Goal: Task Accomplishment & Management: Use online tool/utility

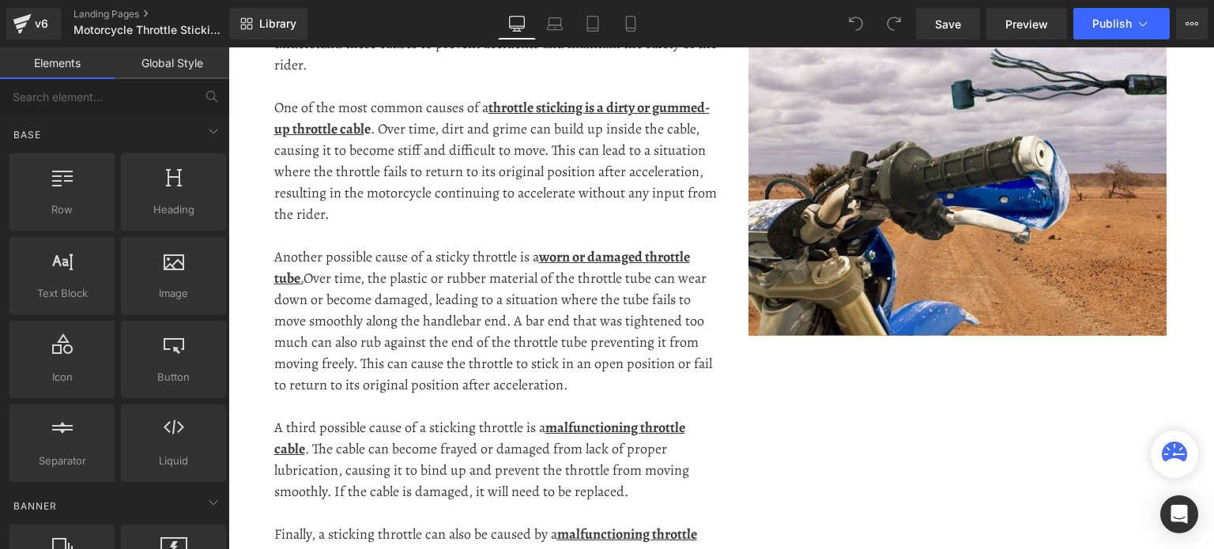
scroll to position [1344, 0]
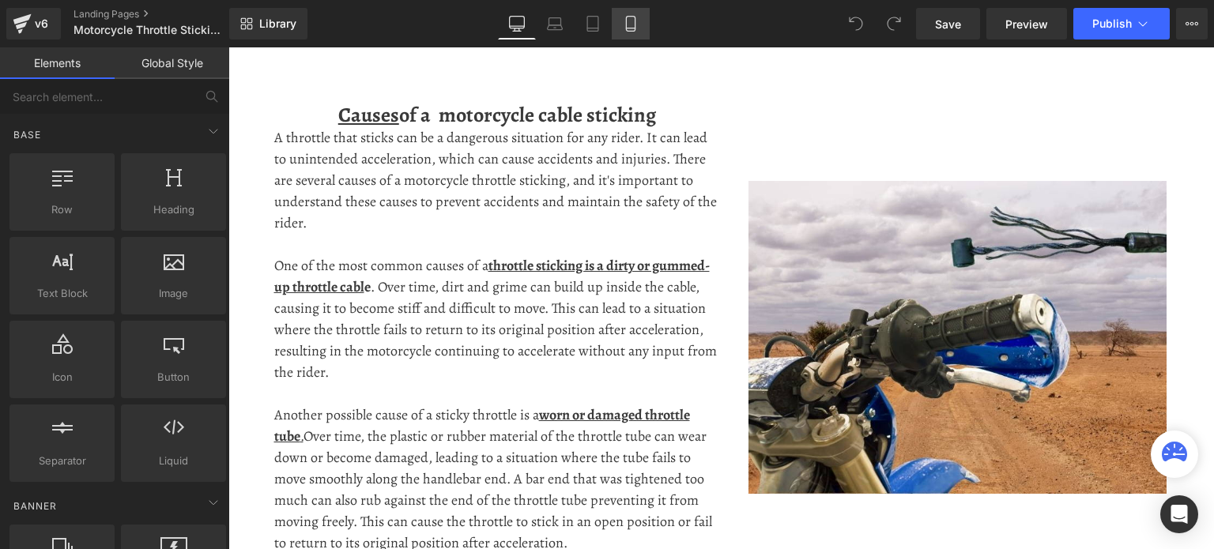
click at [634, 31] on link "Mobile" at bounding box center [631, 24] width 38 height 32
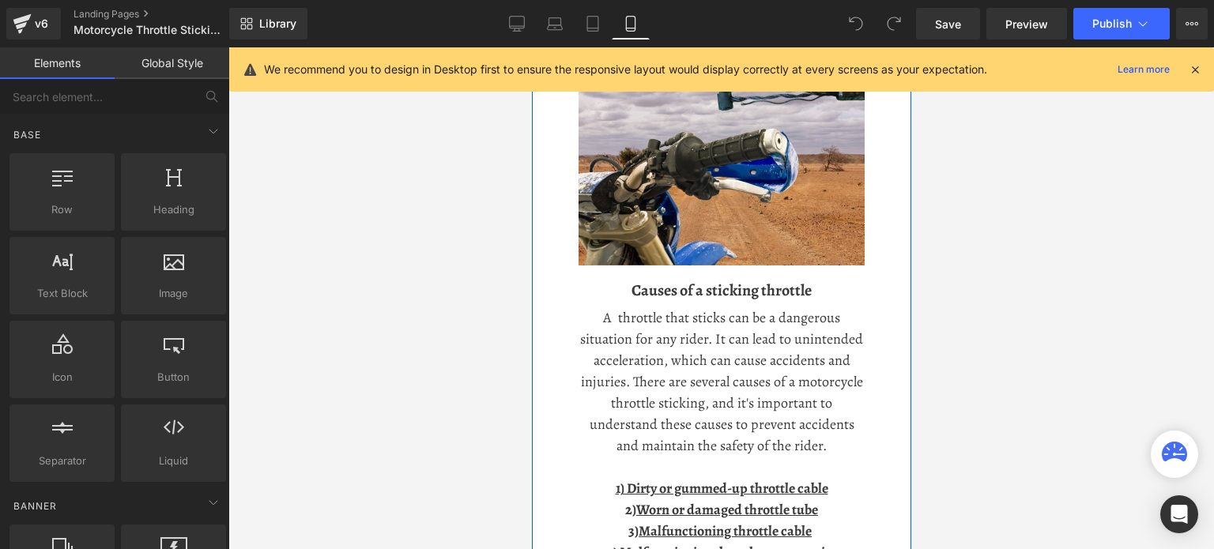
scroll to position [1106, 0]
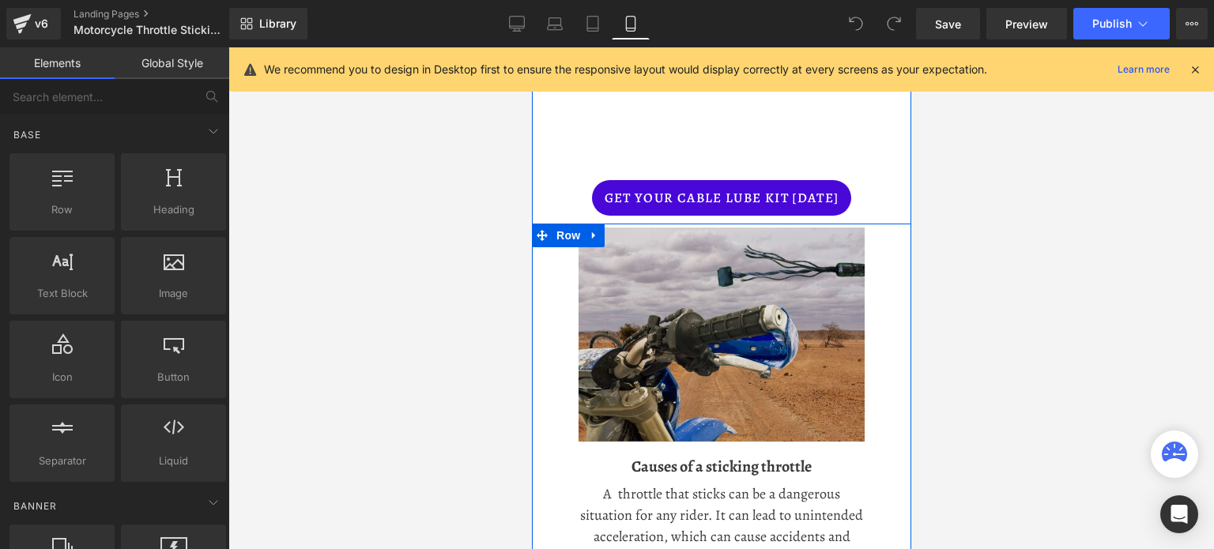
click at [608, 262] on img at bounding box center [721, 335] width 286 height 215
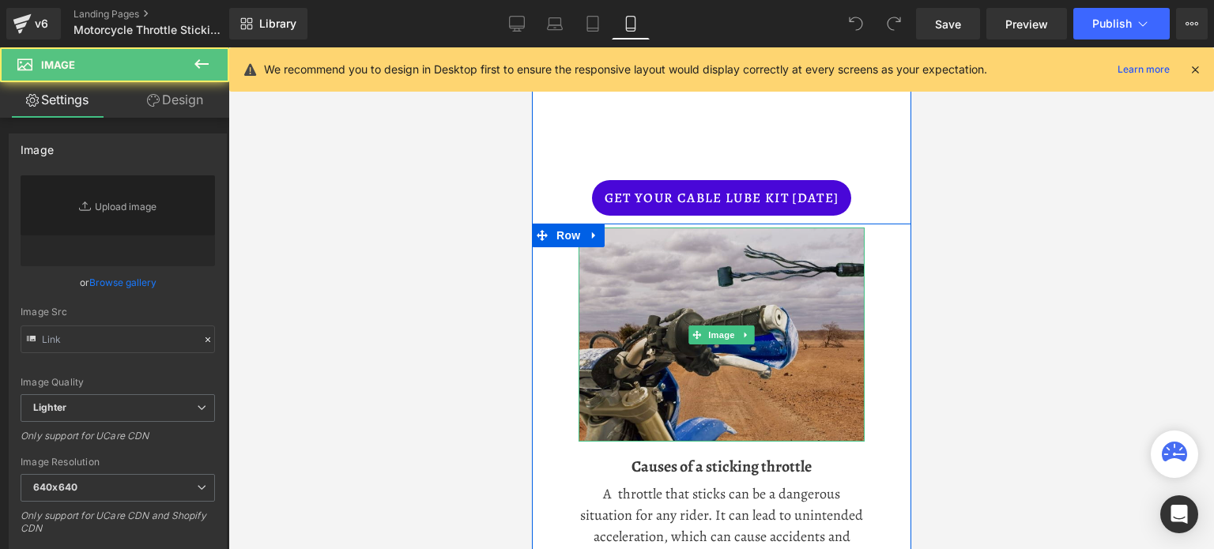
type input "[URL][DOMAIN_NAME]"
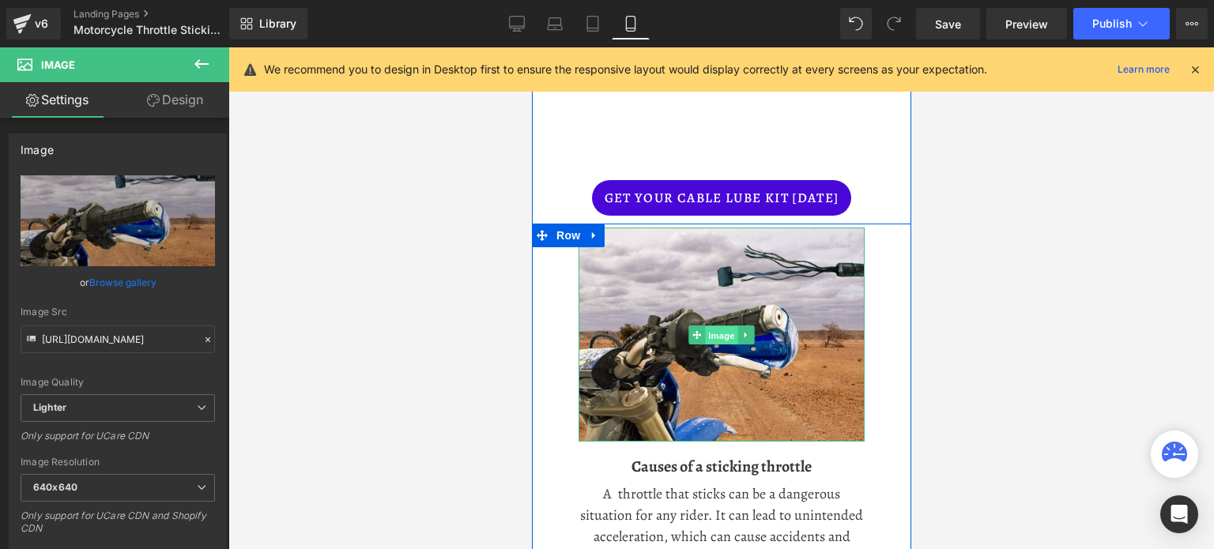
click at [707, 331] on span "Image" at bounding box center [720, 335] width 33 height 19
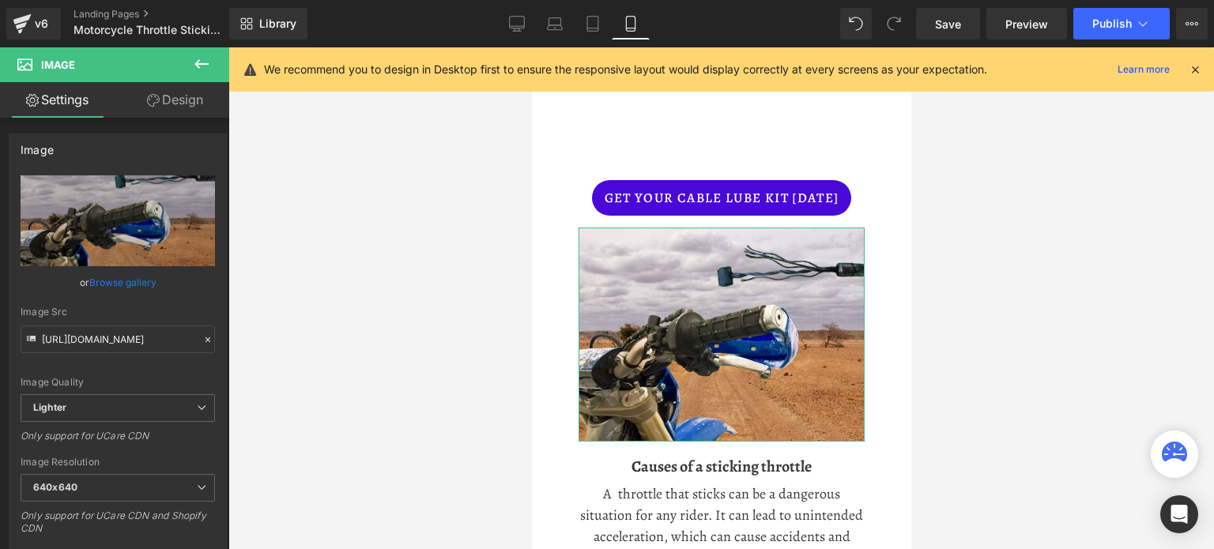
click at [168, 104] on link "Design" at bounding box center [175, 100] width 115 height 36
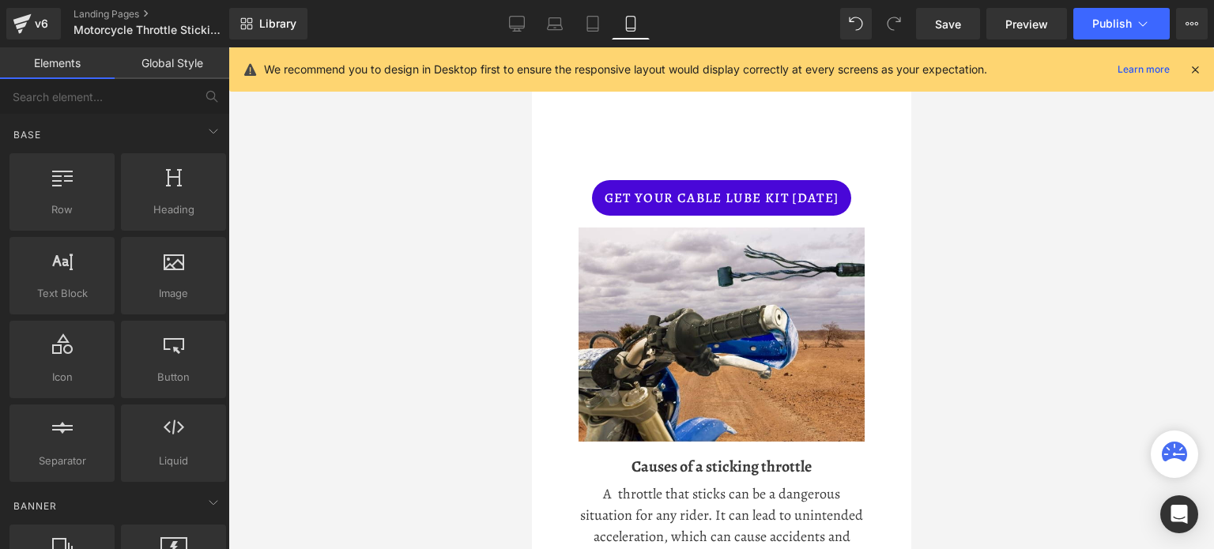
click at [1074, 347] on div at bounding box center [721, 298] width 986 height 502
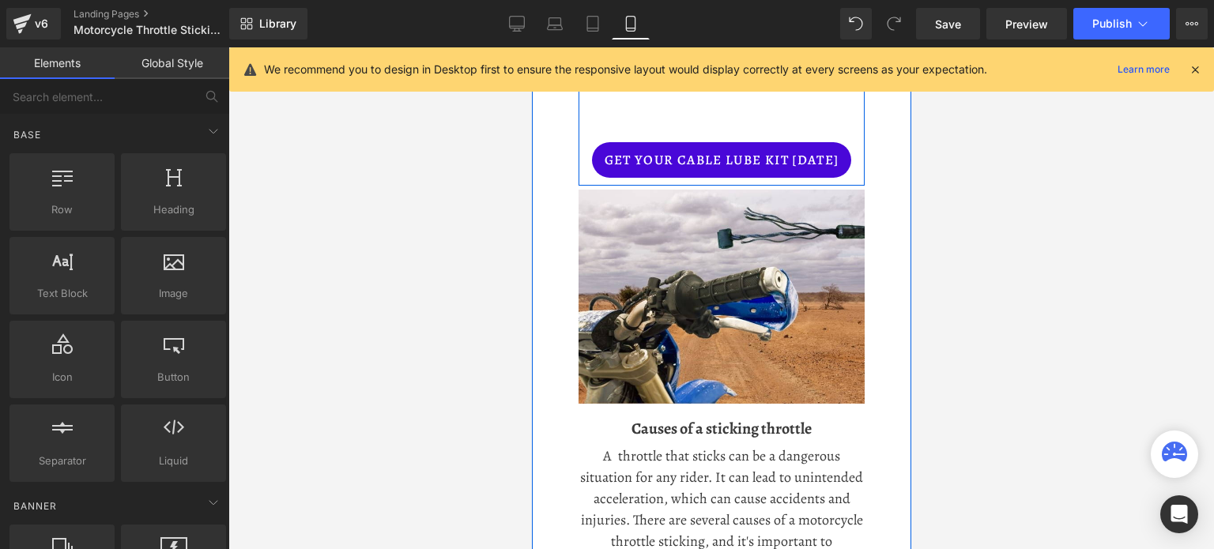
scroll to position [1185, 0]
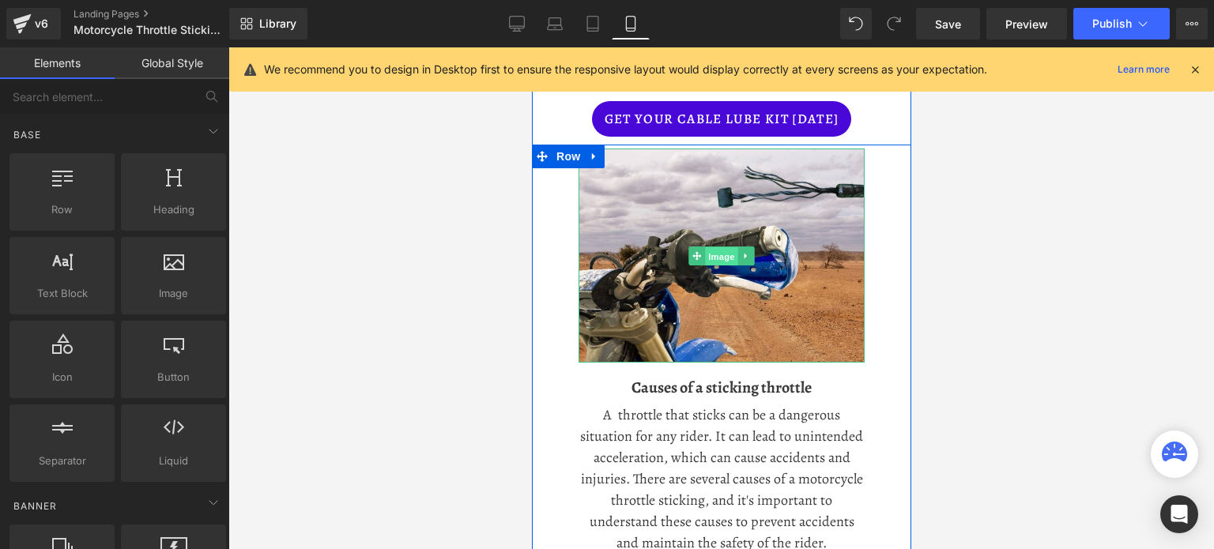
click at [716, 249] on span "Image" at bounding box center [720, 256] width 33 height 19
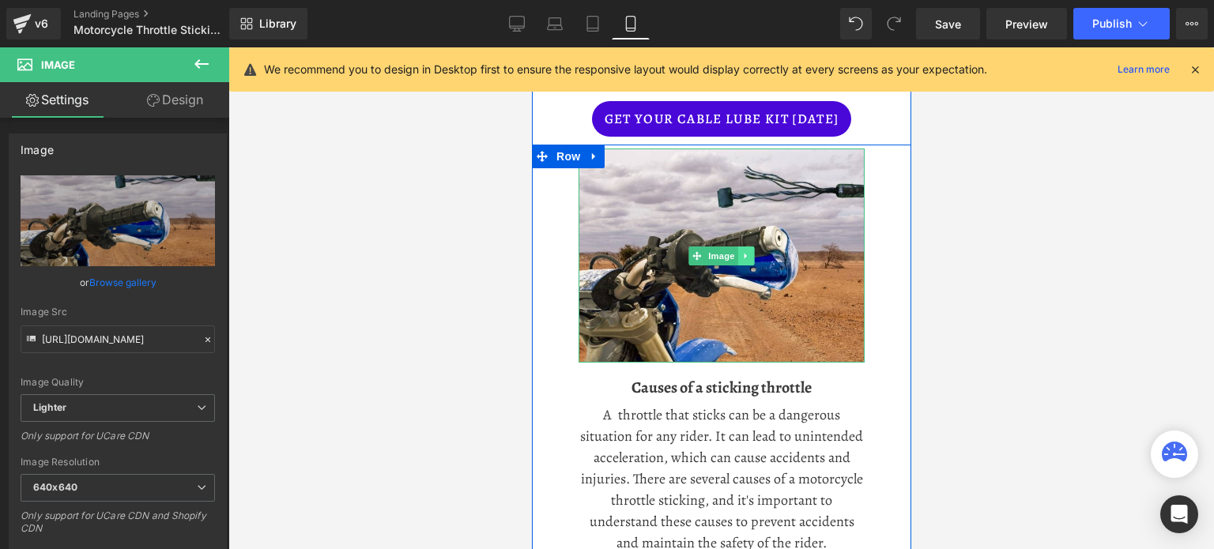
click at [744, 253] on icon at bounding box center [745, 256] width 2 height 6
click at [733, 254] on icon at bounding box center [737, 255] width 9 height 9
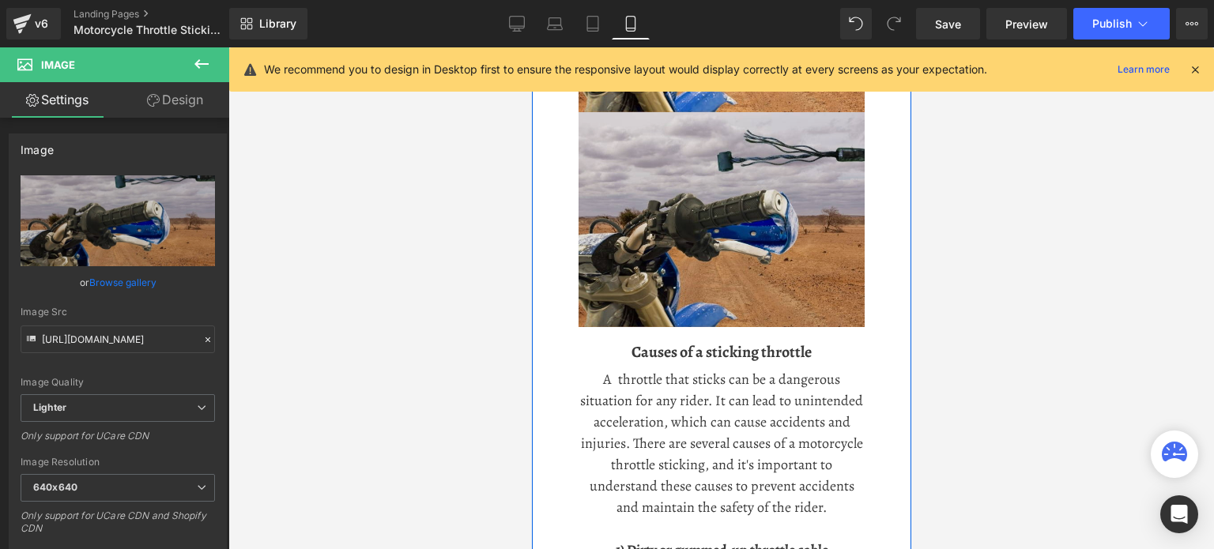
scroll to position [1437, 0]
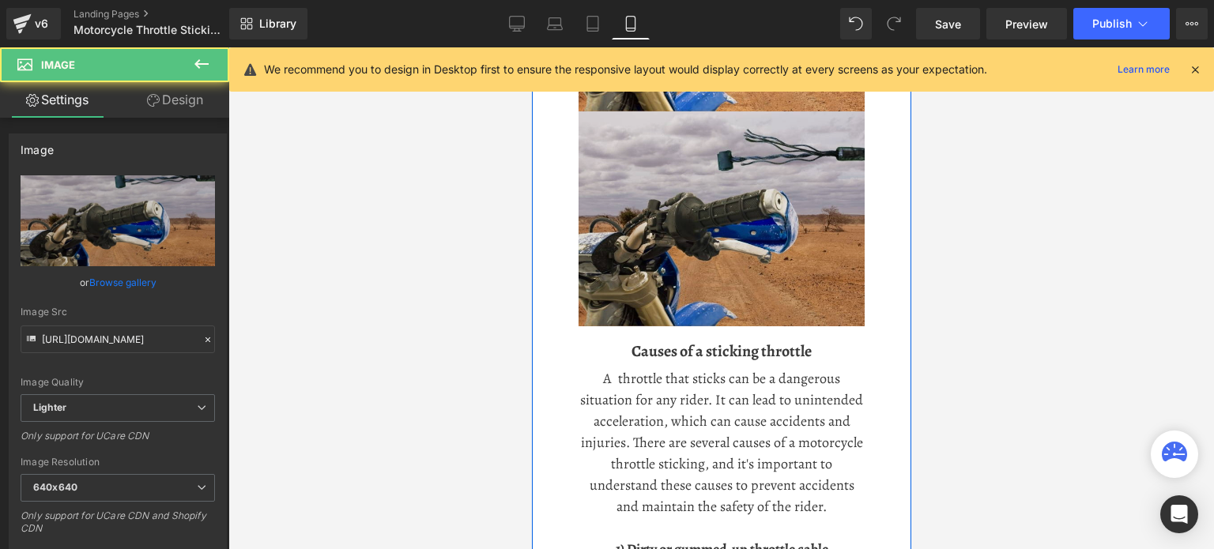
click at [680, 224] on img at bounding box center [721, 218] width 286 height 215
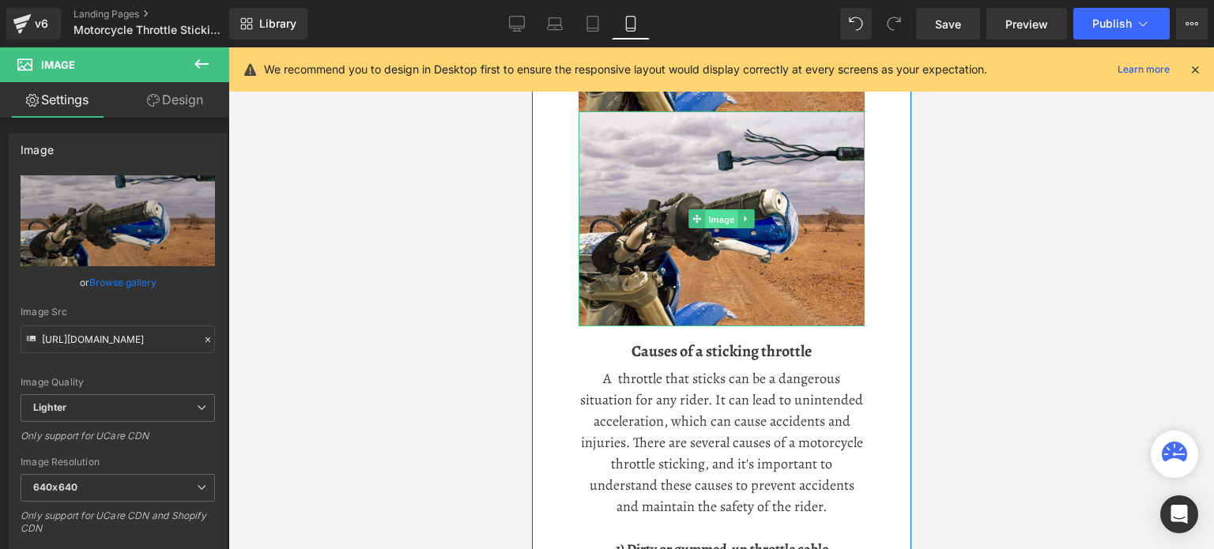
click at [714, 218] on span "Image" at bounding box center [720, 219] width 33 height 19
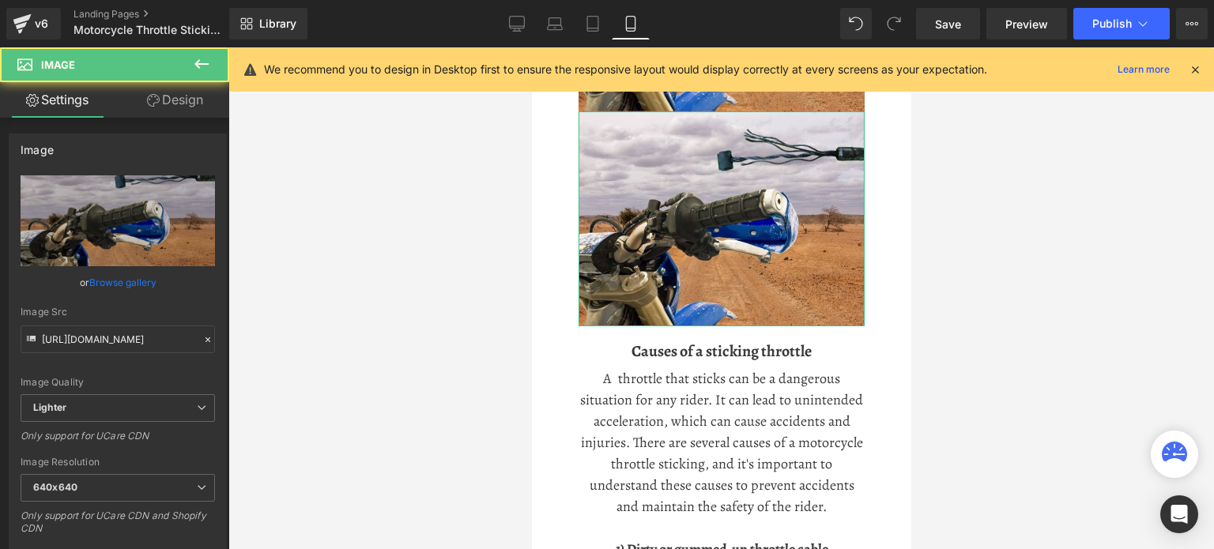
click at [178, 97] on link "Design" at bounding box center [175, 100] width 115 height 36
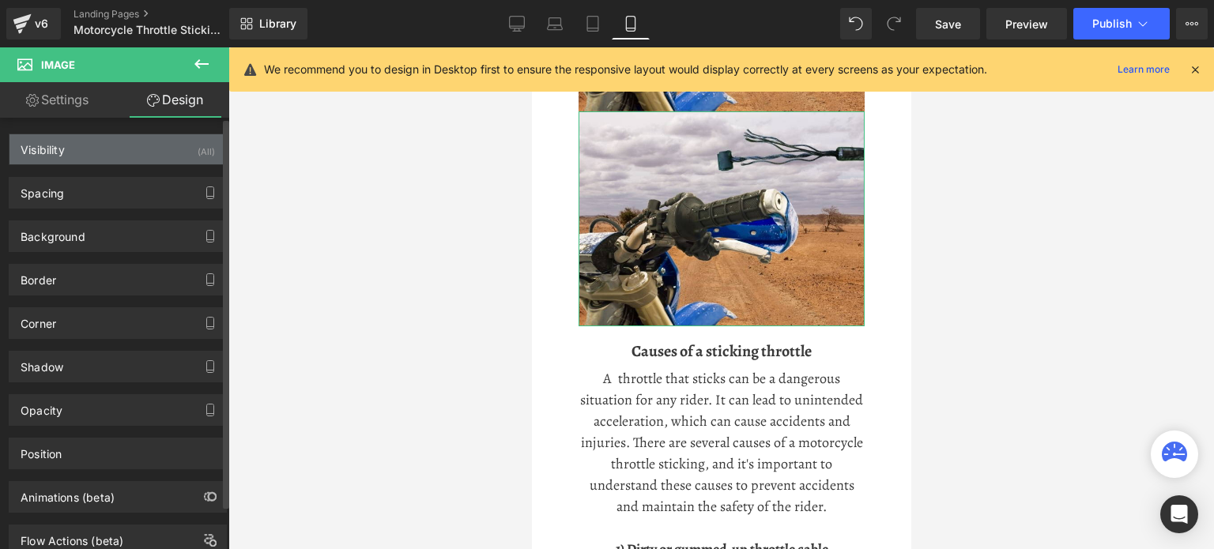
click at [188, 151] on div "Visibility (All)" at bounding box center [117, 149] width 217 height 30
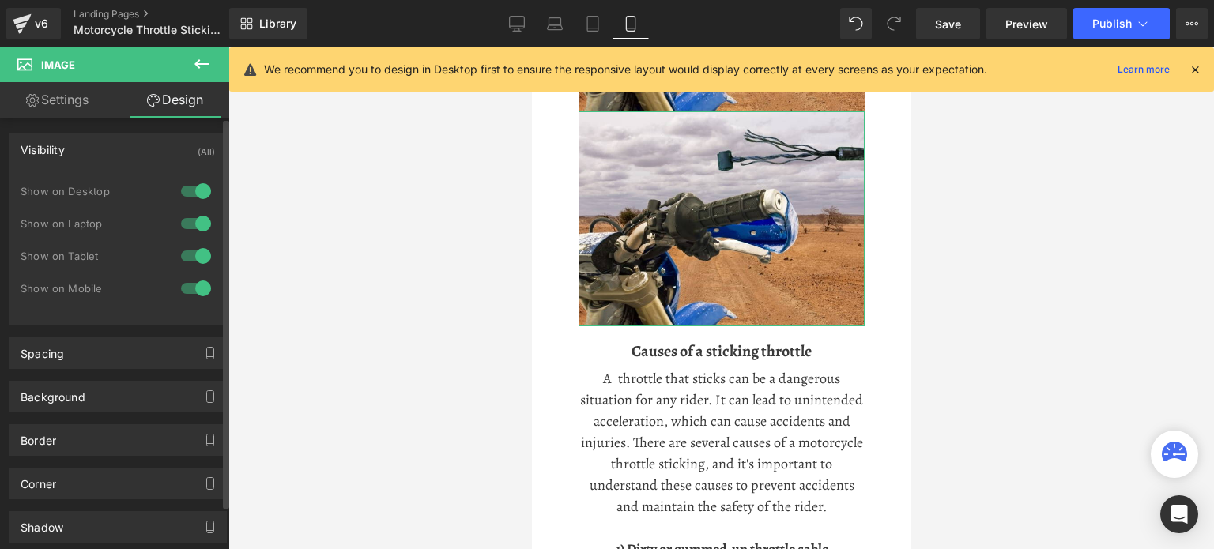
click at [194, 286] on div at bounding box center [196, 288] width 38 height 25
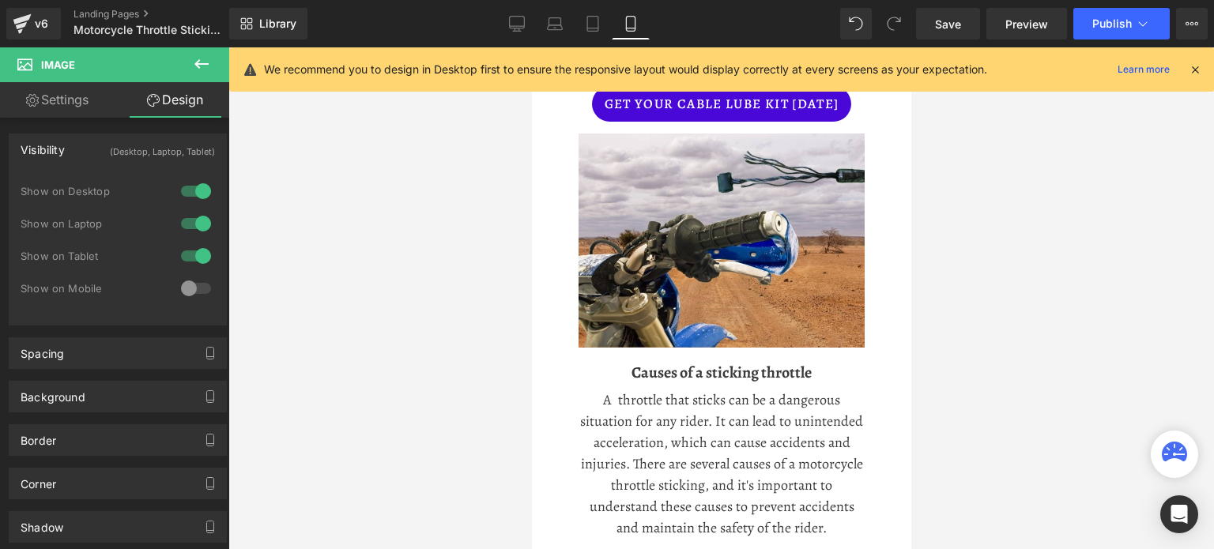
scroll to position [1200, 0]
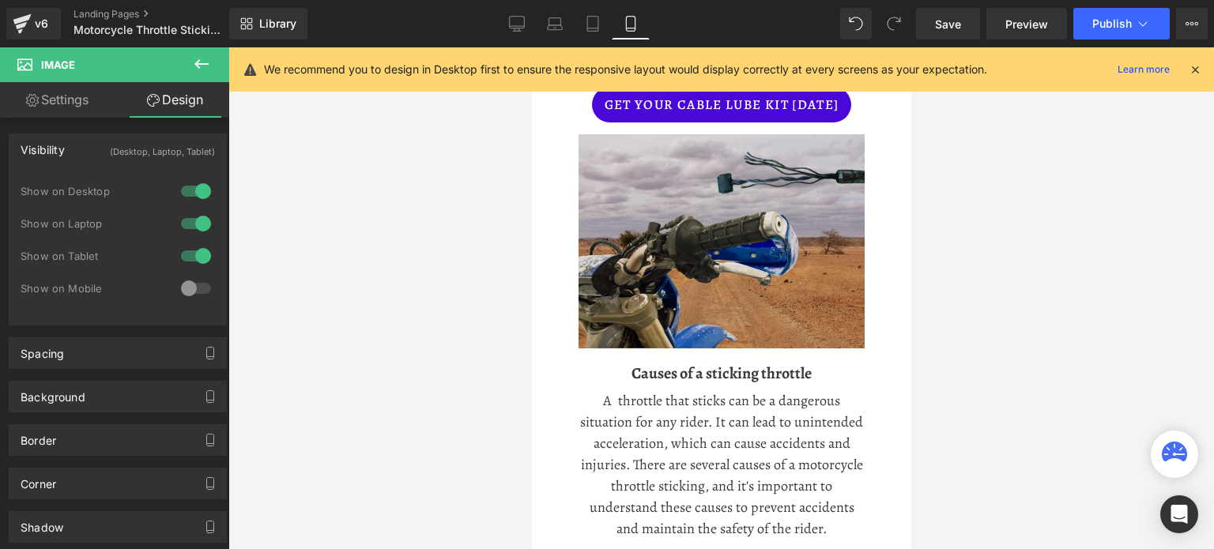
click at [698, 256] on img at bounding box center [721, 241] width 286 height 215
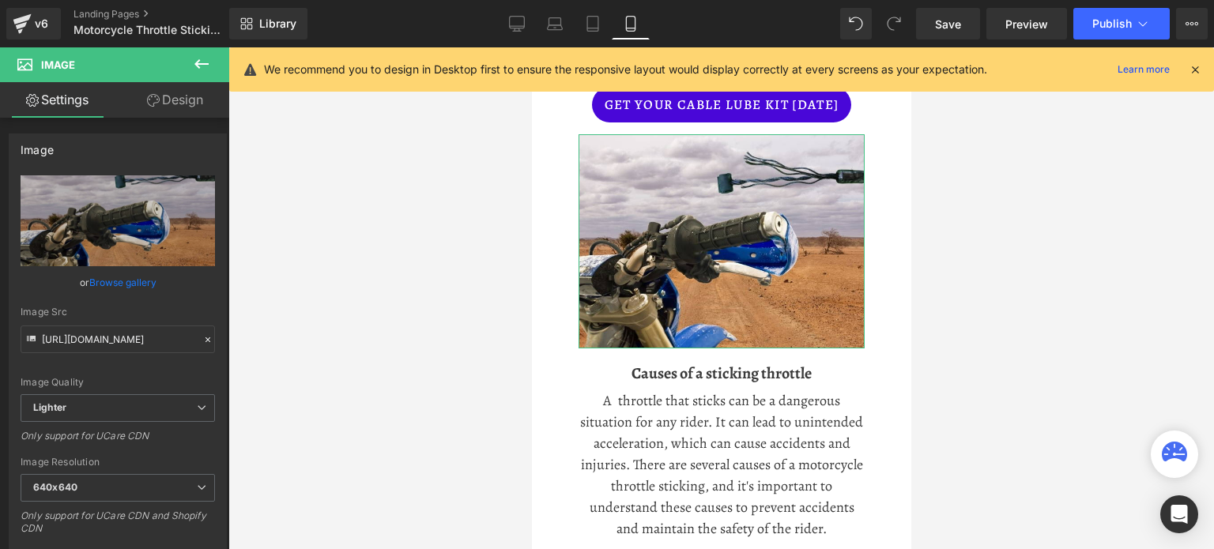
click at [175, 103] on link "Design" at bounding box center [175, 100] width 115 height 36
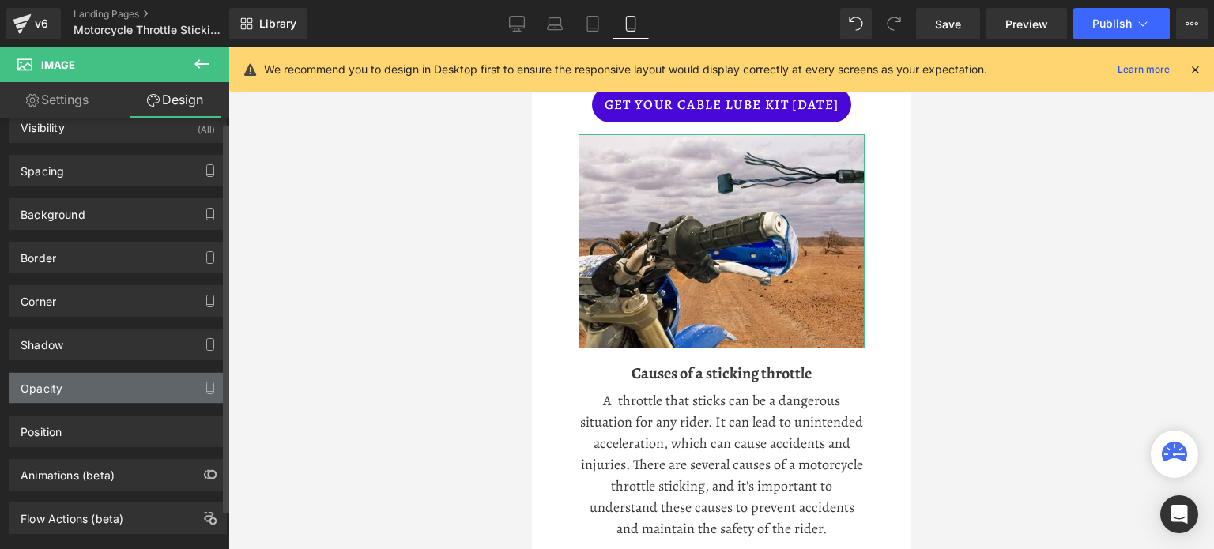
scroll to position [0, 0]
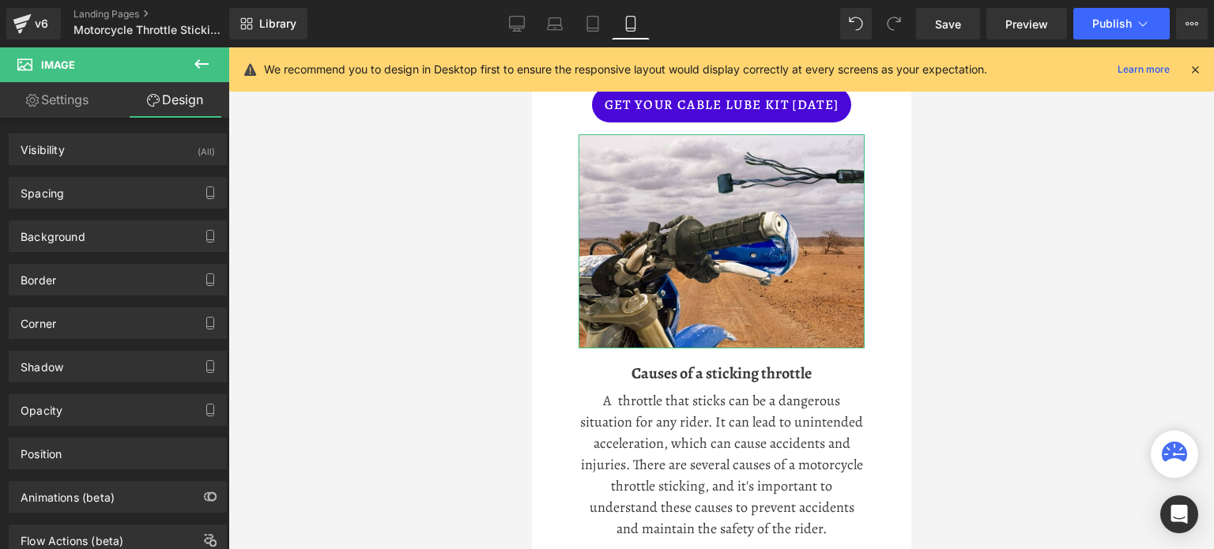
click at [186, 100] on link "Design" at bounding box center [175, 100] width 115 height 36
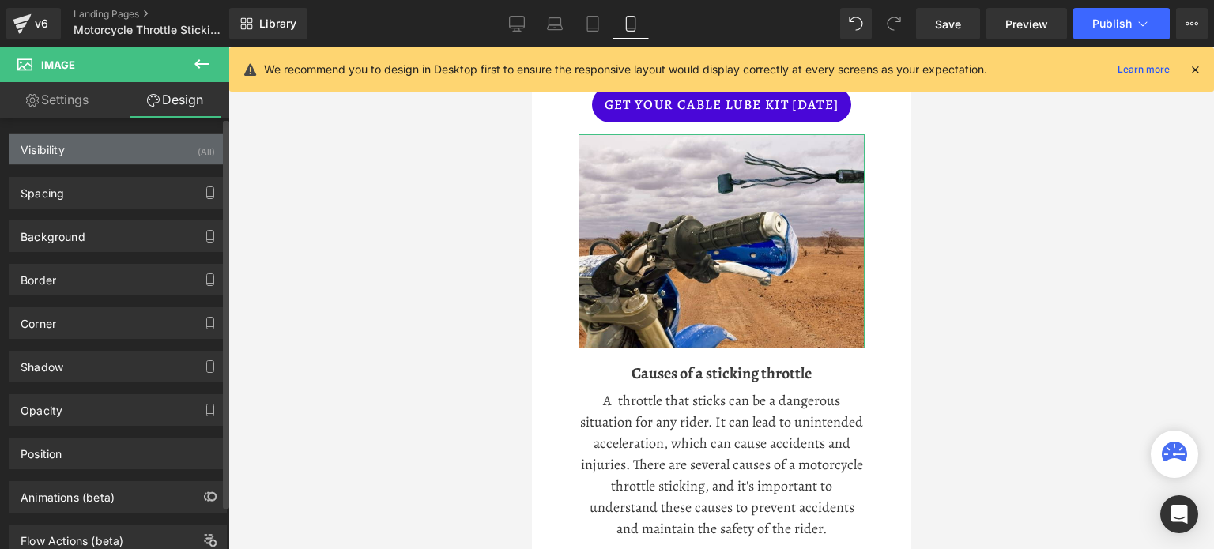
click at [169, 153] on div "Visibility (All)" at bounding box center [117, 149] width 217 height 30
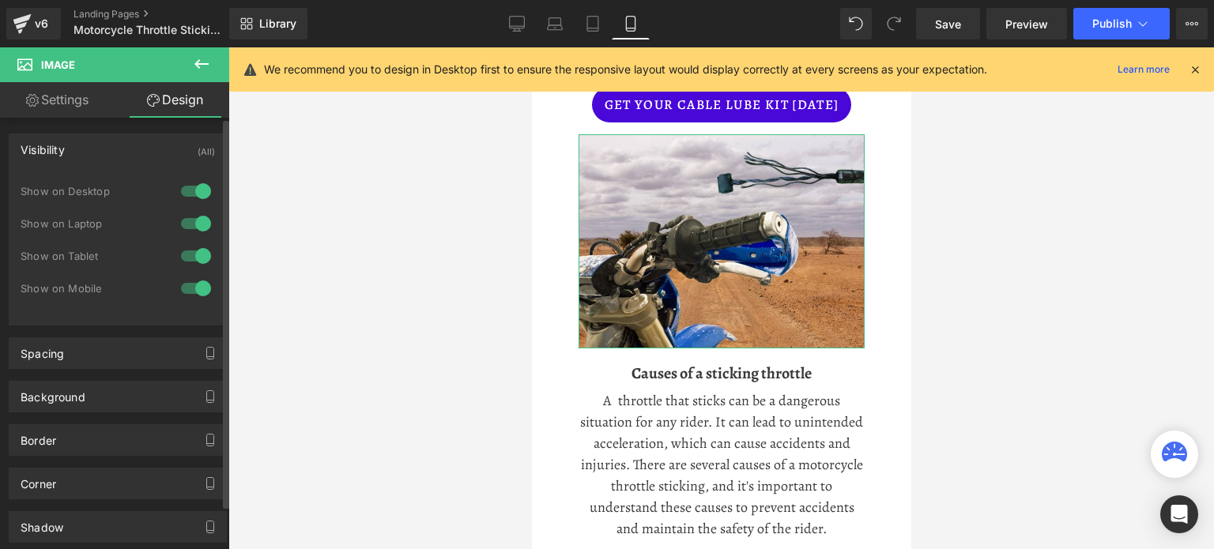
click at [197, 185] on div at bounding box center [196, 191] width 38 height 25
click at [197, 217] on div at bounding box center [196, 223] width 38 height 25
click at [197, 255] on div at bounding box center [196, 255] width 38 height 25
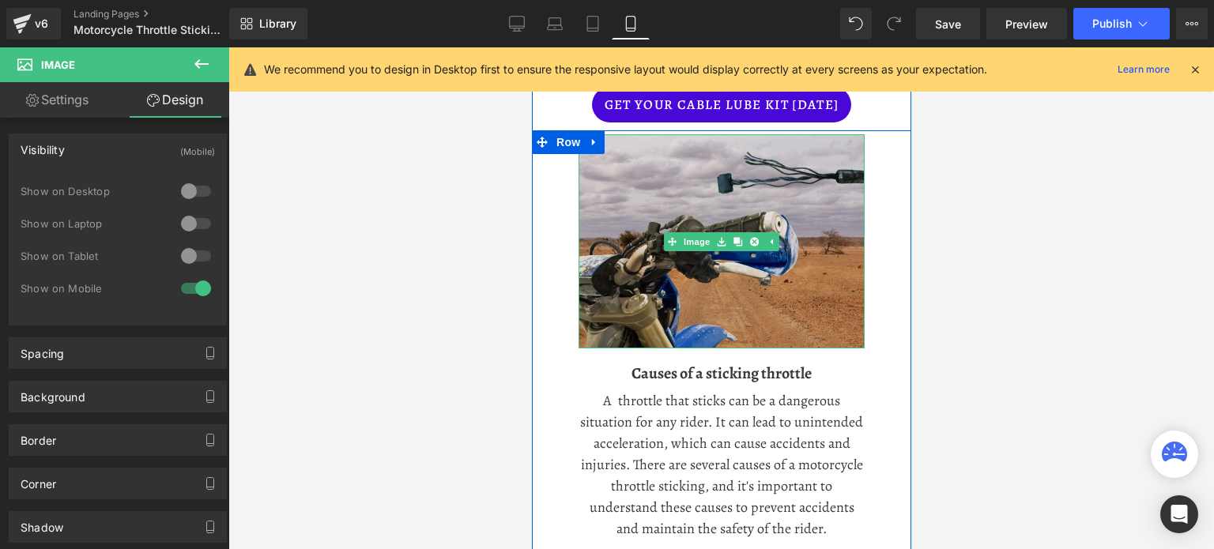
click at [749, 297] on img at bounding box center [721, 241] width 286 height 215
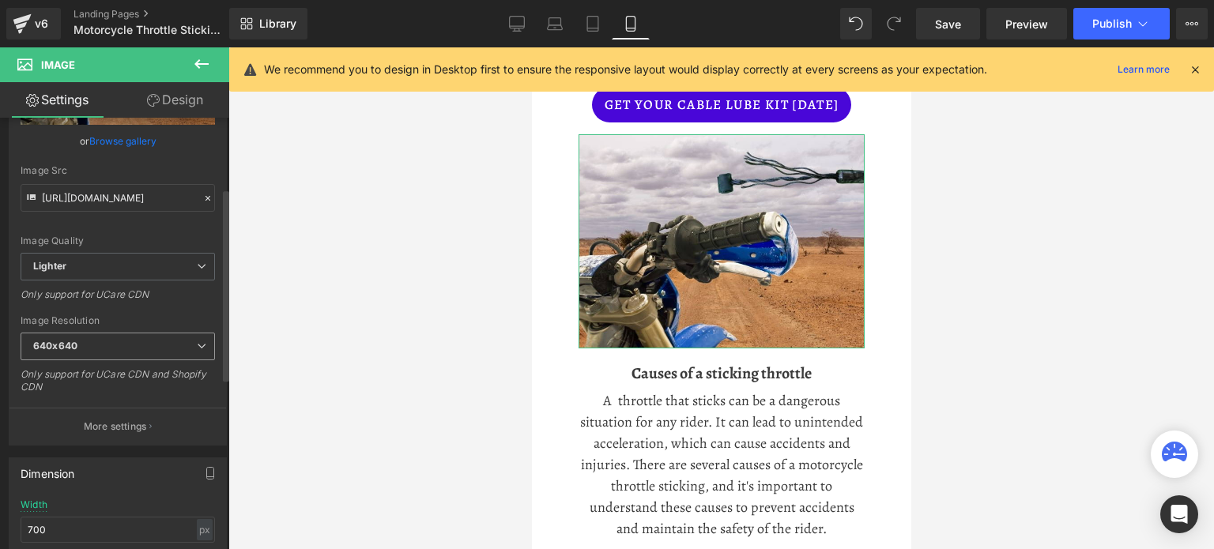
scroll to position [158, 0]
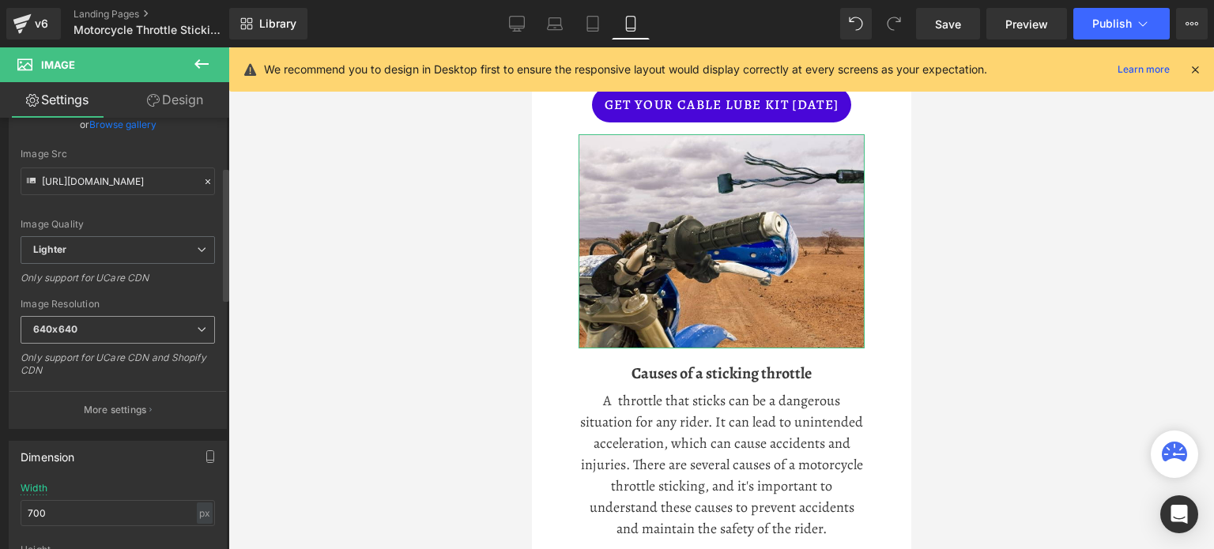
click at [197, 327] on icon at bounding box center [201, 329] width 9 height 9
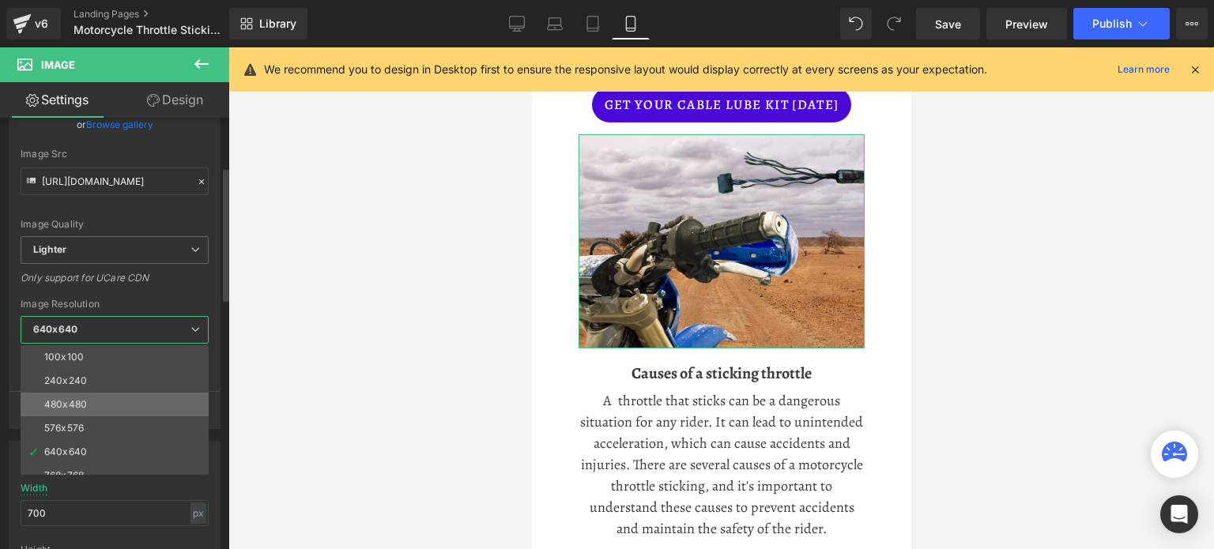
click at [85, 401] on div "480x480" at bounding box center [65, 404] width 43 height 11
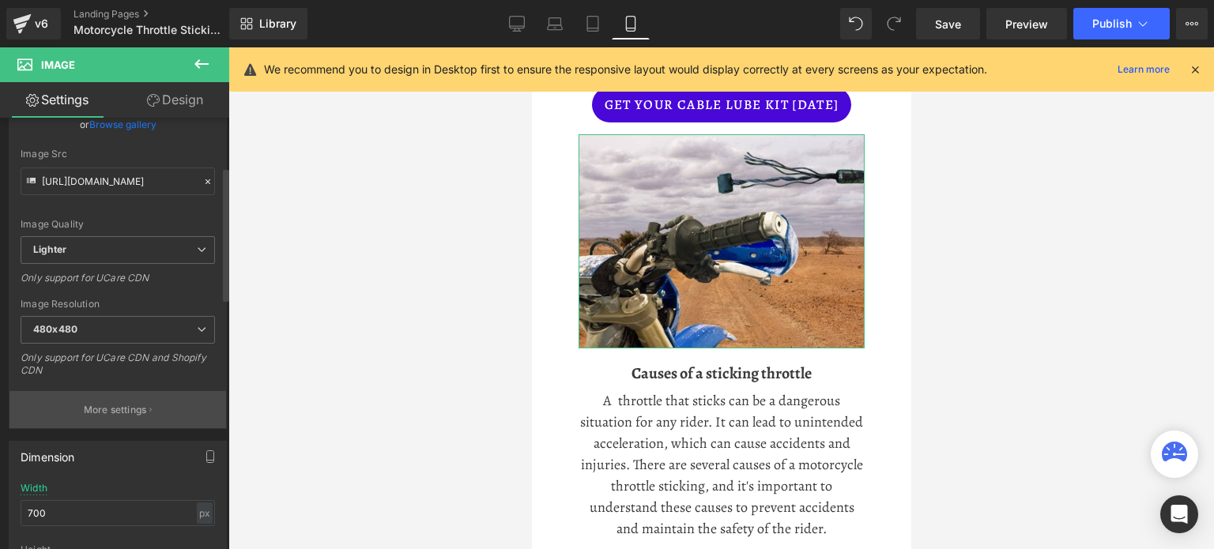
type input "[URL][DOMAIN_NAME]"
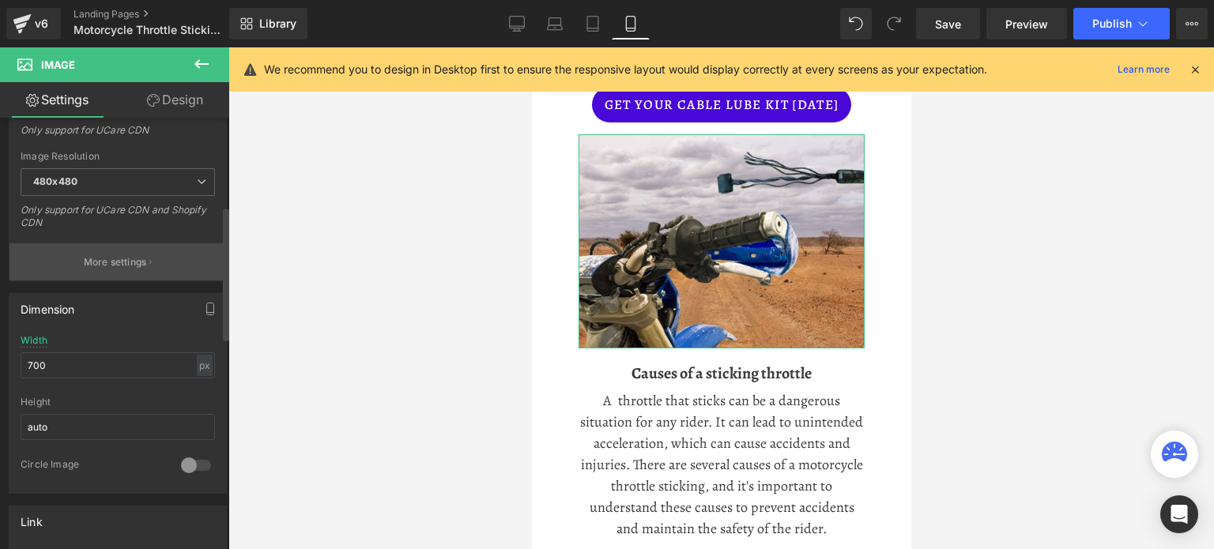
scroll to position [316, 0]
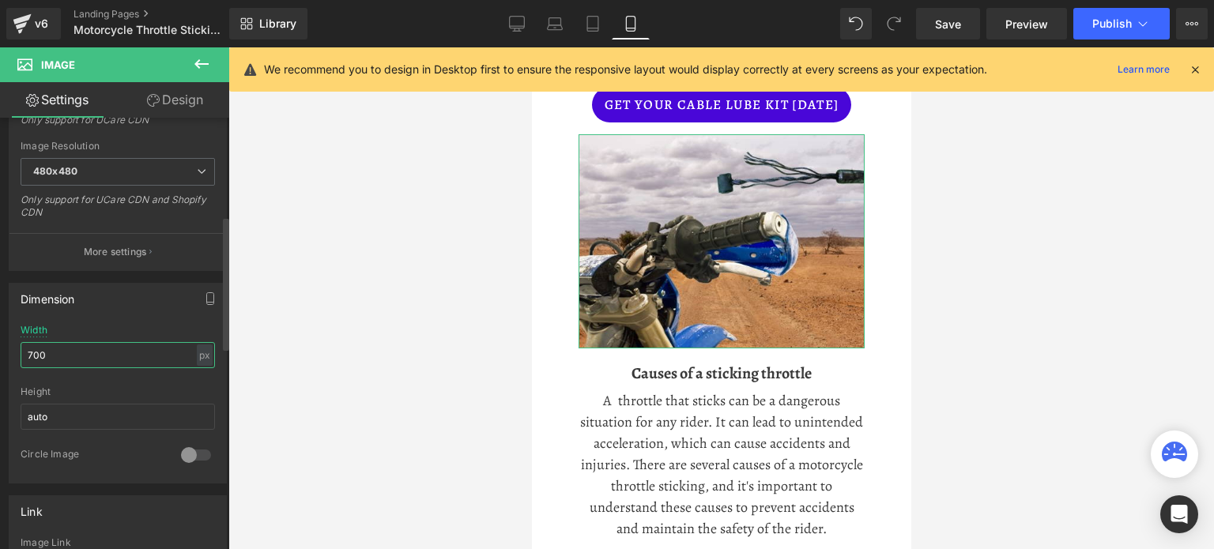
click at [73, 360] on input "700" at bounding box center [118, 355] width 194 height 26
drag, startPoint x: 73, startPoint y: 359, endPoint x: 3, endPoint y: 352, distance: 69.9
click at [3, 352] on div "Dimension 700px Width 700 px % px auto Height auto 0 Circle Image" at bounding box center [118, 377] width 236 height 213
click at [57, 418] on input "auto" at bounding box center [118, 417] width 194 height 26
click at [952, 18] on span "Save" at bounding box center [948, 24] width 26 height 17
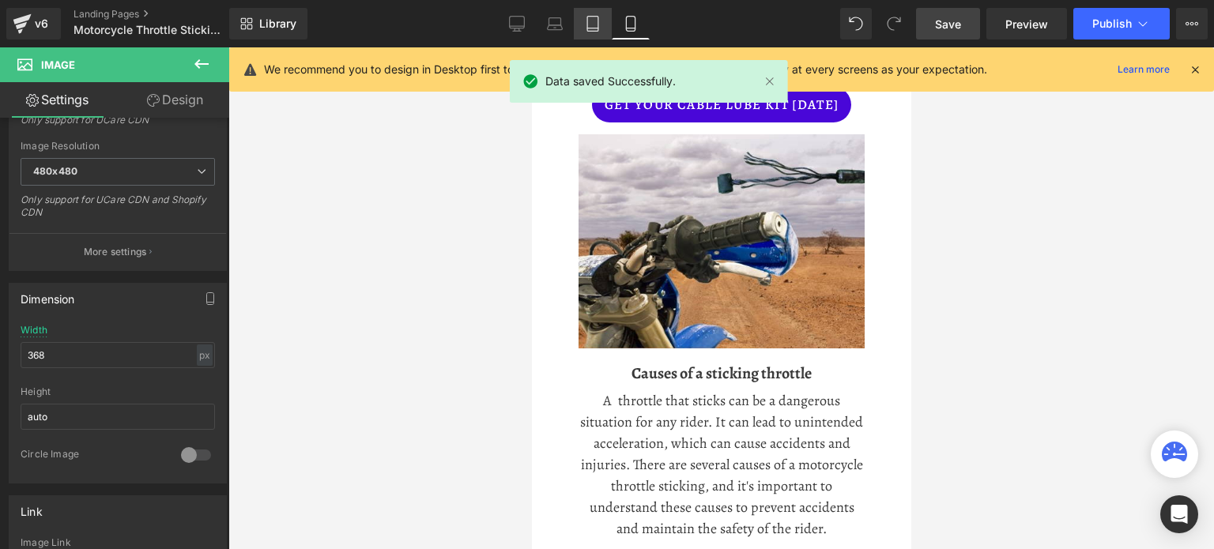
click at [594, 21] on icon at bounding box center [593, 24] width 16 height 16
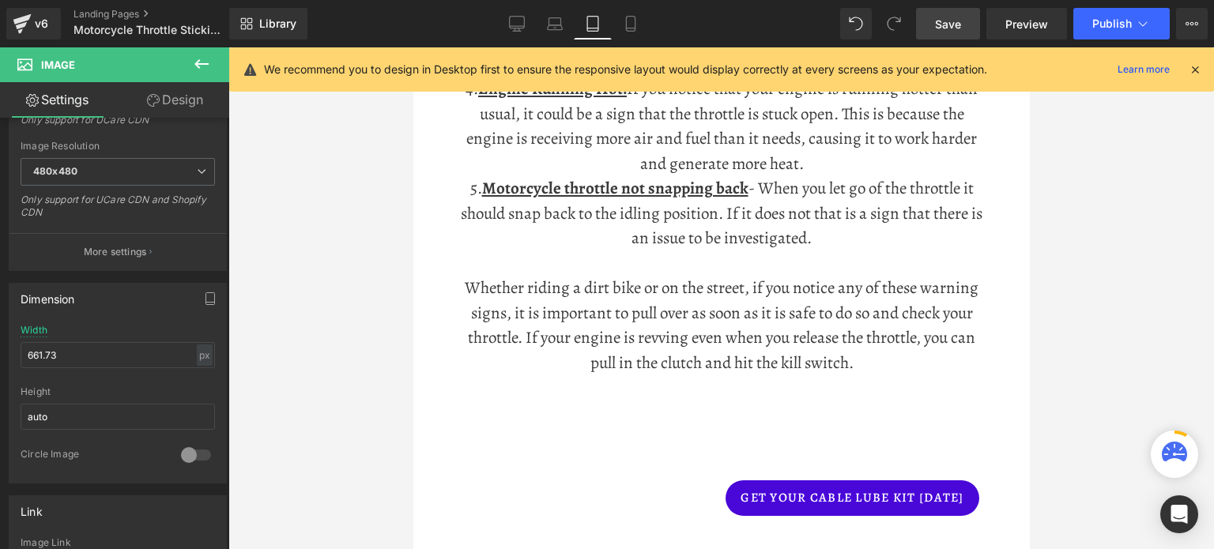
scroll to position [948, 0]
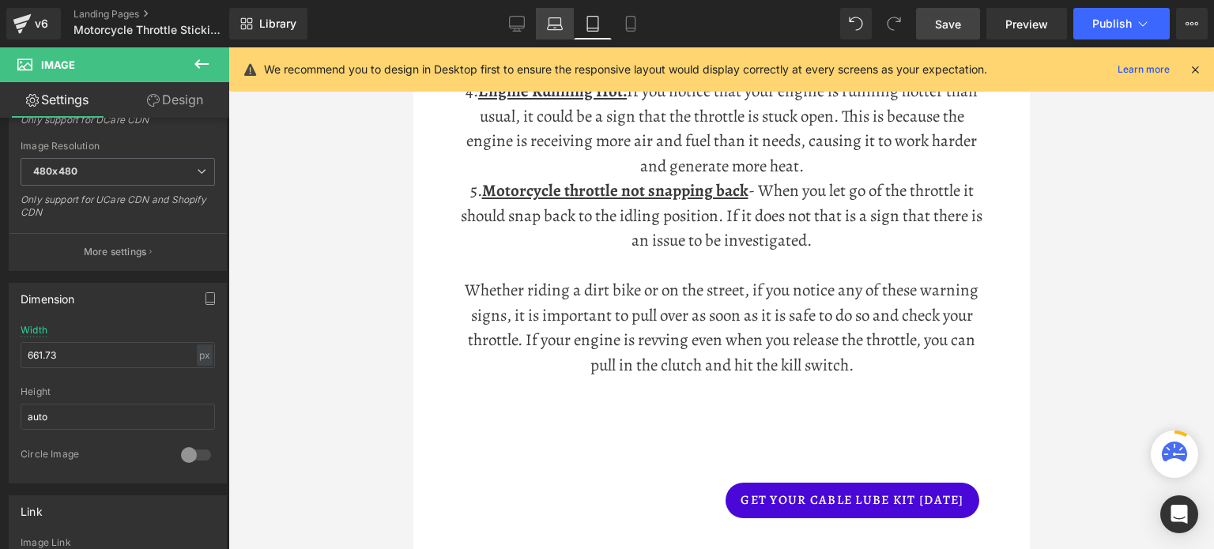
click at [556, 21] on icon at bounding box center [555, 24] width 16 height 16
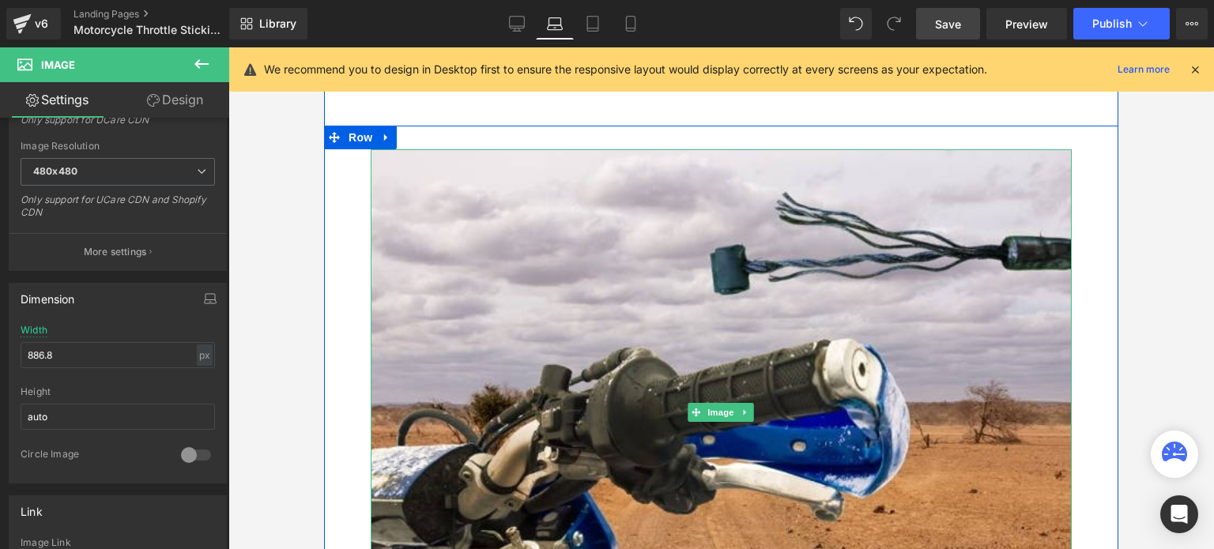
scroll to position [1106, 0]
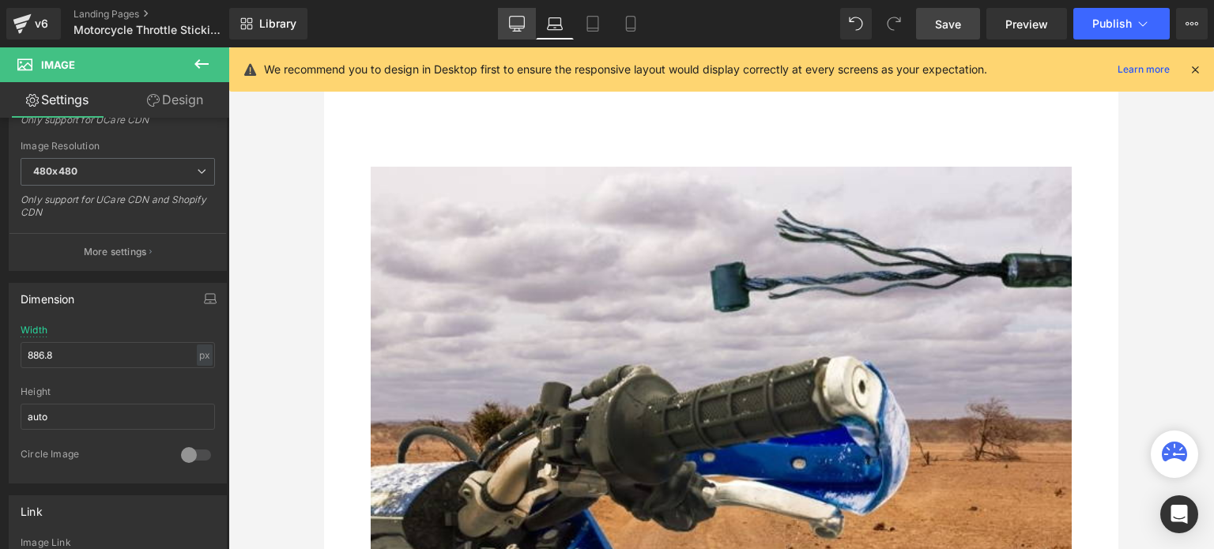
click at [515, 19] on icon at bounding box center [517, 24] width 16 height 16
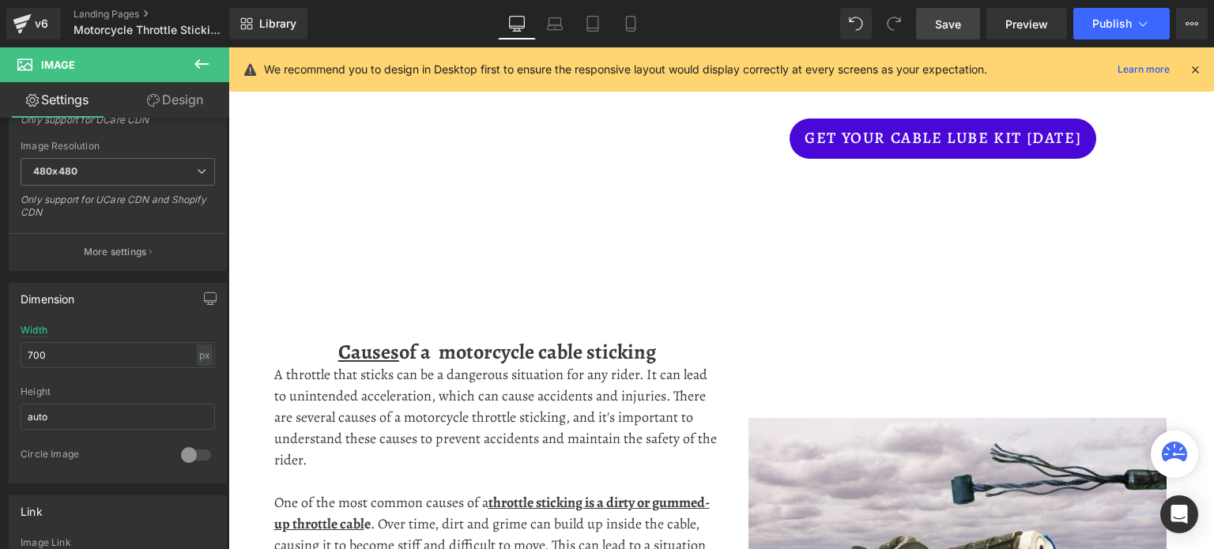
scroll to position [0, 0]
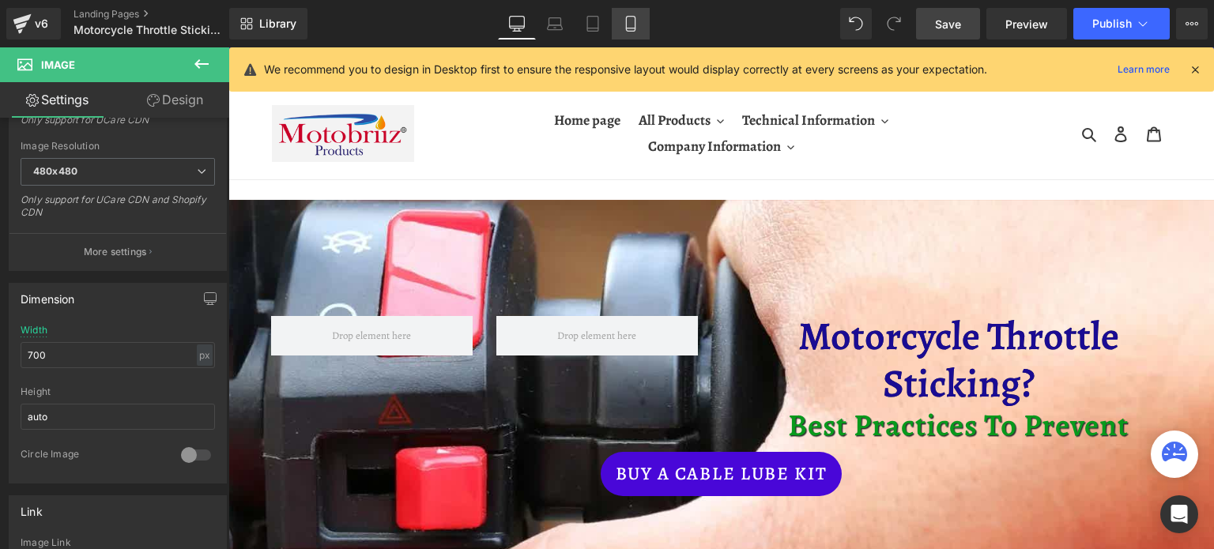
click at [633, 19] on icon at bounding box center [631, 24] width 16 height 16
type input "368"
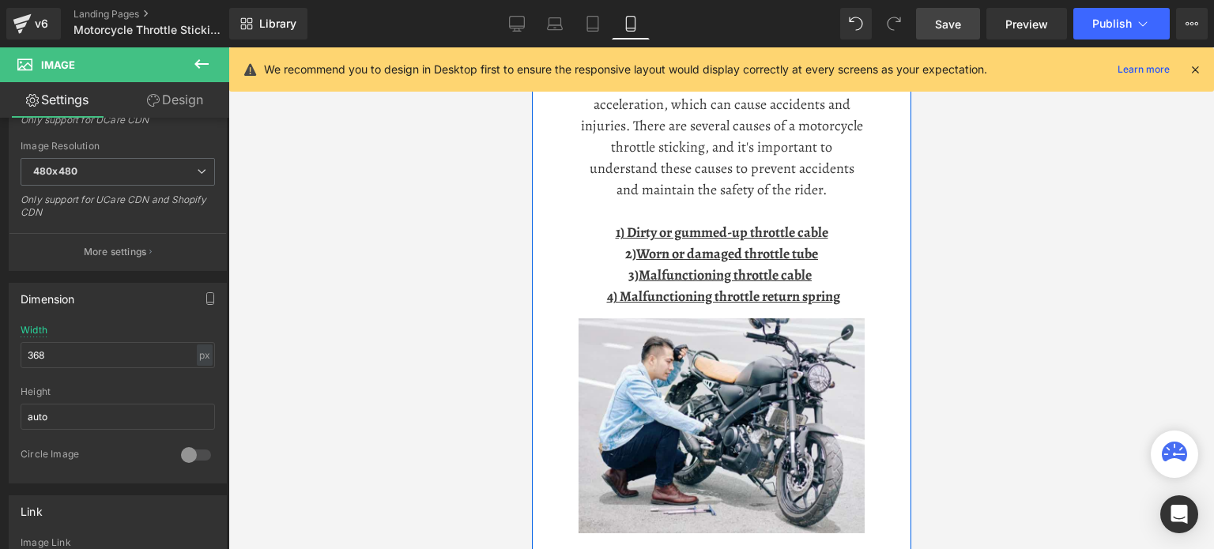
scroll to position [1511, 0]
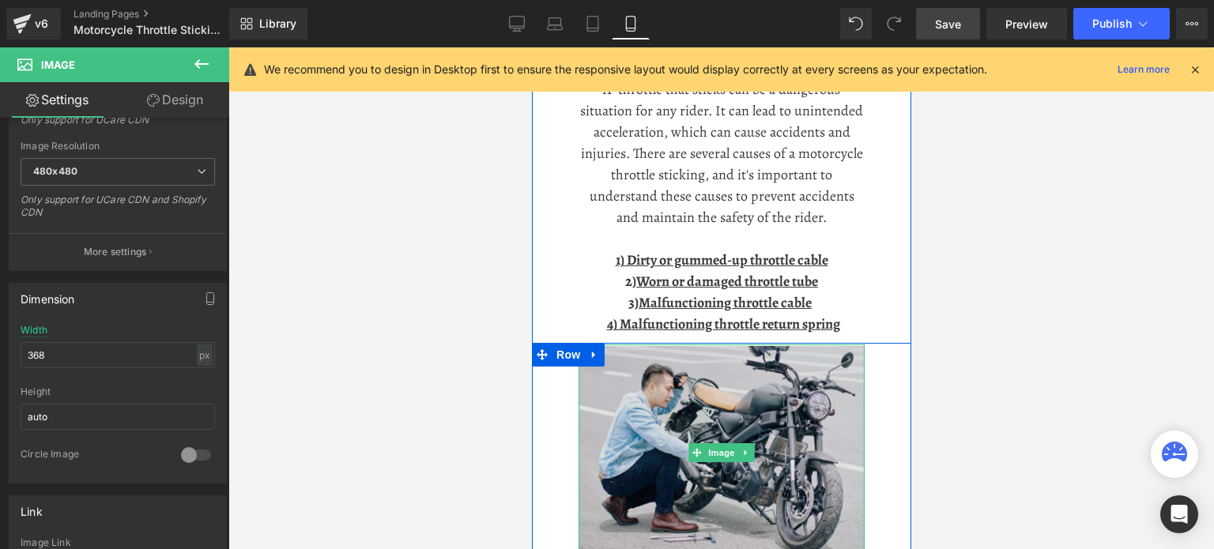
click at [703, 419] on img at bounding box center [721, 453] width 286 height 217
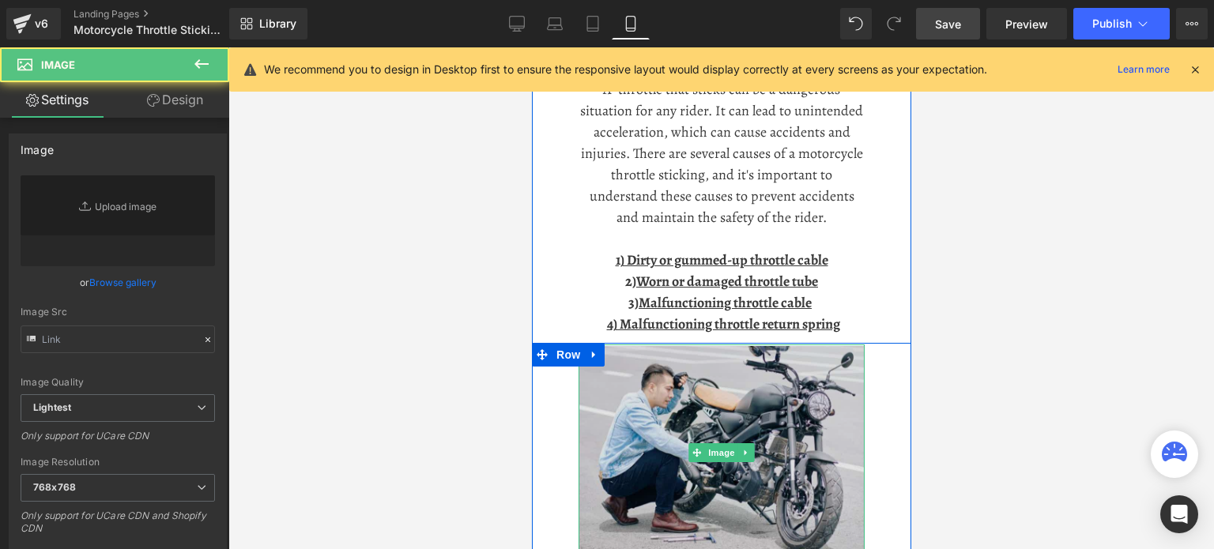
type input "[URL][DOMAIN_NAME]"
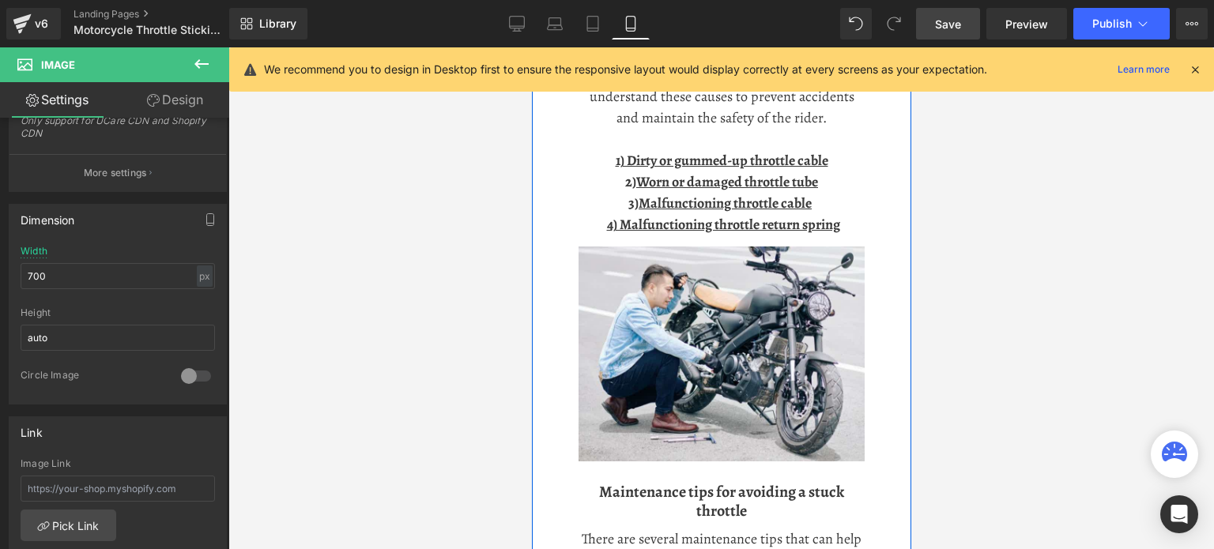
scroll to position [1669, 0]
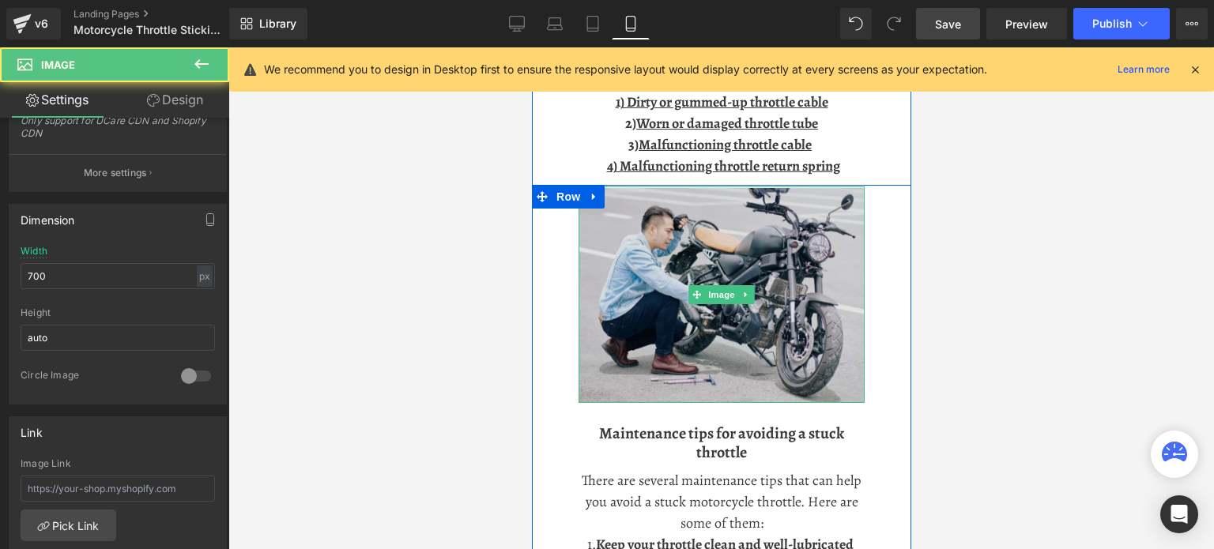
click at [680, 280] on img at bounding box center [721, 295] width 286 height 217
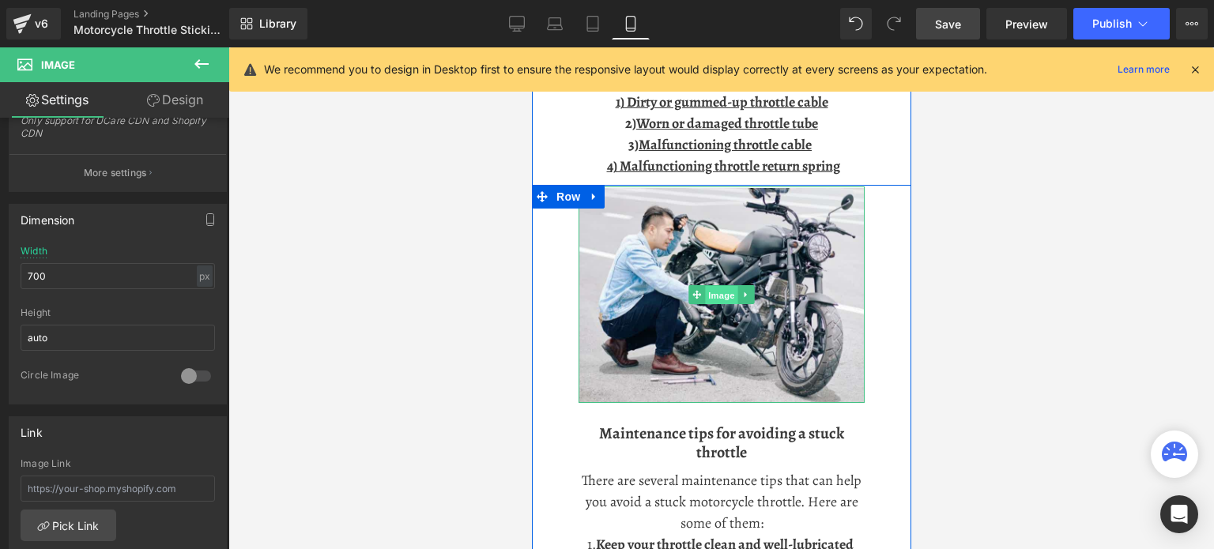
click at [707, 290] on span "Image" at bounding box center [720, 295] width 33 height 19
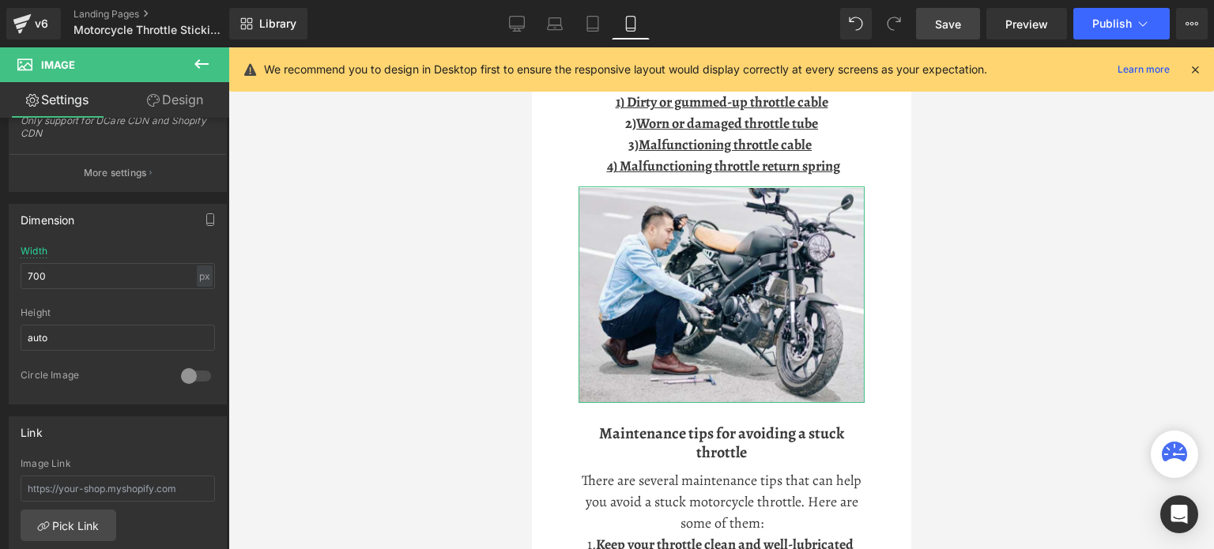
click at [168, 92] on link "Design" at bounding box center [175, 100] width 115 height 36
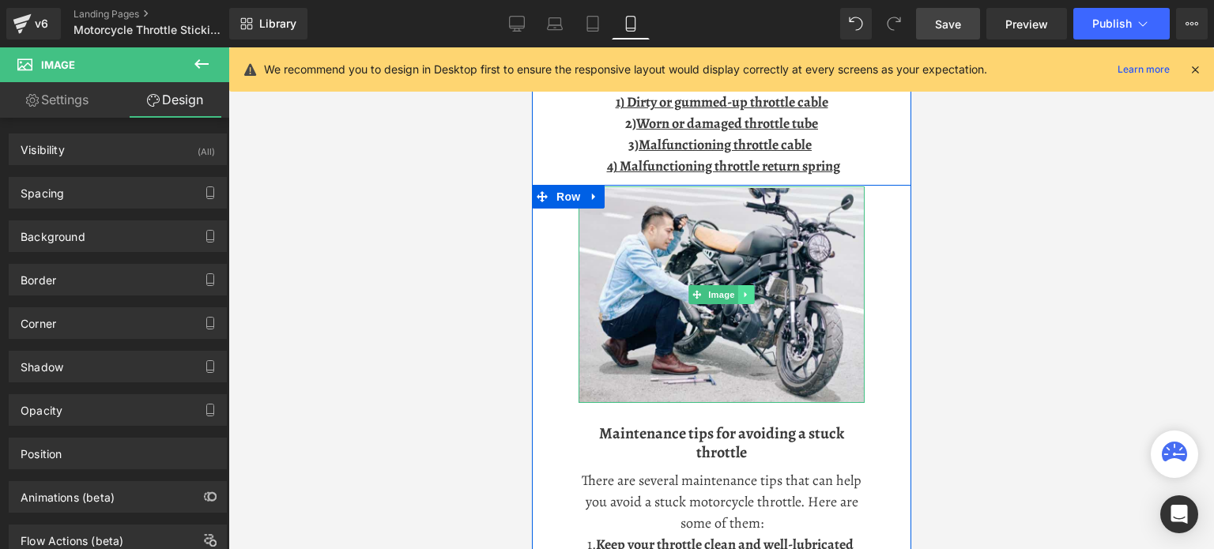
click at [741, 292] on icon at bounding box center [745, 294] width 9 height 9
click at [733, 293] on icon at bounding box center [737, 295] width 9 height 9
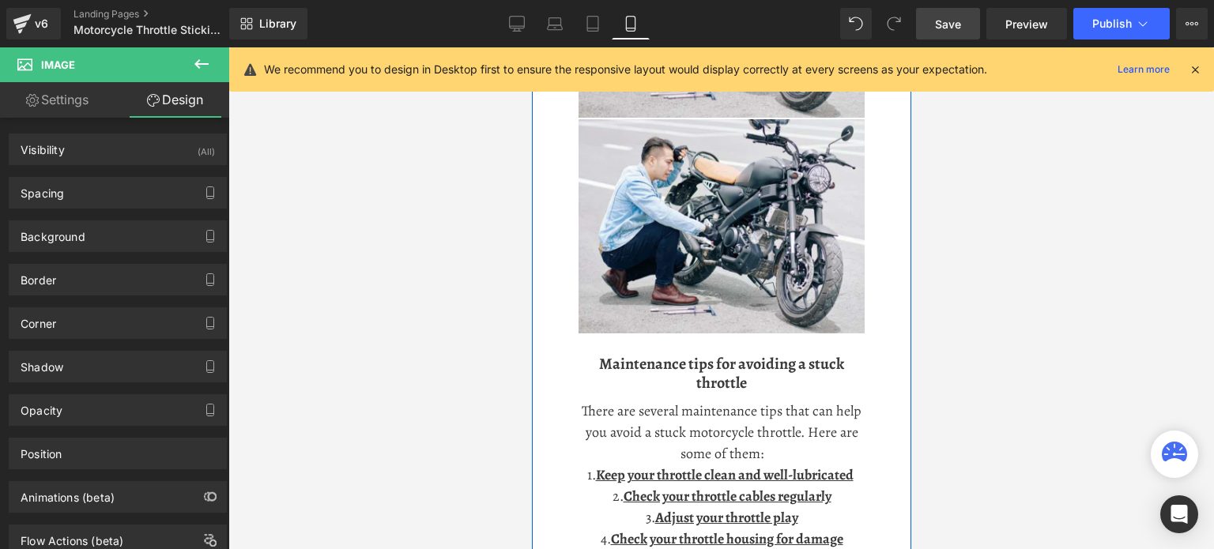
scroll to position [1960, 0]
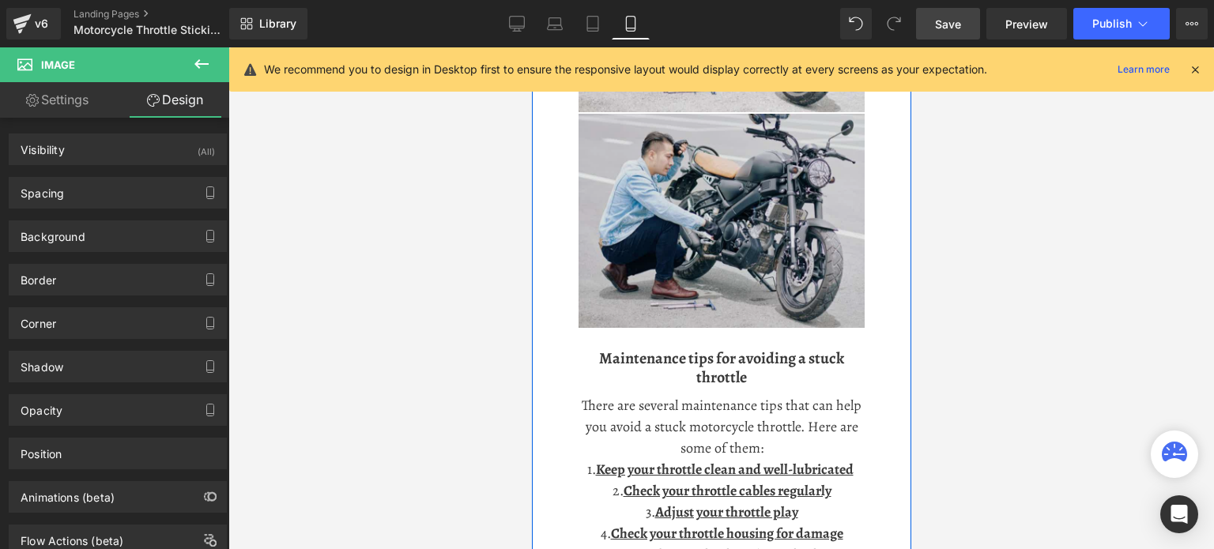
click at [715, 273] on img at bounding box center [721, 220] width 286 height 217
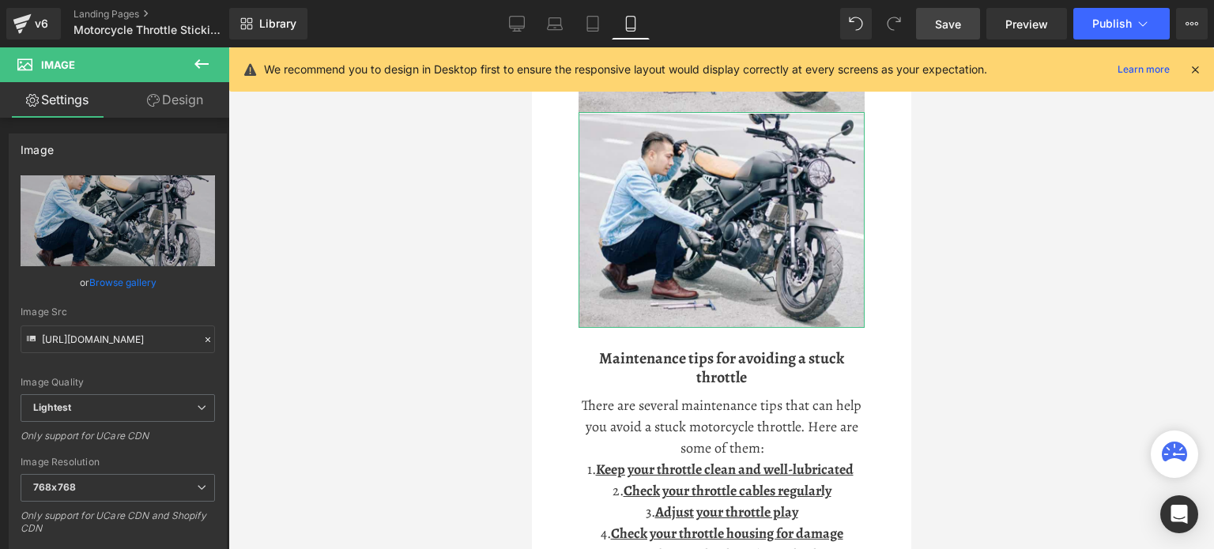
click at [180, 96] on link "Design" at bounding box center [175, 100] width 115 height 36
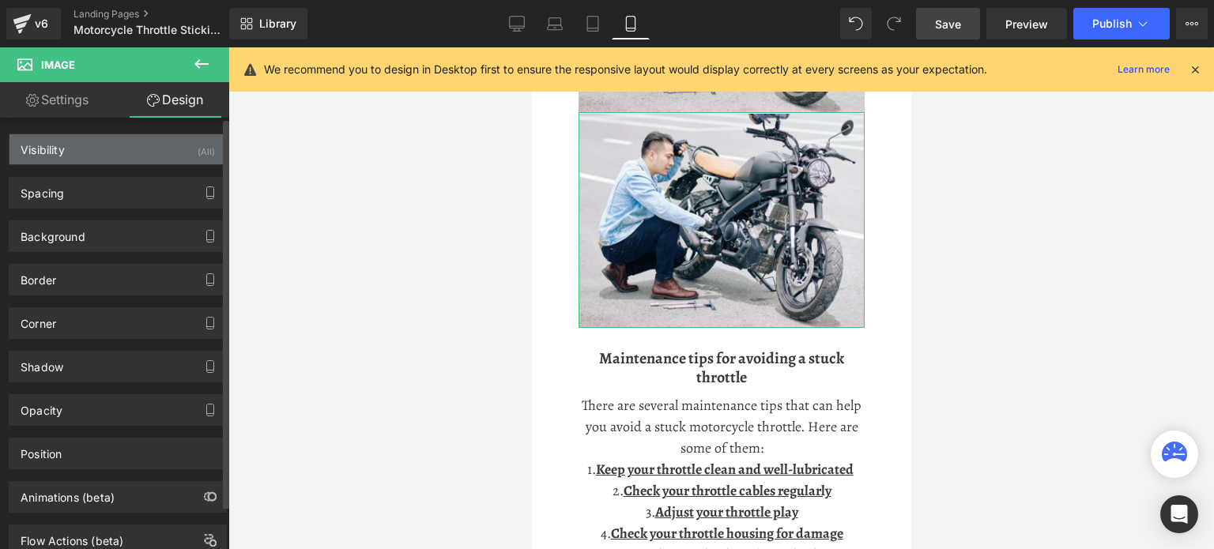
click at [179, 152] on div "Visibility (All)" at bounding box center [117, 149] width 217 height 30
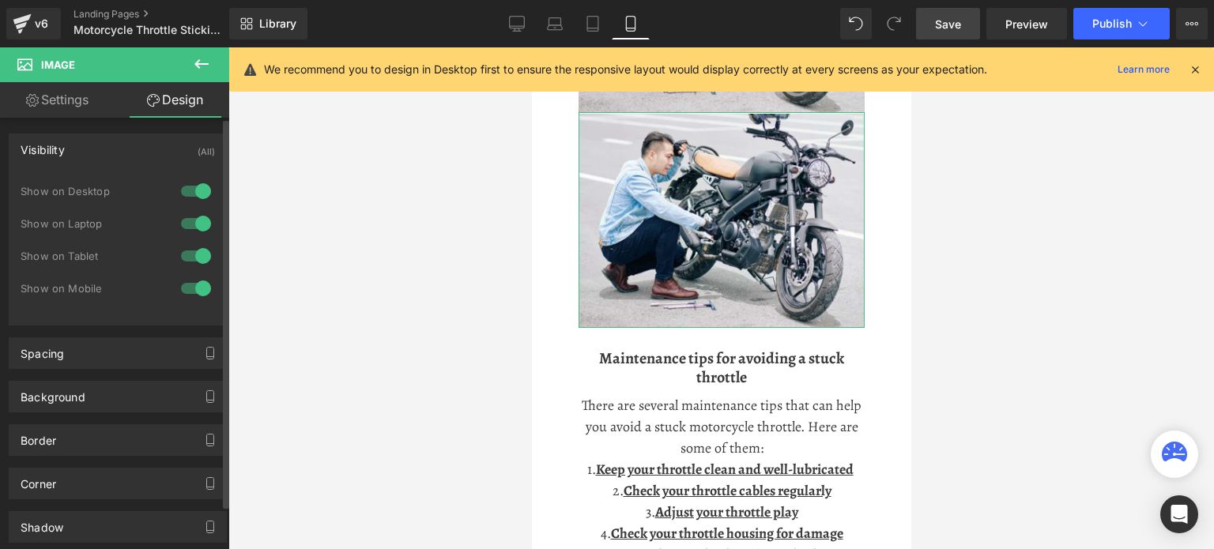
click at [195, 285] on div at bounding box center [196, 288] width 38 height 25
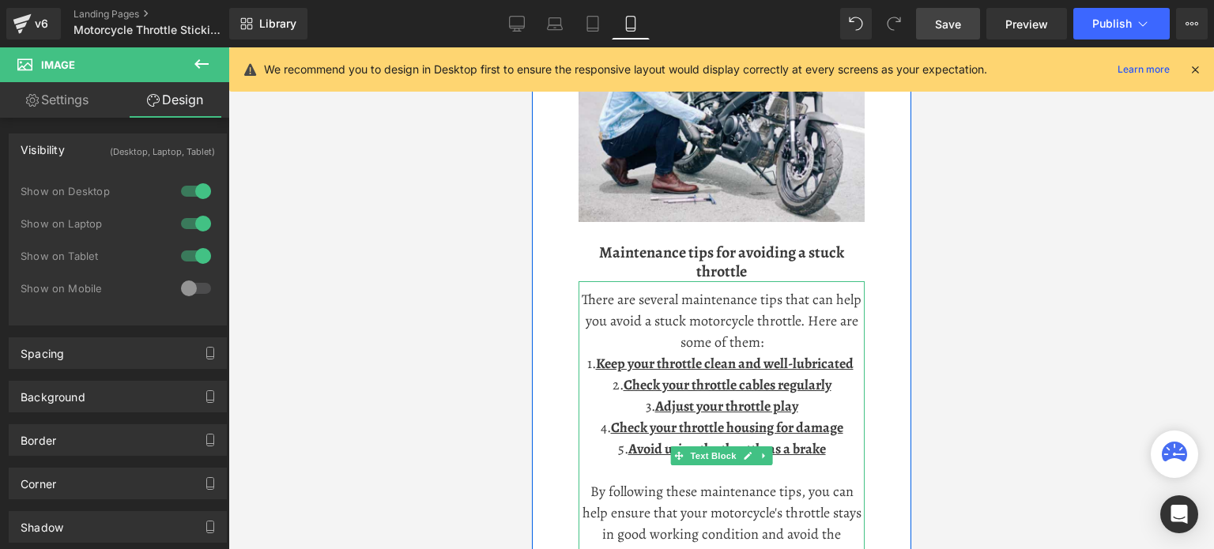
scroll to position [1644, 0]
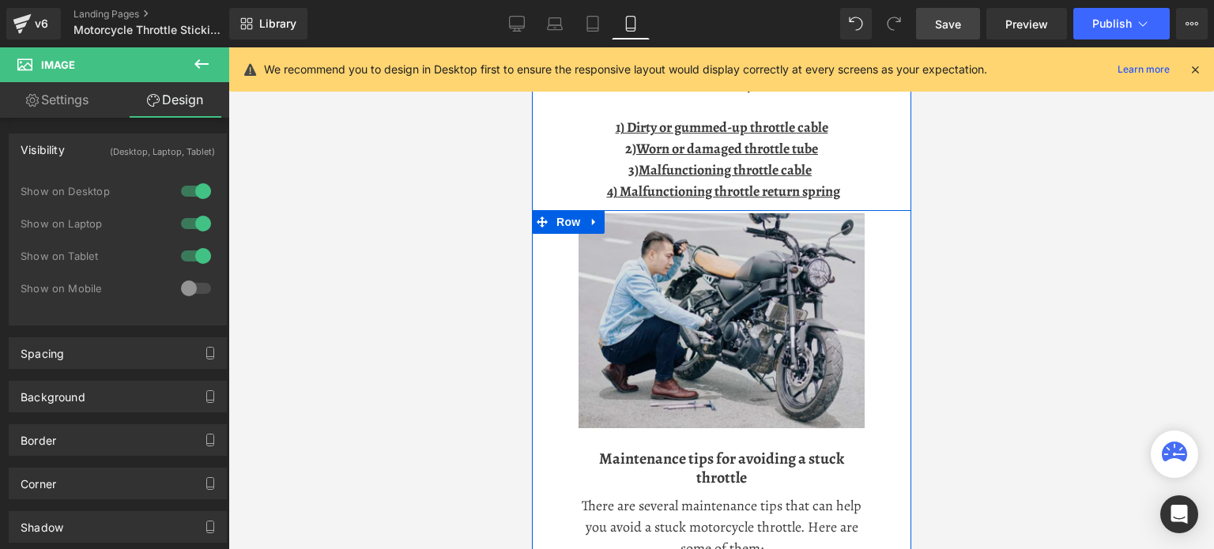
click at [665, 291] on img at bounding box center [721, 320] width 286 height 217
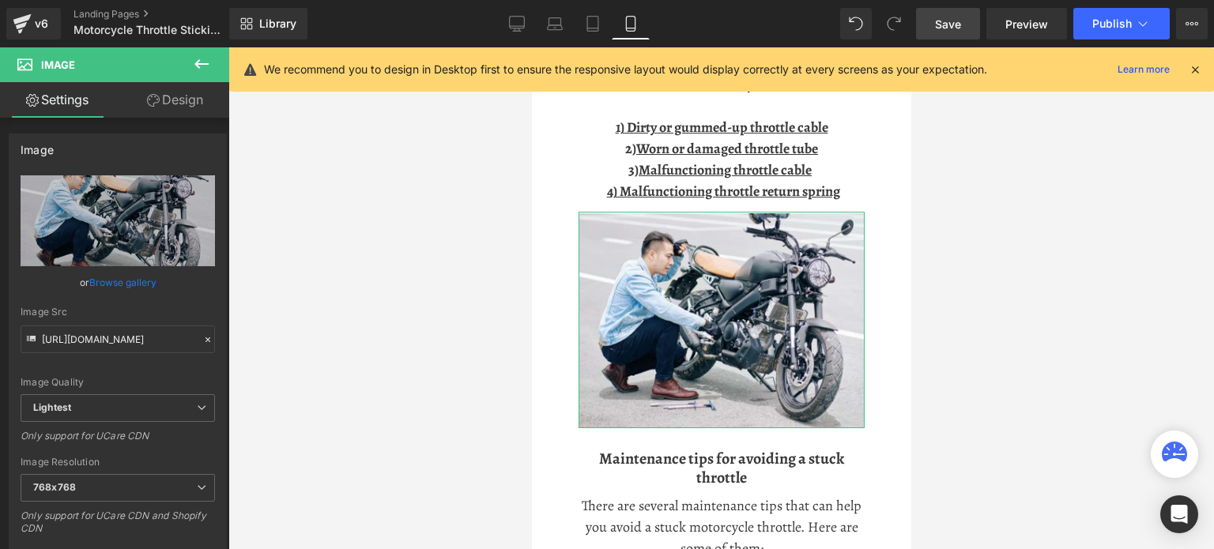
click at [179, 94] on link "Design" at bounding box center [175, 100] width 115 height 36
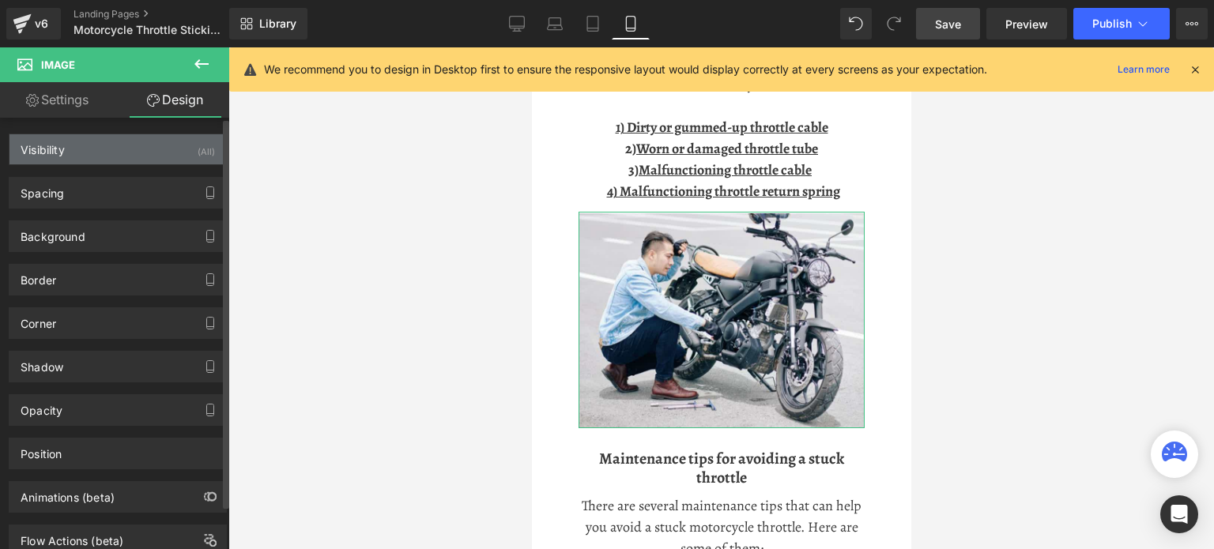
click at [170, 153] on div "Visibility (All)" at bounding box center [117, 149] width 217 height 30
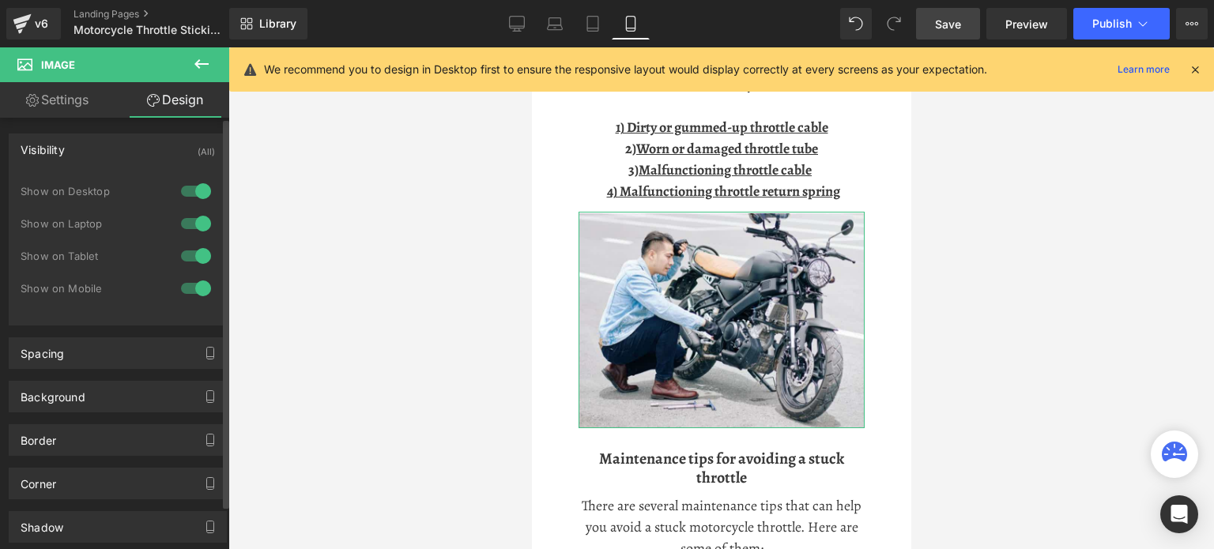
drag, startPoint x: 202, startPoint y: 193, endPoint x: 202, endPoint y: 214, distance: 21.3
click at [202, 193] on div at bounding box center [196, 191] width 38 height 25
click at [201, 223] on div at bounding box center [196, 223] width 38 height 25
click at [195, 259] on div at bounding box center [196, 255] width 38 height 25
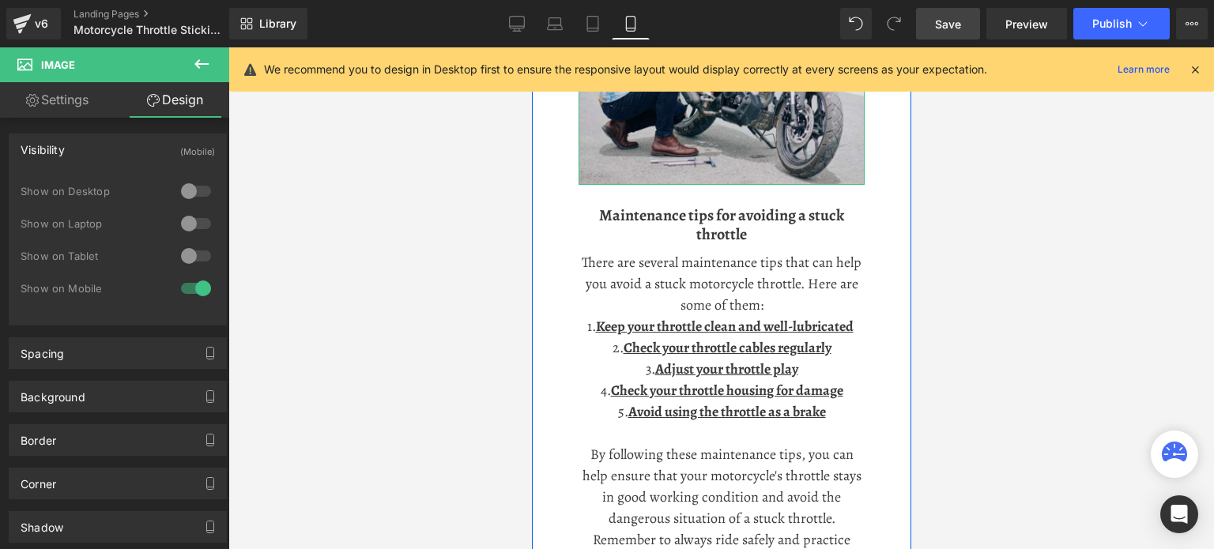
scroll to position [1881, 0]
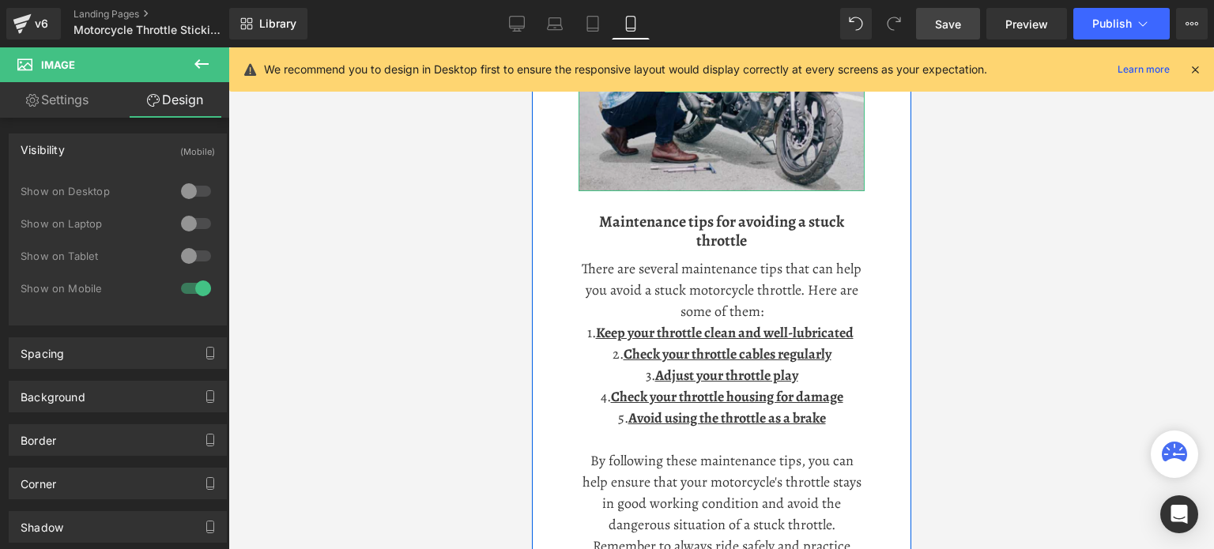
click at [766, 123] on img at bounding box center [721, 83] width 286 height 217
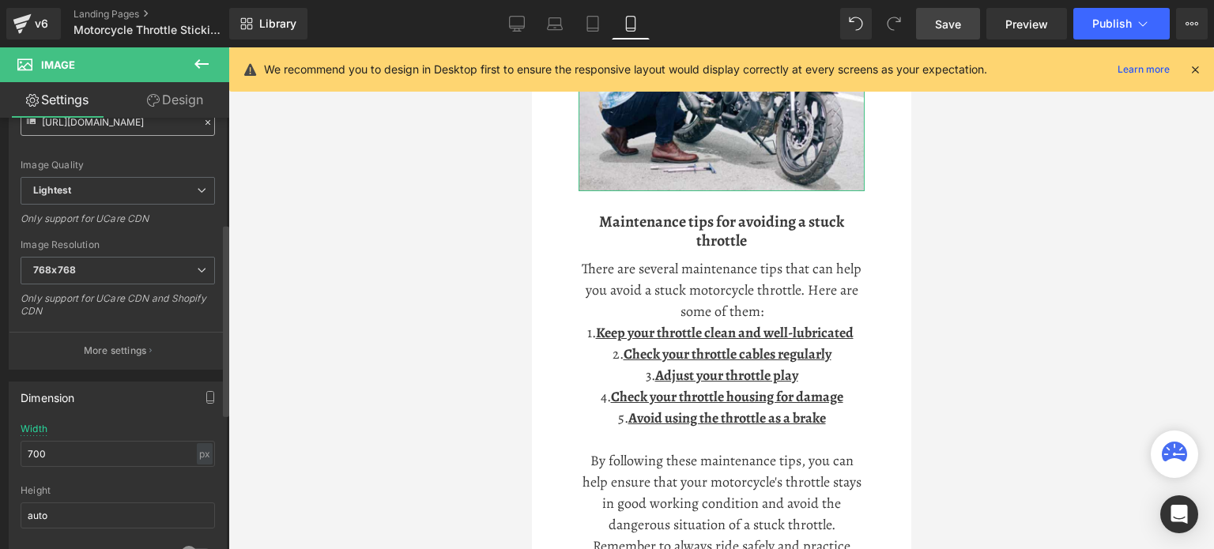
scroll to position [237, 0]
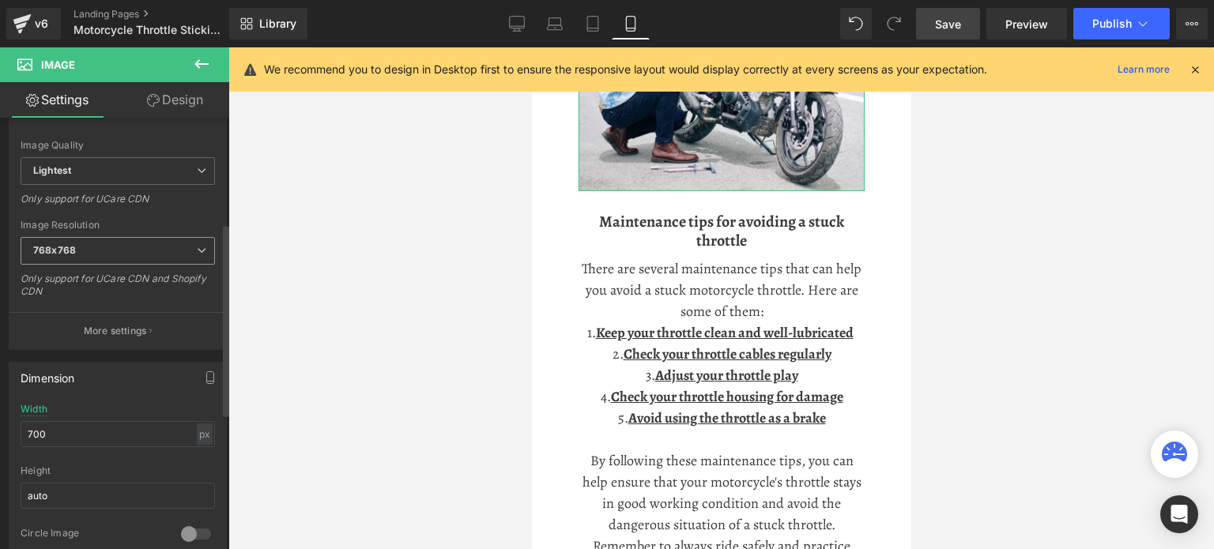
click at [197, 252] on icon at bounding box center [201, 250] width 9 height 9
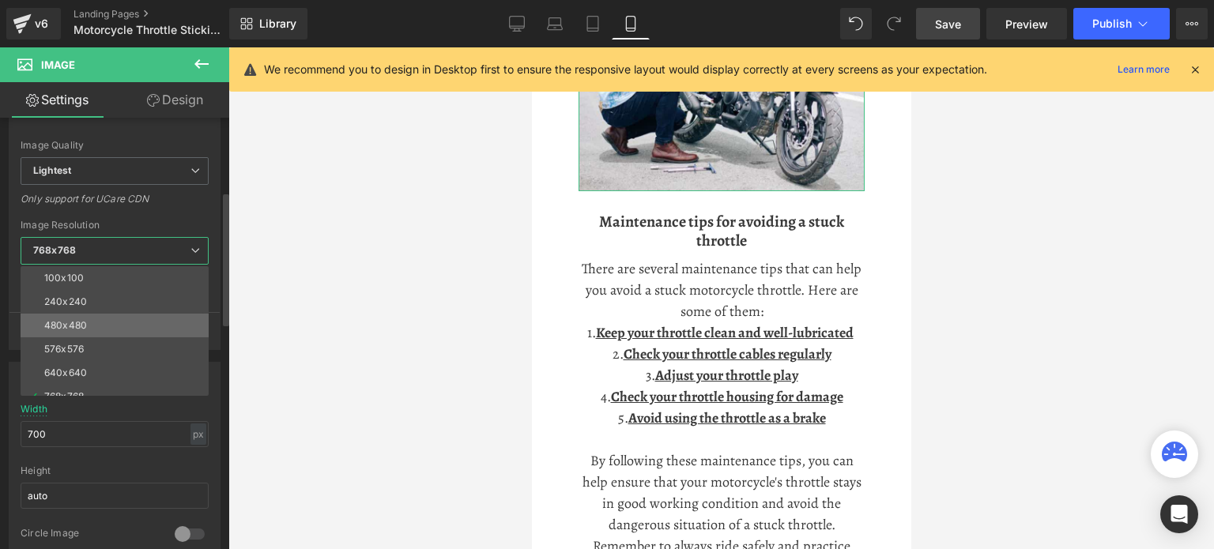
click at [98, 315] on li "480x480" at bounding box center [118, 326] width 195 height 24
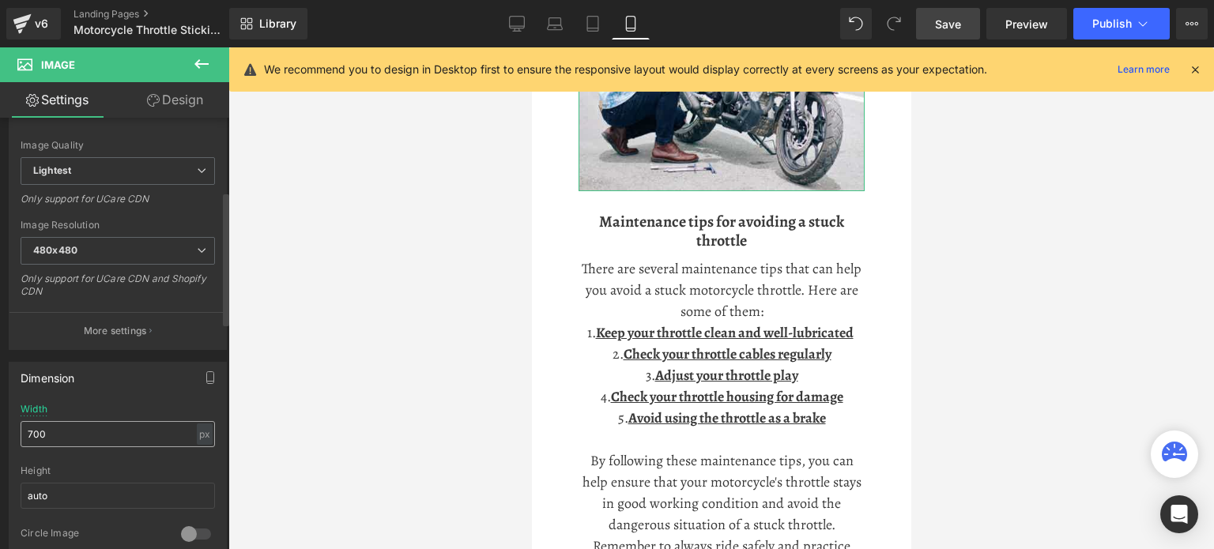
type input "[URL][DOMAIN_NAME]"
drag, startPoint x: 61, startPoint y: 435, endPoint x: 0, endPoint y: 434, distance: 60.9
click at [0, 434] on div "Dimension 700px Width 700 px % px auto Height auto 0 Circle Image" at bounding box center [118, 456] width 236 height 213
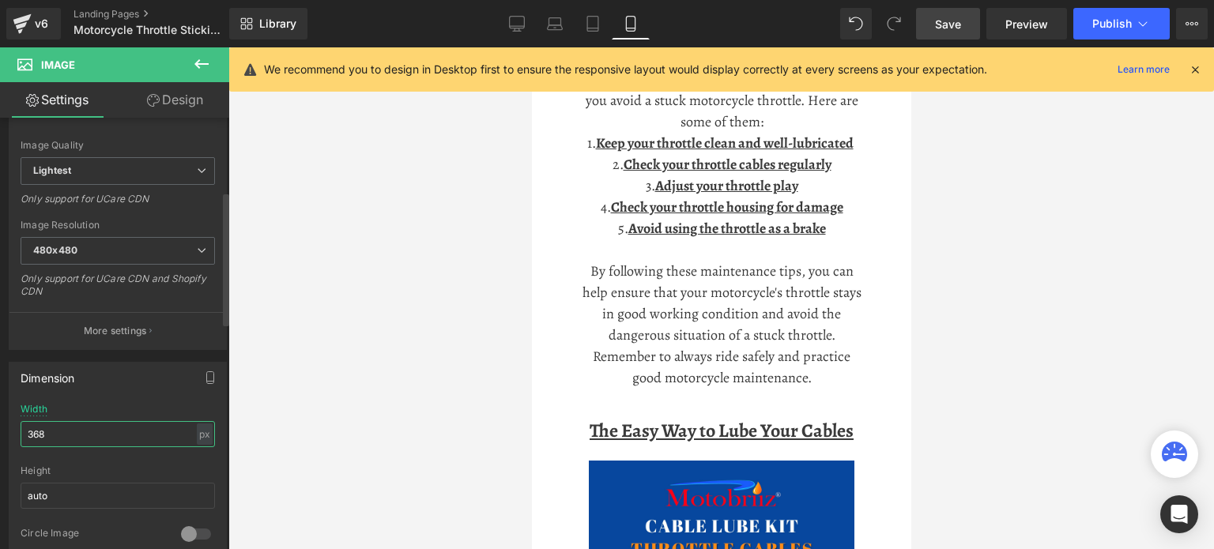
scroll to position [2077, 0]
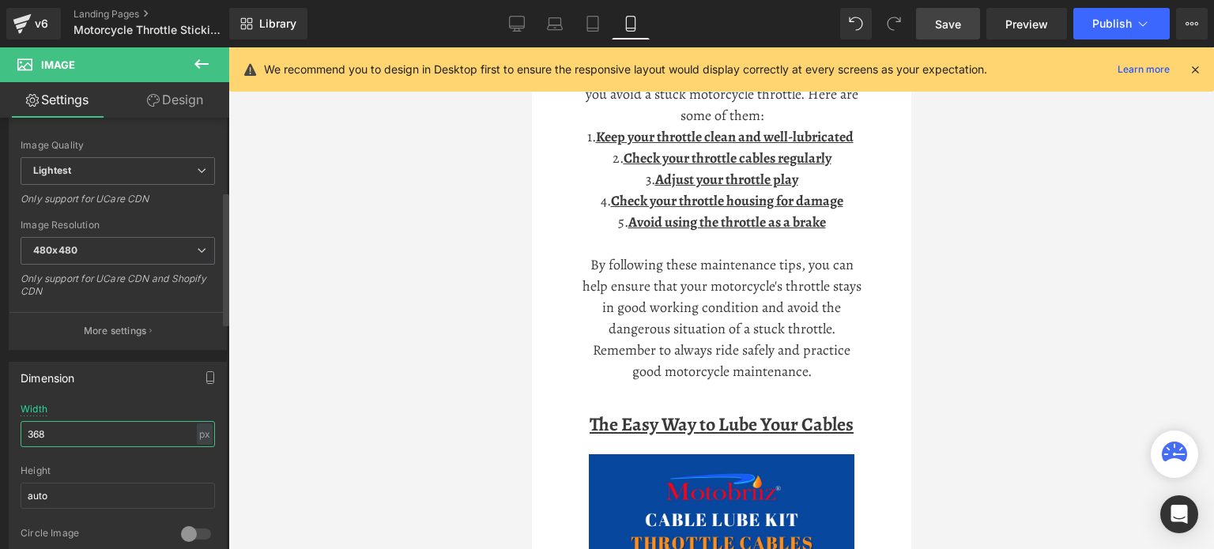
type input "368"
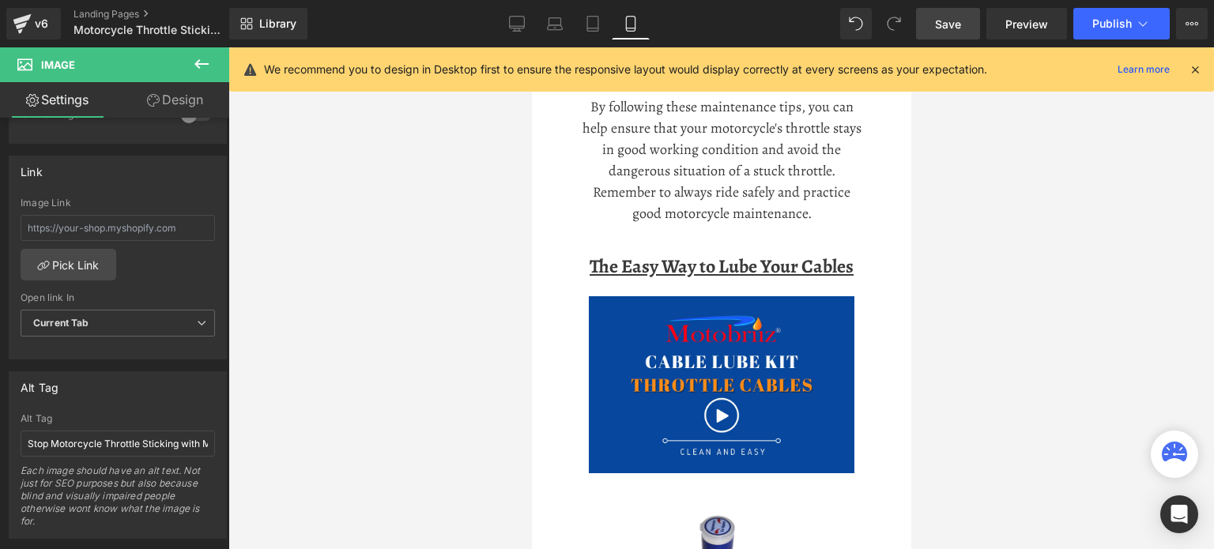
scroll to position [632, 0]
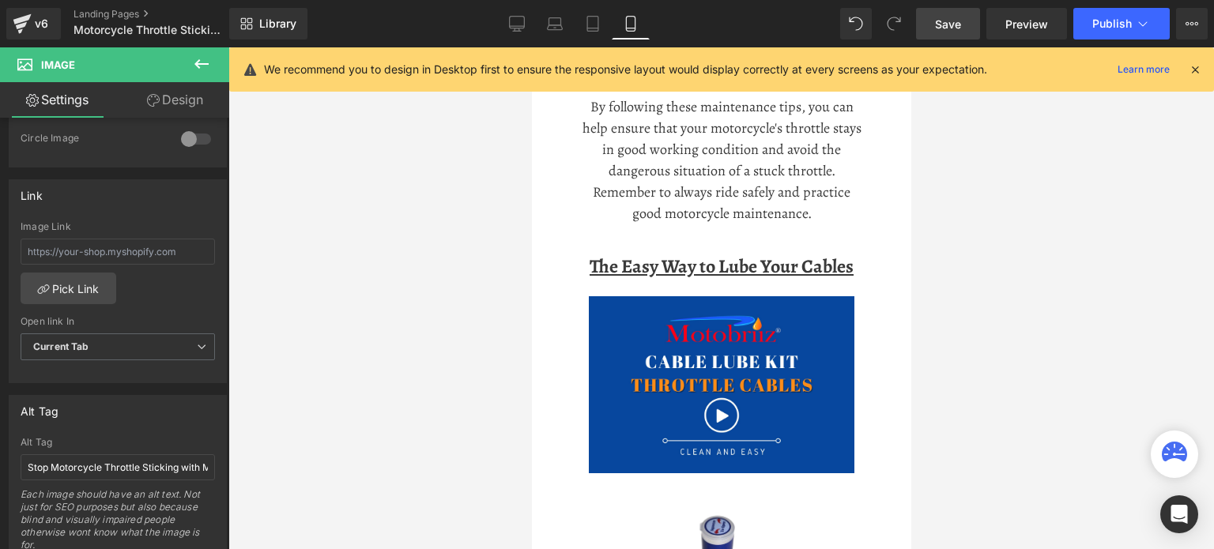
click at [948, 24] on span "Save" at bounding box center [948, 24] width 26 height 17
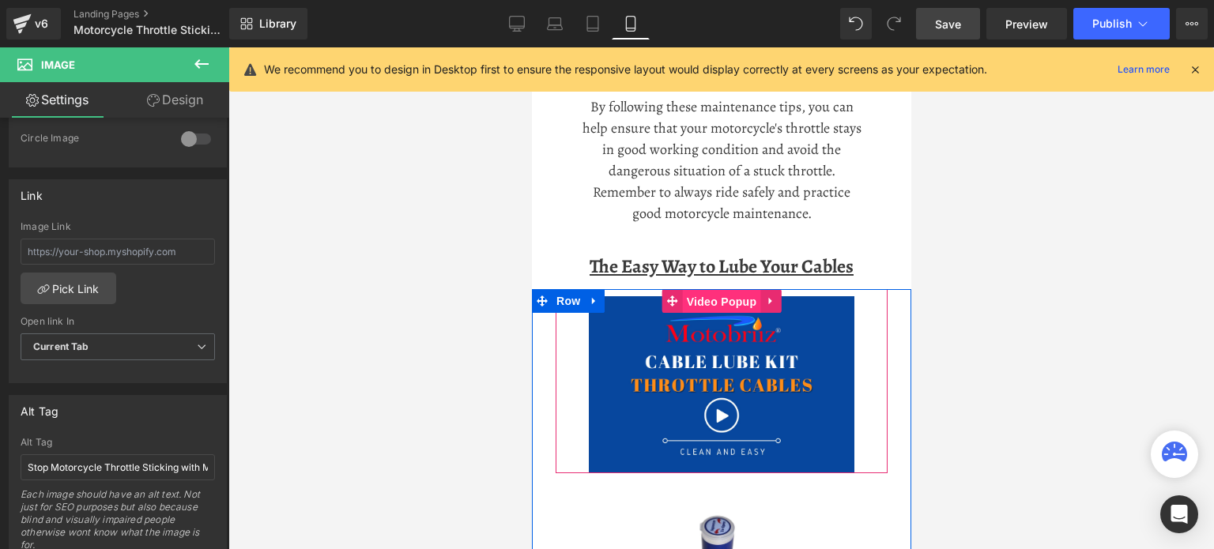
click at [687, 294] on span "Video Popup" at bounding box center [721, 302] width 78 height 24
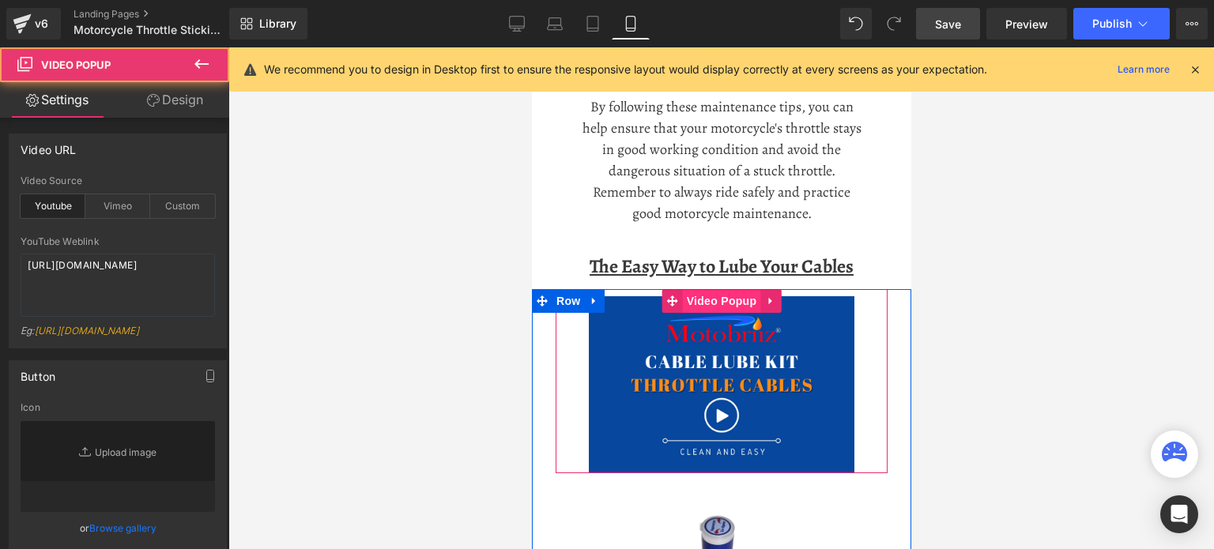
type input "[URL][DOMAIN_NAME]"
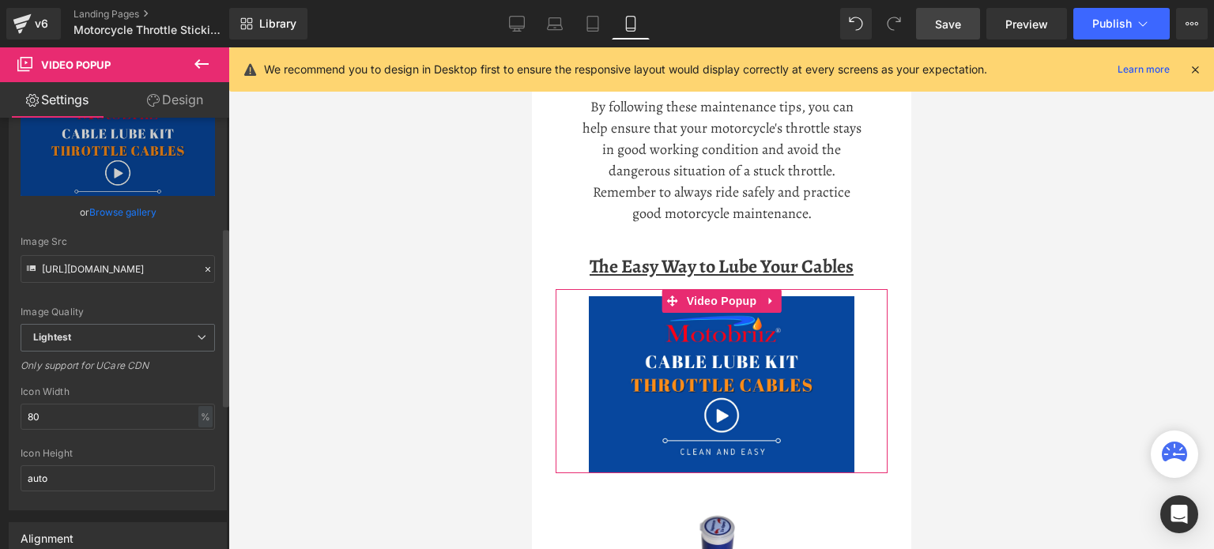
scroll to position [237, 0]
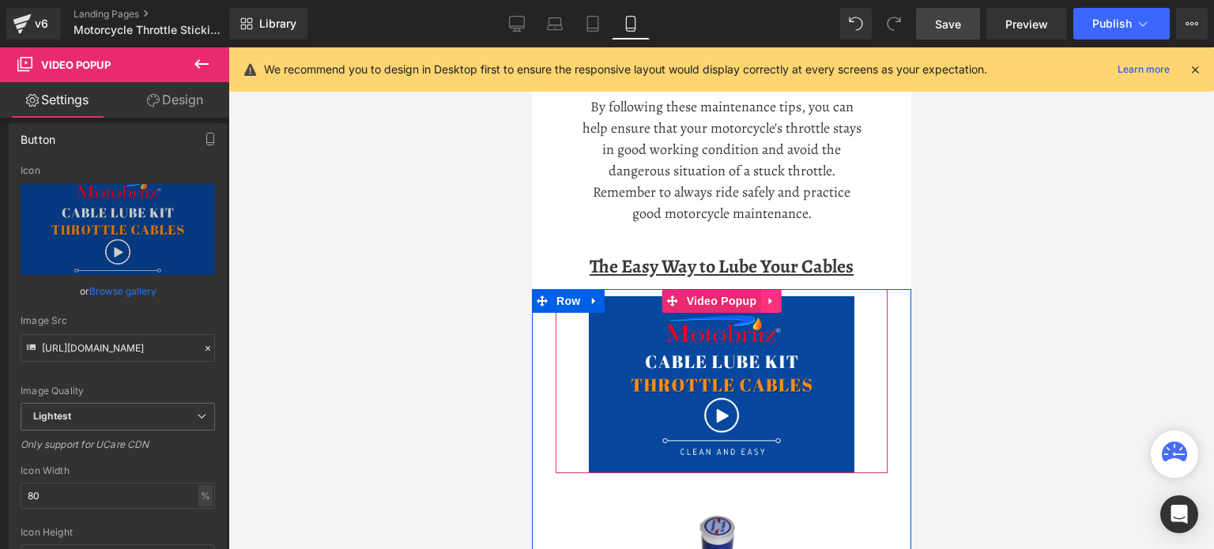
click at [765, 292] on link at bounding box center [770, 301] width 21 height 24
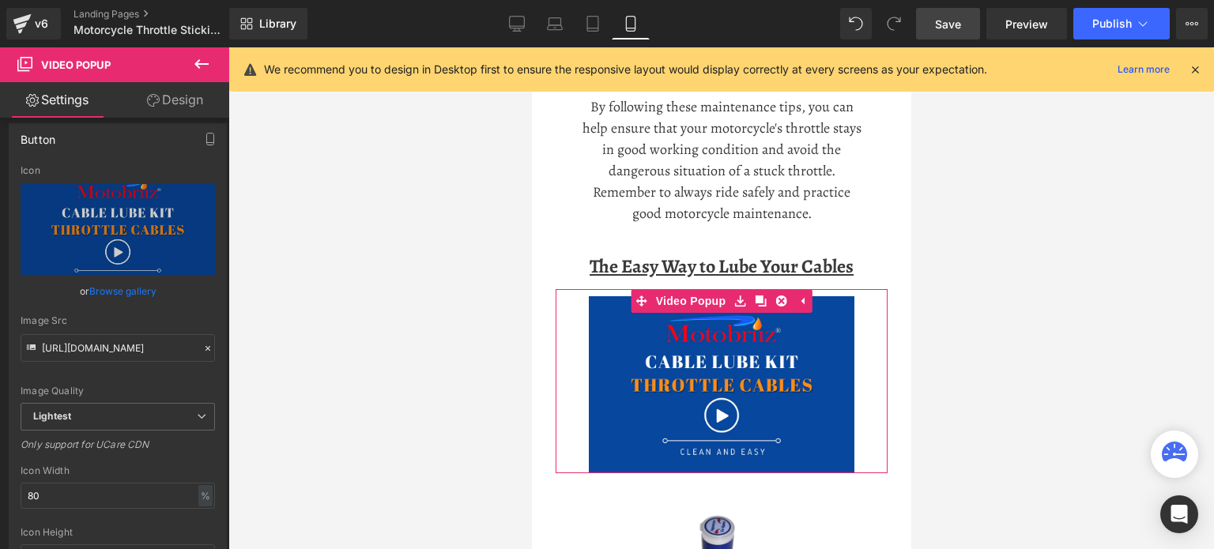
click at [181, 93] on link "Design" at bounding box center [175, 100] width 115 height 36
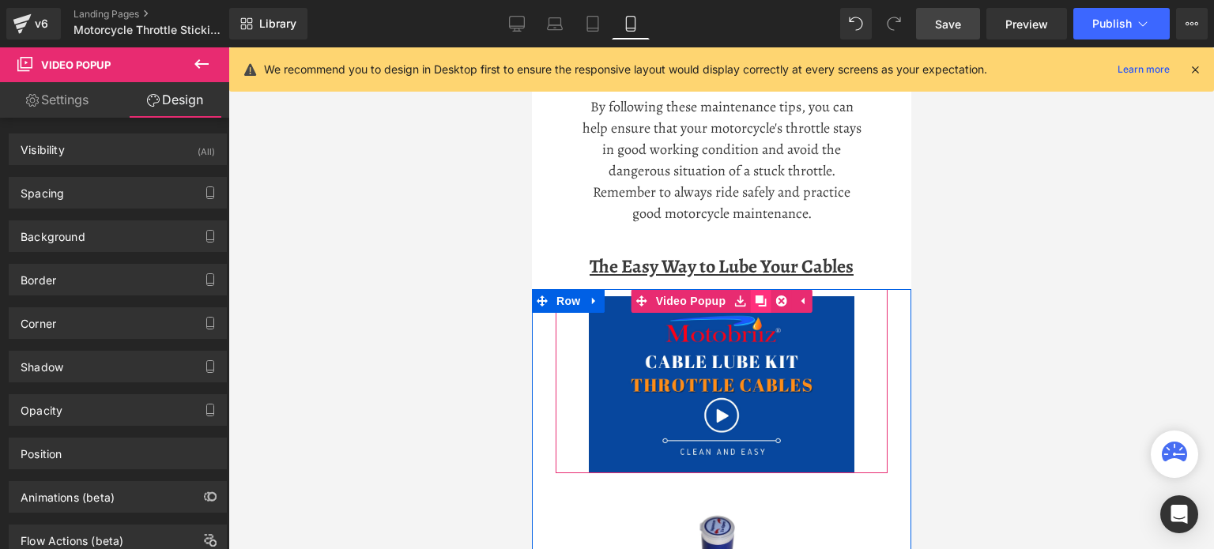
click at [754, 296] on icon at bounding box center [759, 301] width 11 height 11
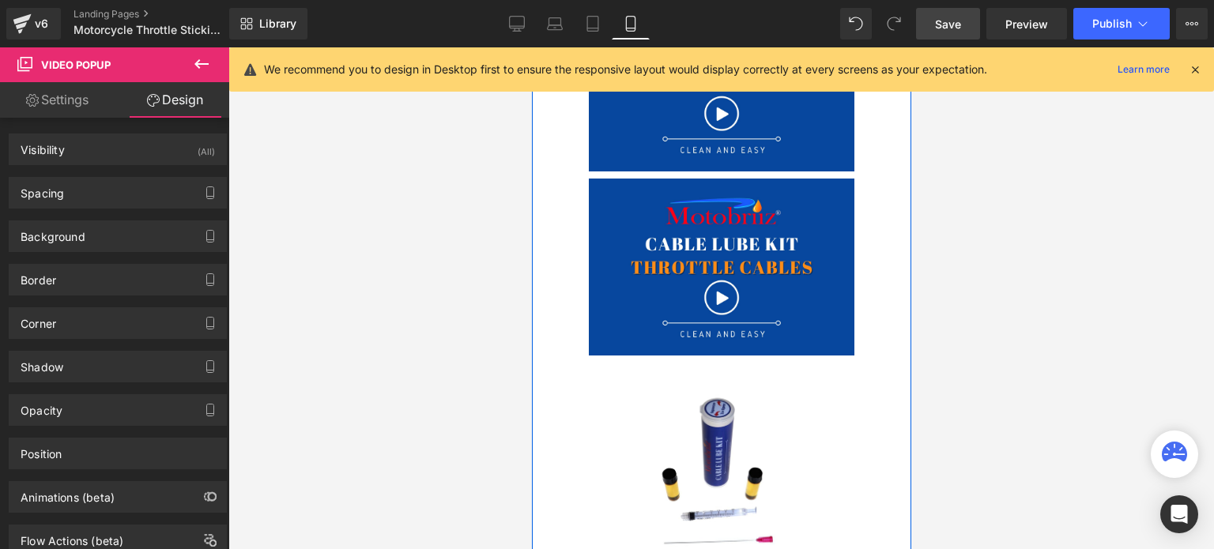
scroll to position [2596, 0]
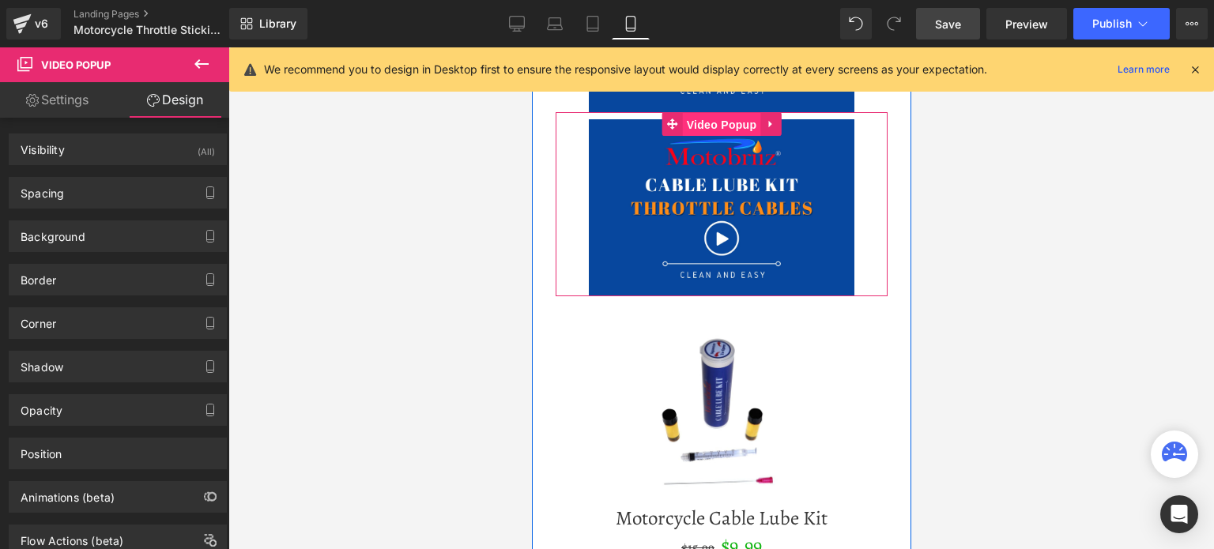
click at [717, 115] on span "Video Popup" at bounding box center [721, 125] width 78 height 24
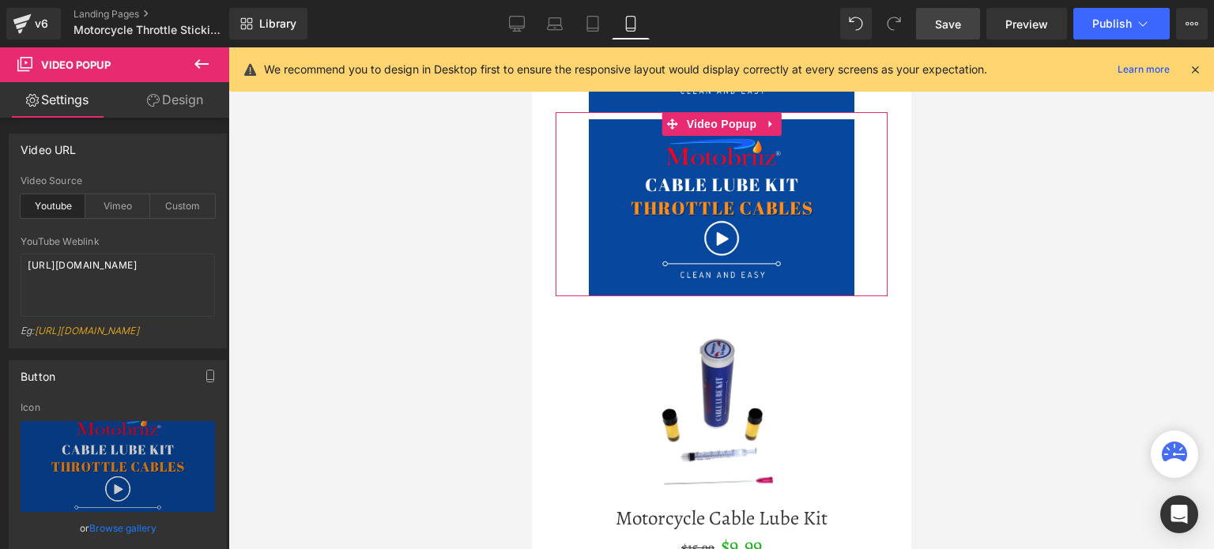
click at [197, 93] on link "Design" at bounding box center [175, 100] width 115 height 36
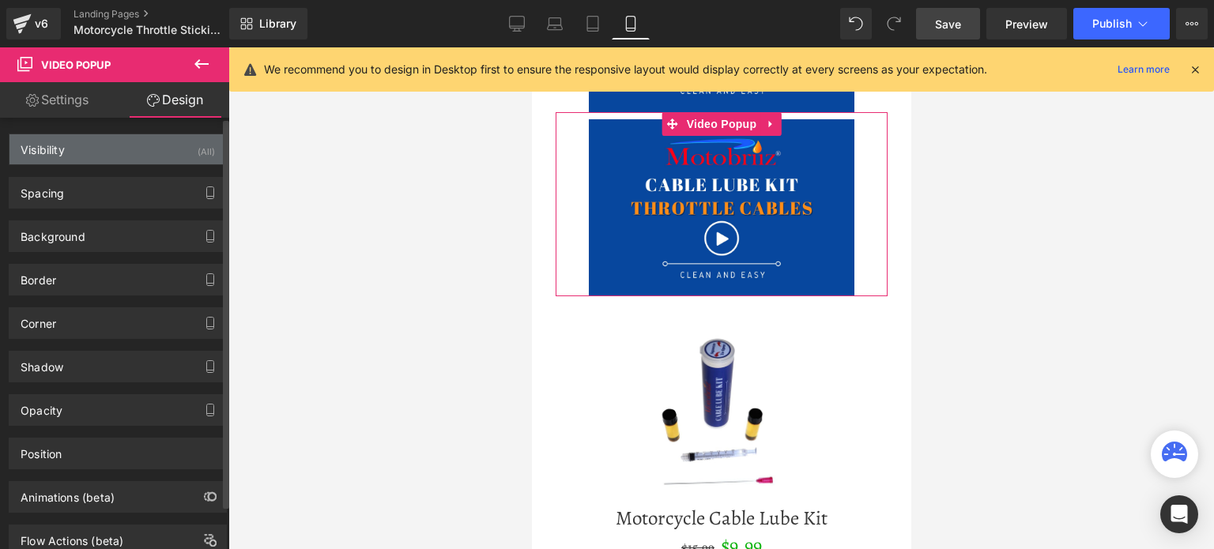
click at [170, 149] on div "Visibility (All)" at bounding box center [117, 149] width 217 height 30
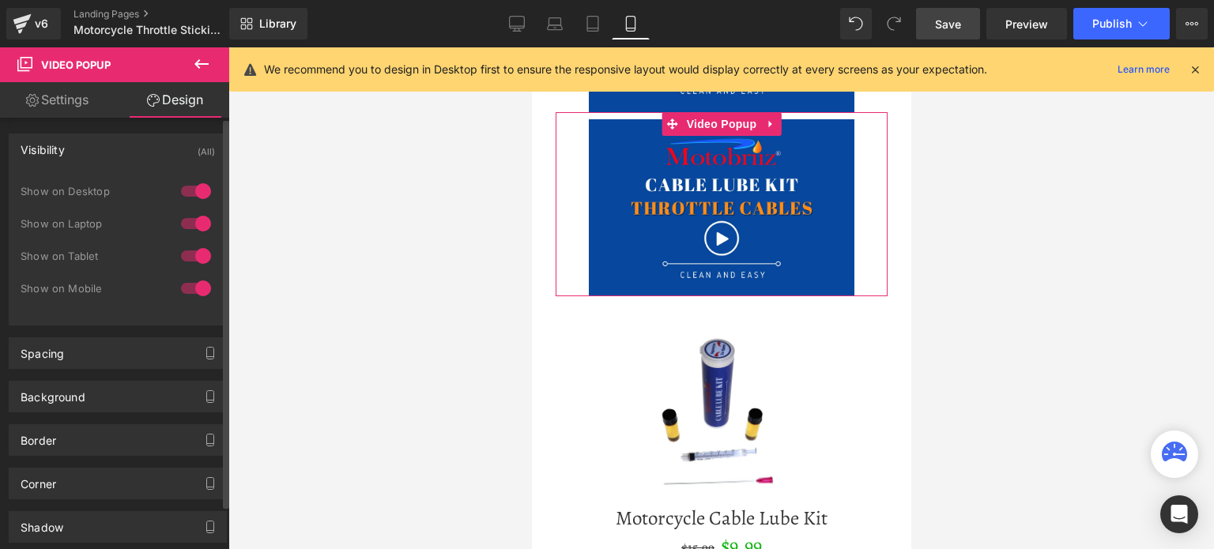
click at [193, 287] on div at bounding box center [196, 288] width 38 height 25
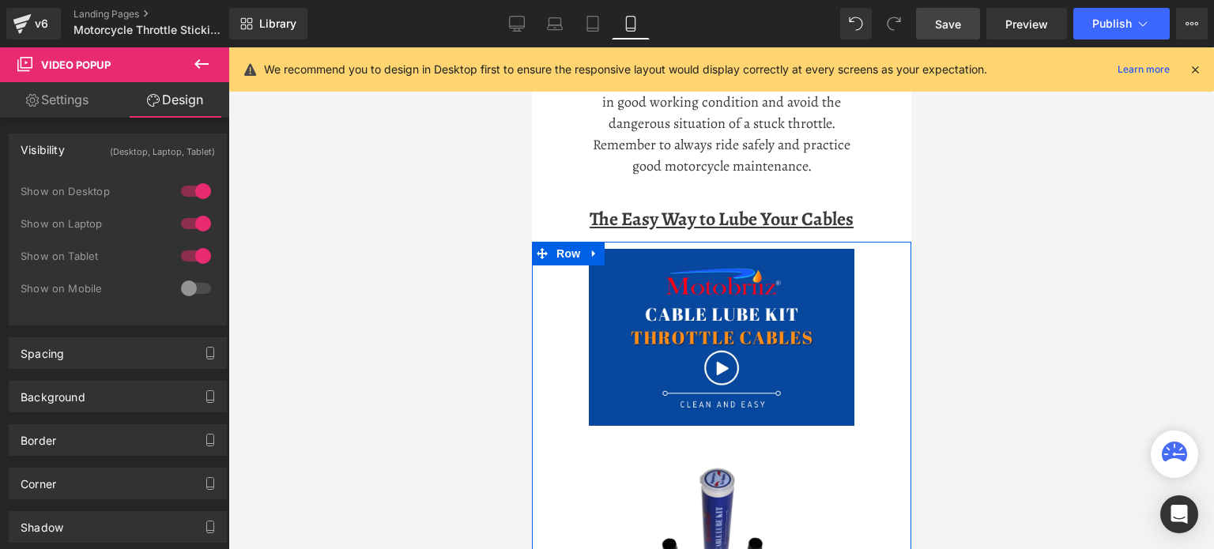
scroll to position [2280, 0]
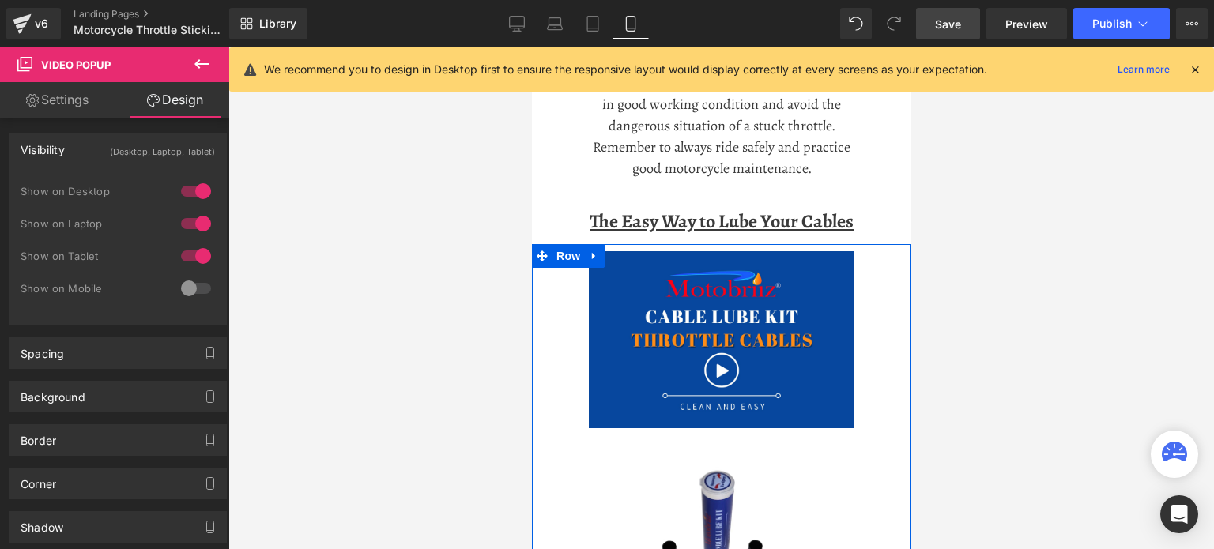
click at [786, 271] on img at bounding box center [721, 339] width 266 height 177
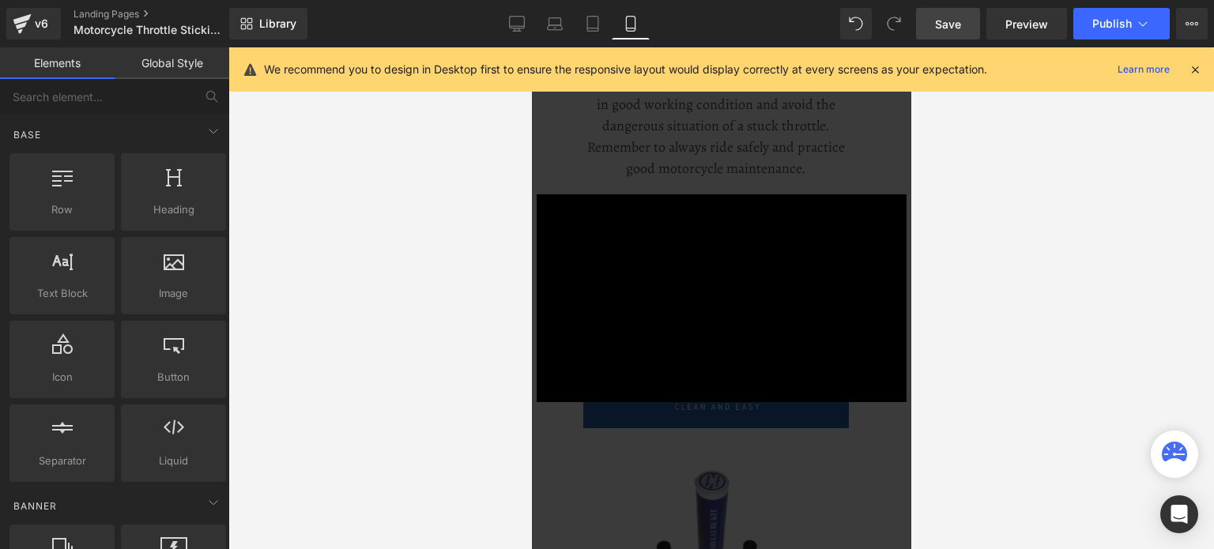
click at [990, 328] on div at bounding box center [721, 298] width 986 height 502
drag, startPoint x: 1029, startPoint y: 337, endPoint x: 1009, endPoint y: 341, distance: 20.1
click at [1028, 337] on div at bounding box center [721, 298] width 986 height 502
click at [460, 346] on div at bounding box center [721, 298] width 986 height 502
click at [825, 146] on div "× Loading..." at bounding box center [720, 298] width 379 height 502
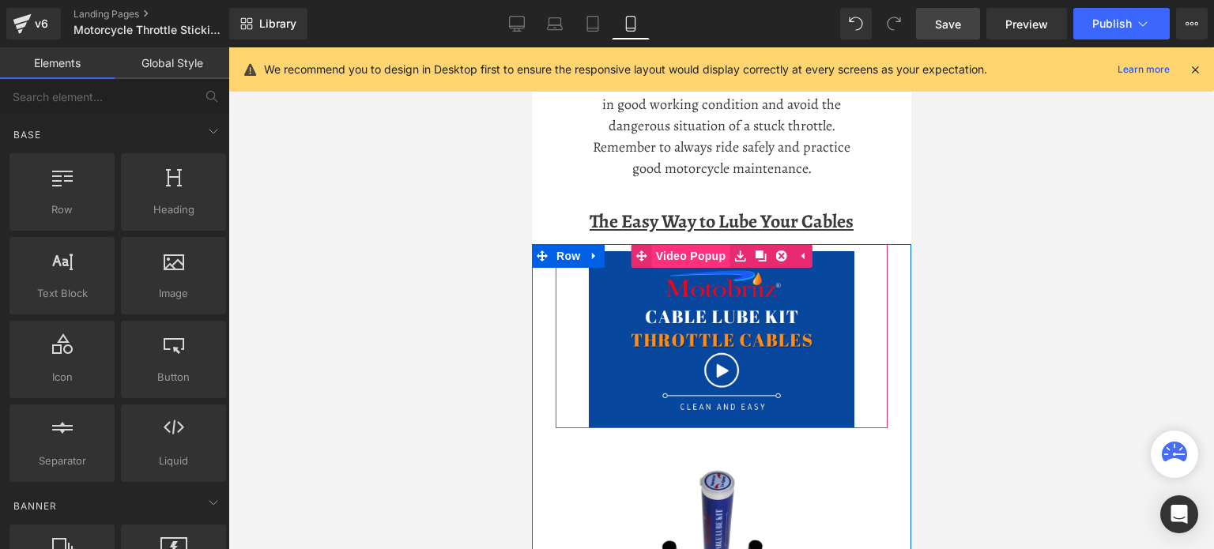
click at [701, 255] on span "Video Popup" at bounding box center [690, 256] width 78 height 24
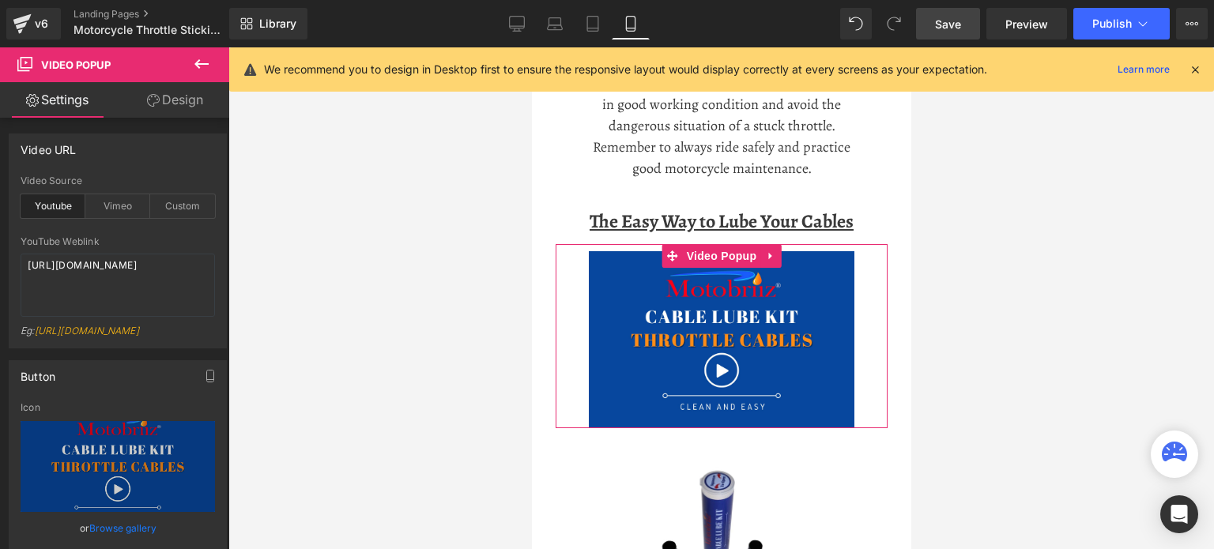
click at [169, 94] on link "Design" at bounding box center [175, 100] width 115 height 36
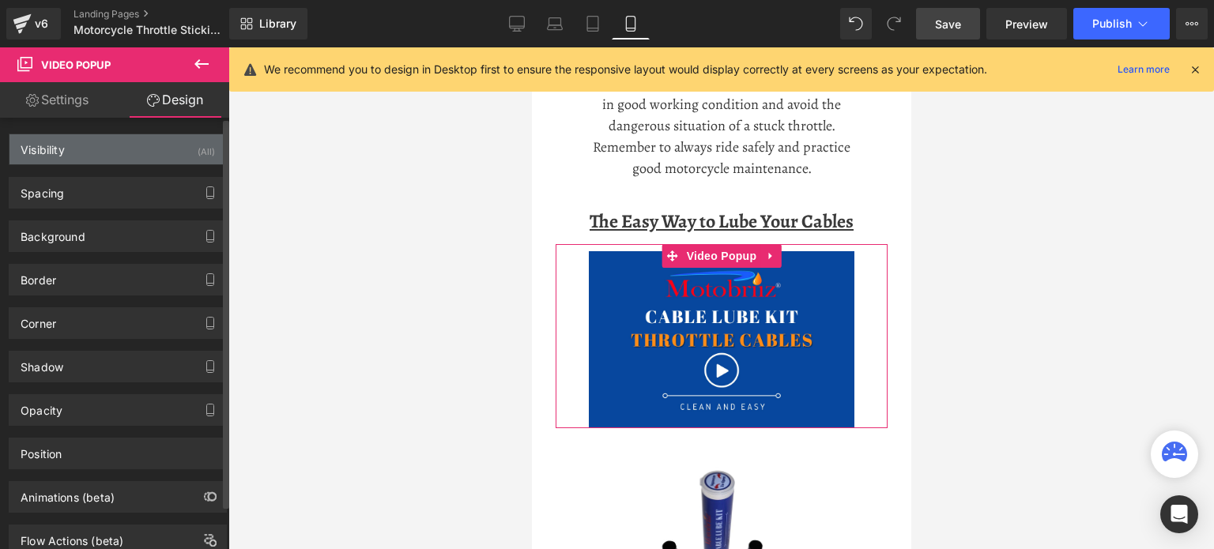
click at [169, 147] on div "Visibility (All)" at bounding box center [117, 149] width 217 height 30
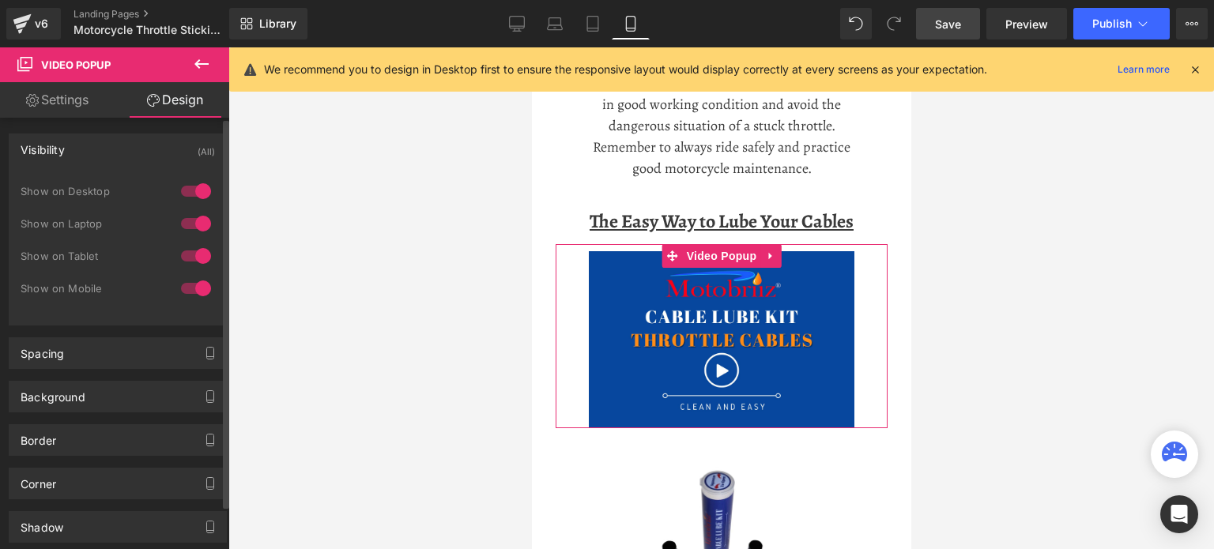
click at [190, 190] on div at bounding box center [196, 191] width 38 height 25
click at [191, 221] on div at bounding box center [196, 223] width 38 height 25
click at [193, 254] on div at bounding box center [196, 255] width 38 height 25
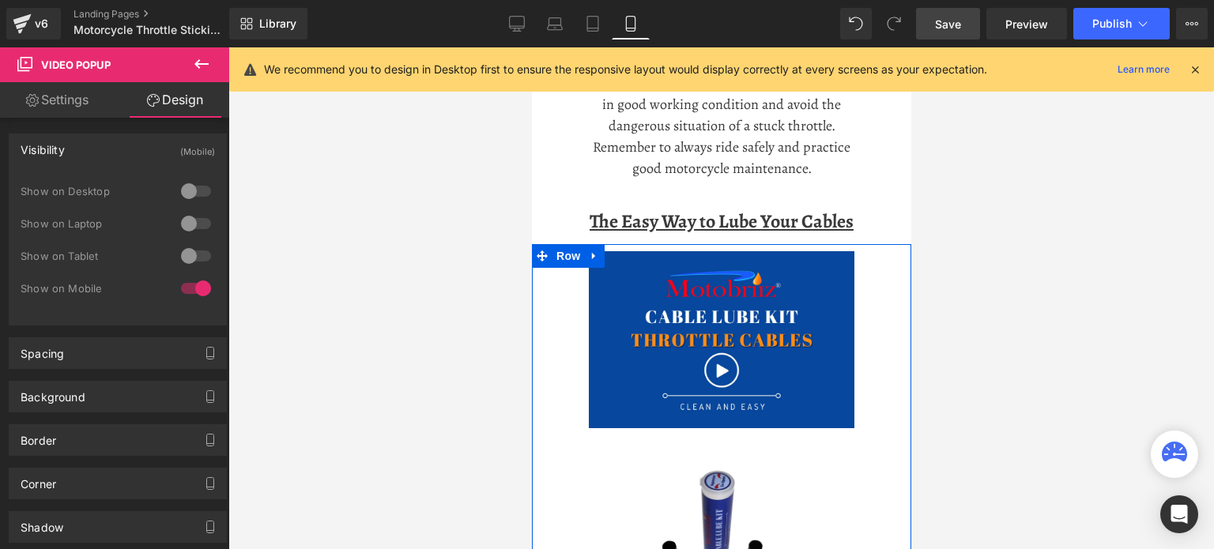
click at [888, 287] on div "Video Popup Video Popup Sale Off (P) Image Motorcycle Cable Lube Kit (P) Title …" at bounding box center [720, 490] width 379 height 492
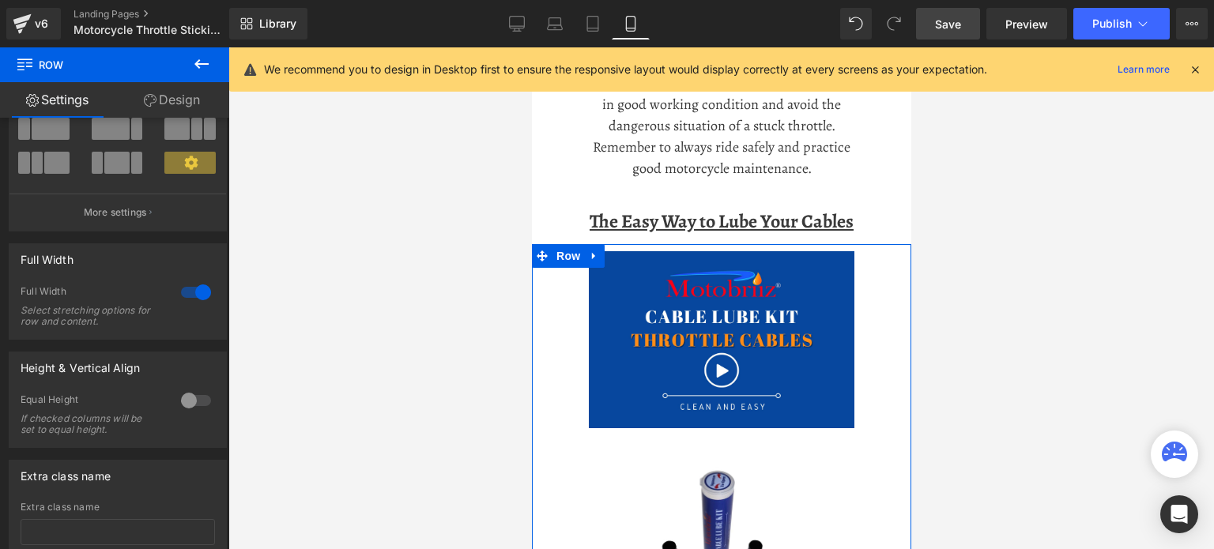
scroll to position [0, 0]
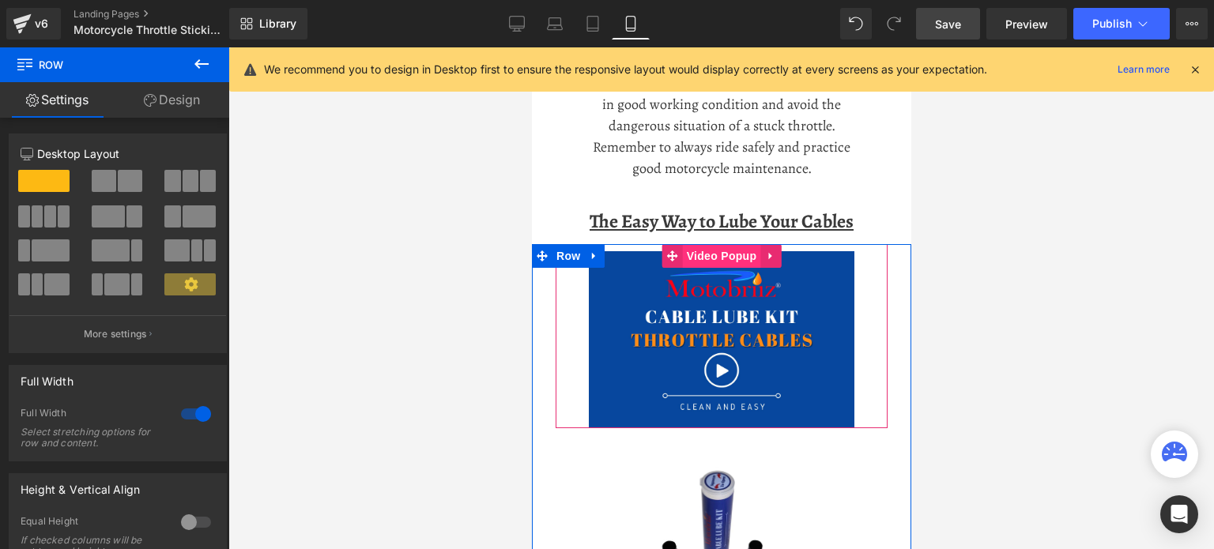
click at [700, 255] on span "Video Popup" at bounding box center [721, 256] width 78 height 24
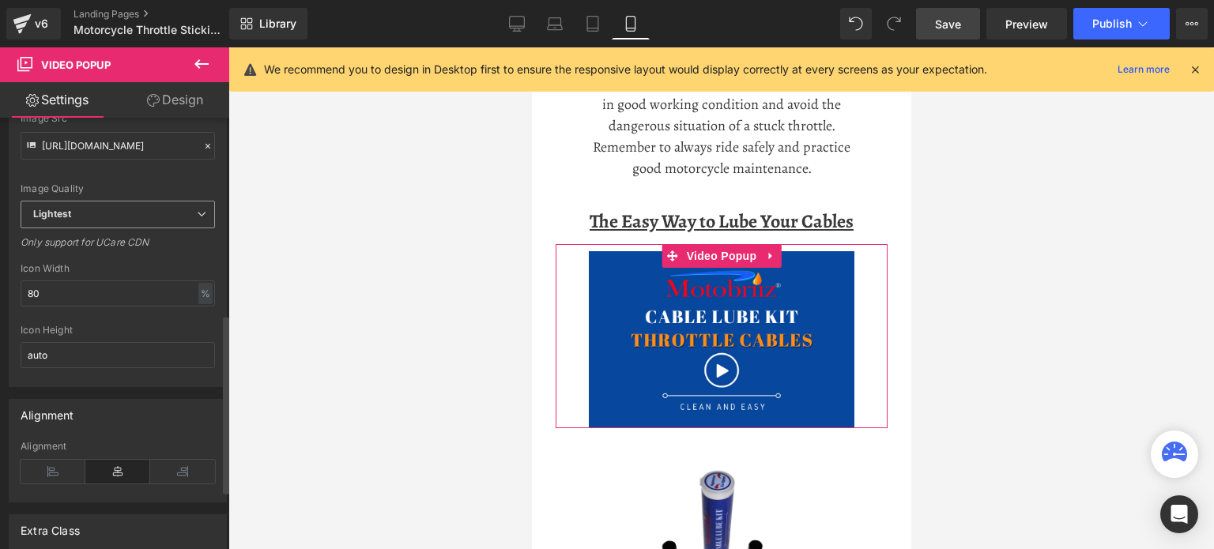
scroll to position [474, 0]
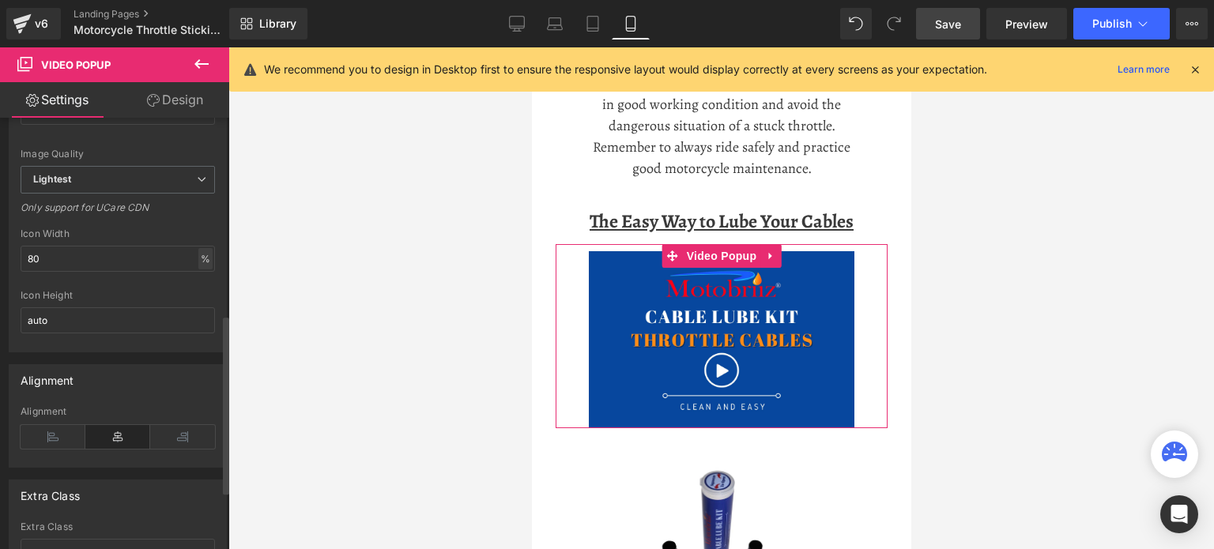
click at [198, 269] on div "%" at bounding box center [205, 258] width 14 height 21
click at [197, 318] on li "px" at bounding box center [204, 306] width 20 height 23
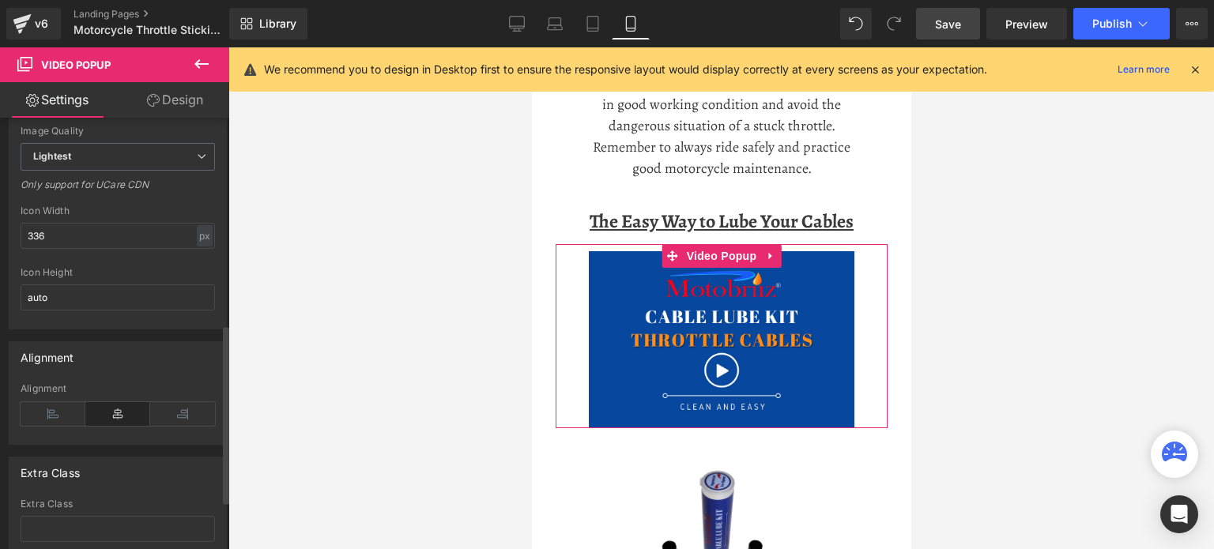
scroll to position [534, 0]
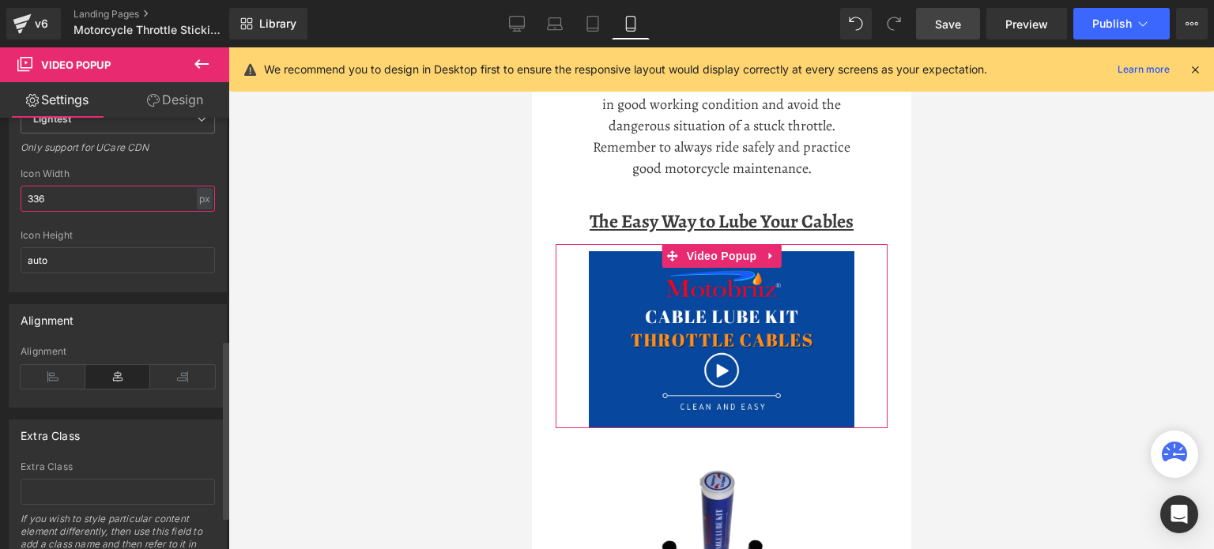
drag, startPoint x: 62, startPoint y: 218, endPoint x: 6, endPoint y: 213, distance: 55.5
click at [7, 213] on div "Button [URL][DOMAIN_NAME] Icon Replace Image Upload image or Browse gallery Ima…" at bounding box center [118, 53] width 236 height 478
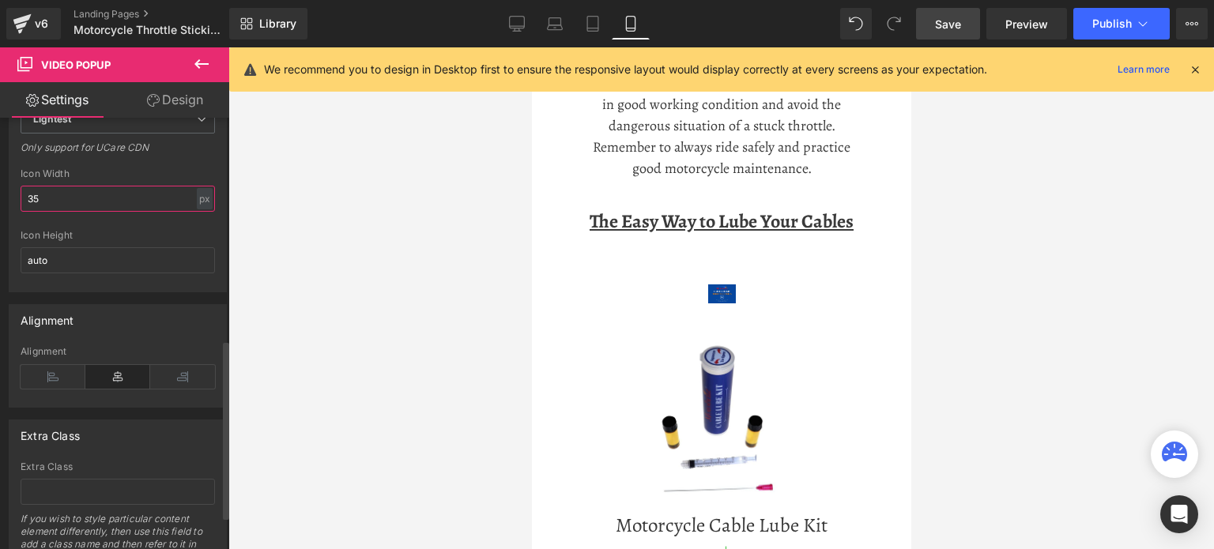
type input "352"
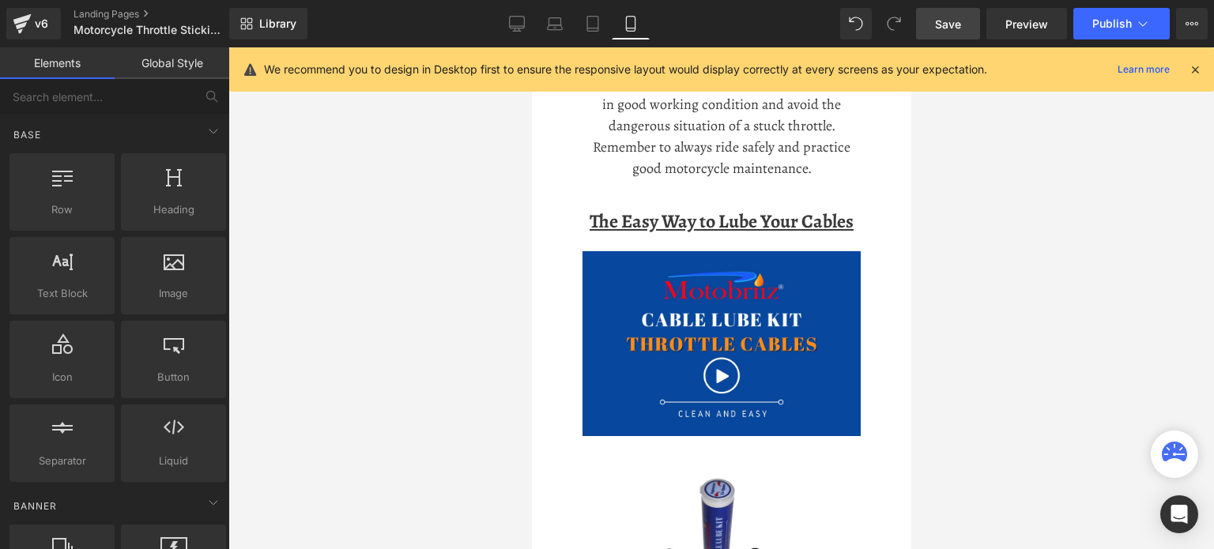
click at [320, 266] on div at bounding box center [721, 298] width 986 height 502
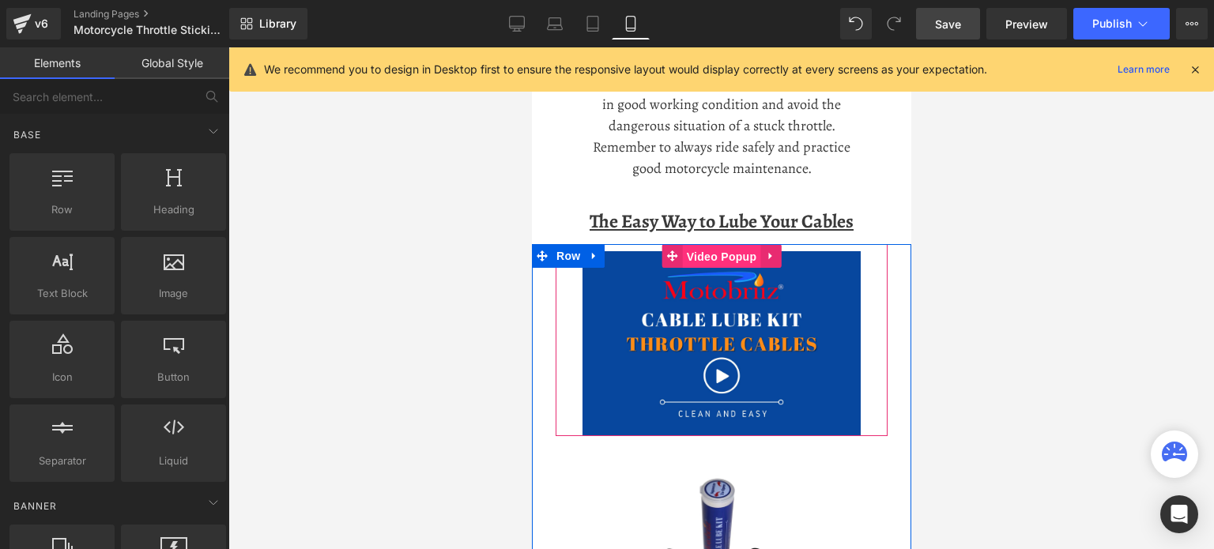
click at [684, 255] on span "Video Popup" at bounding box center [721, 257] width 78 height 24
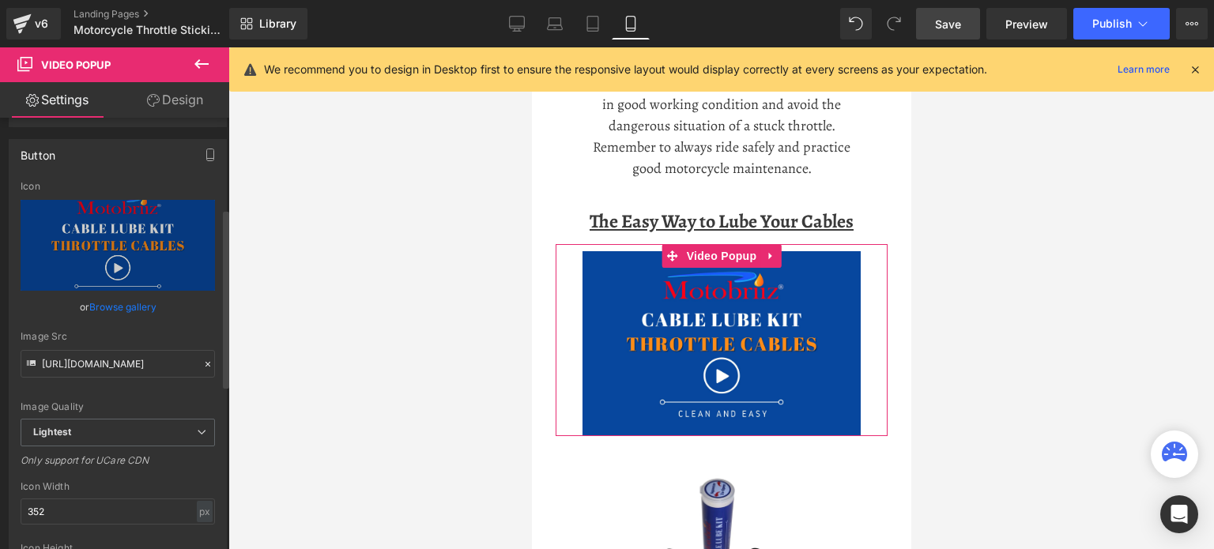
scroll to position [218, 0]
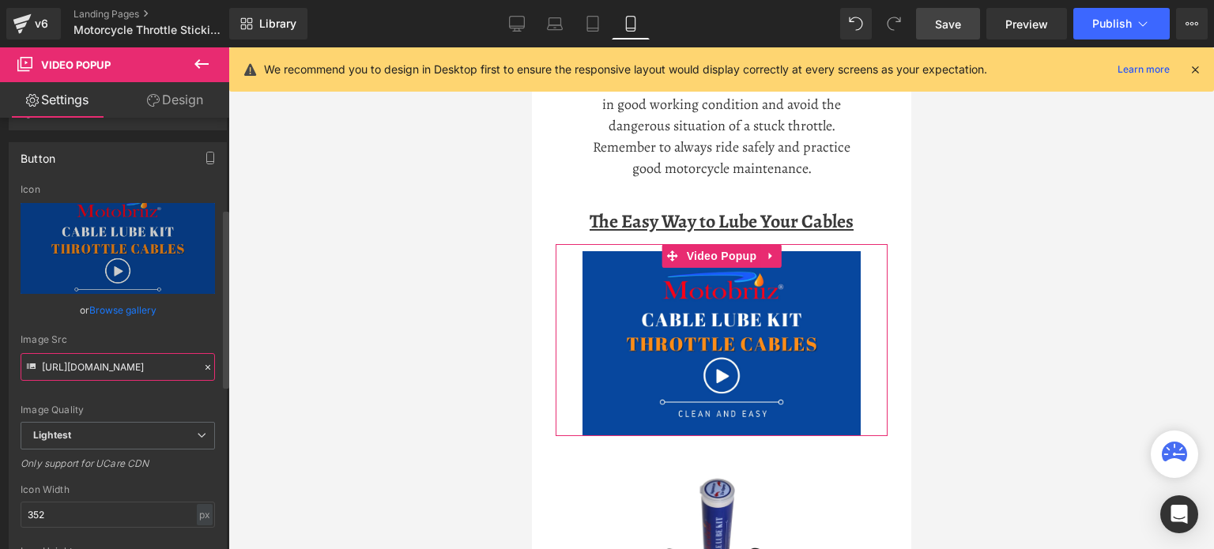
click at [87, 381] on input "[URL][DOMAIN_NAME]" at bounding box center [118, 367] width 194 height 28
drag, startPoint x: 86, startPoint y: 382, endPoint x: 77, endPoint y: 375, distance: 11.2
click at [77, 375] on input "[URL][DOMAIN_NAME]" at bounding box center [118, 367] width 194 height 28
click at [126, 381] on input "[URL][DOMAIN_NAME]" at bounding box center [118, 367] width 194 height 28
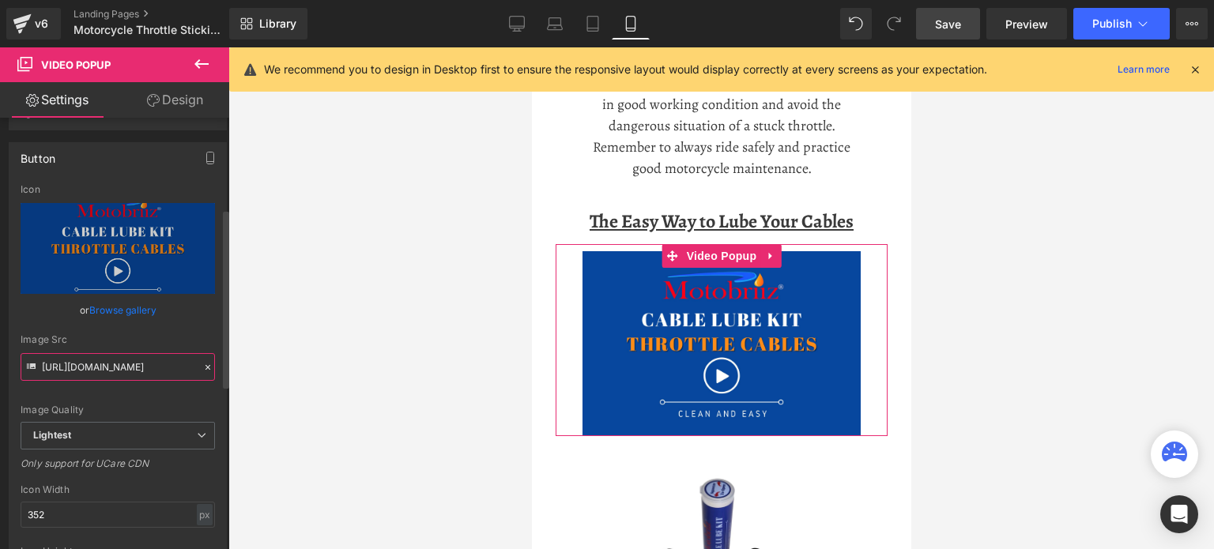
scroll to position [0, 312]
drag, startPoint x: 130, startPoint y: 376, endPoint x: 168, endPoint y: 375, distance: 37.9
click at [168, 375] on input "[URL][DOMAIN_NAME]" at bounding box center [118, 367] width 194 height 28
click at [129, 381] on input "[URL][DOMAIN_NAME]" at bounding box center [118, 367] width 194 height 28
click at [128, 378] on input "[URL][DOMAIN_NAME]" at bounding box center [118, 367] width 194 height 28
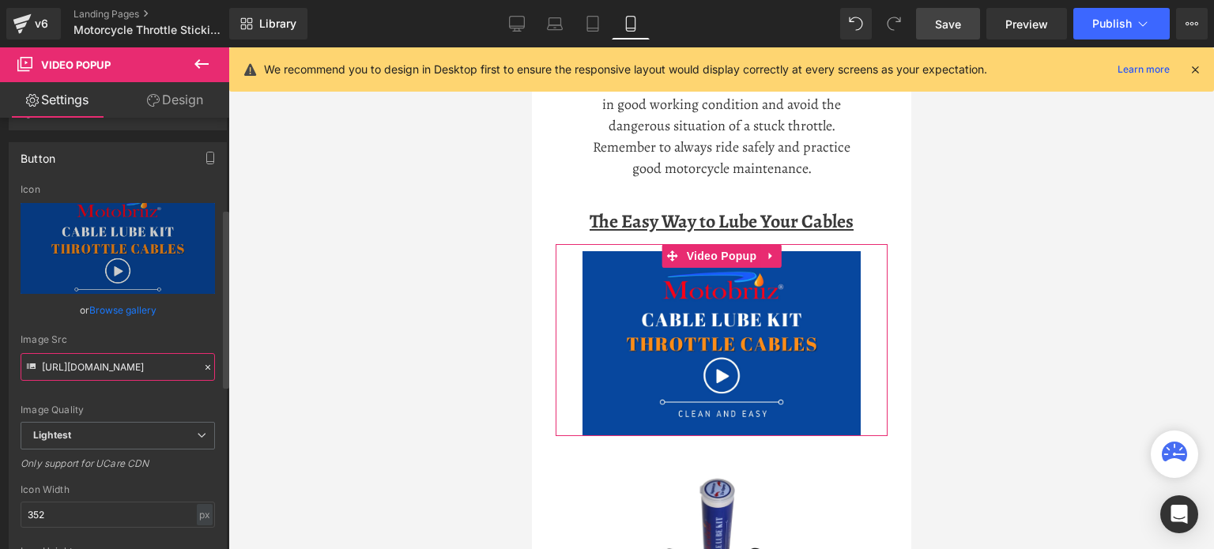
drag, startPoint x: 134, startPoint y: 376, endPoint x: 144, endPoint y: 378, distance: 10.4
click at [144, 378] on input "[URL][DOMAIN_NAME]" at bounding box center [118, 367] width 194 height 28
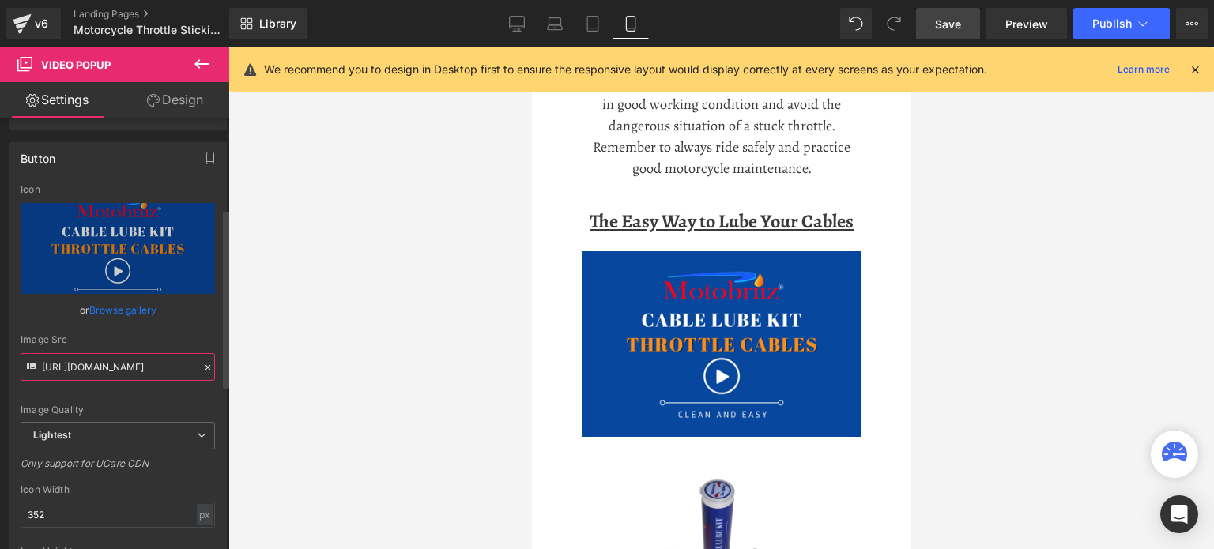
click at [164, 378] on input "[URL][DOMAIN_NAME]" at bounding box center [118, 367] width 194 height 28
type input "[URL][DOMAIN_NAME]"
click at [955, 22] on span "Save" at bounding box center [948, 24] width 26 height 17
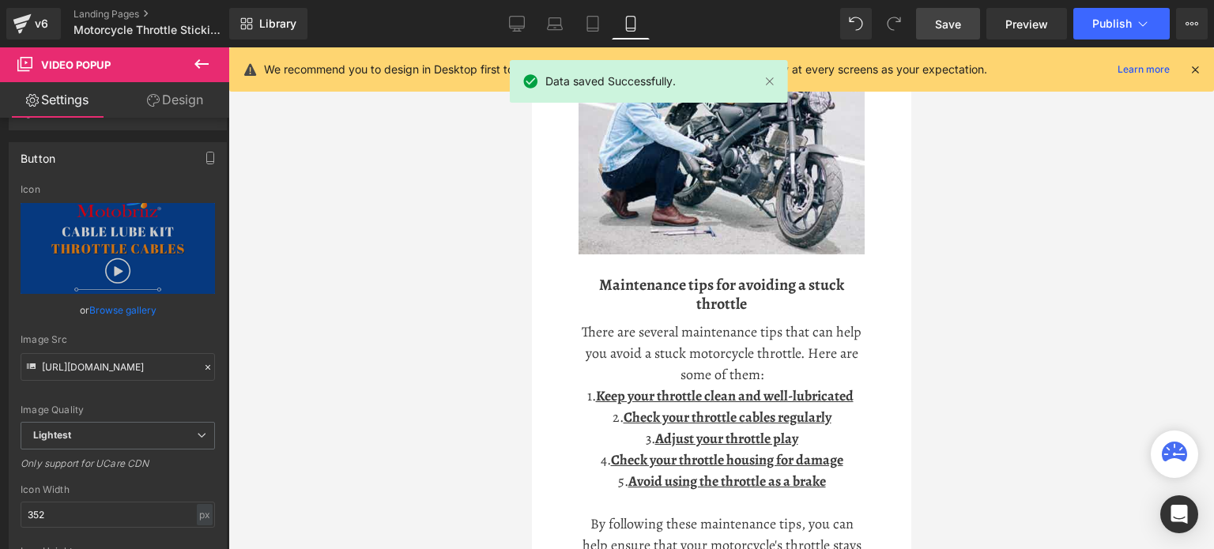
scroll to position [1648, 0]
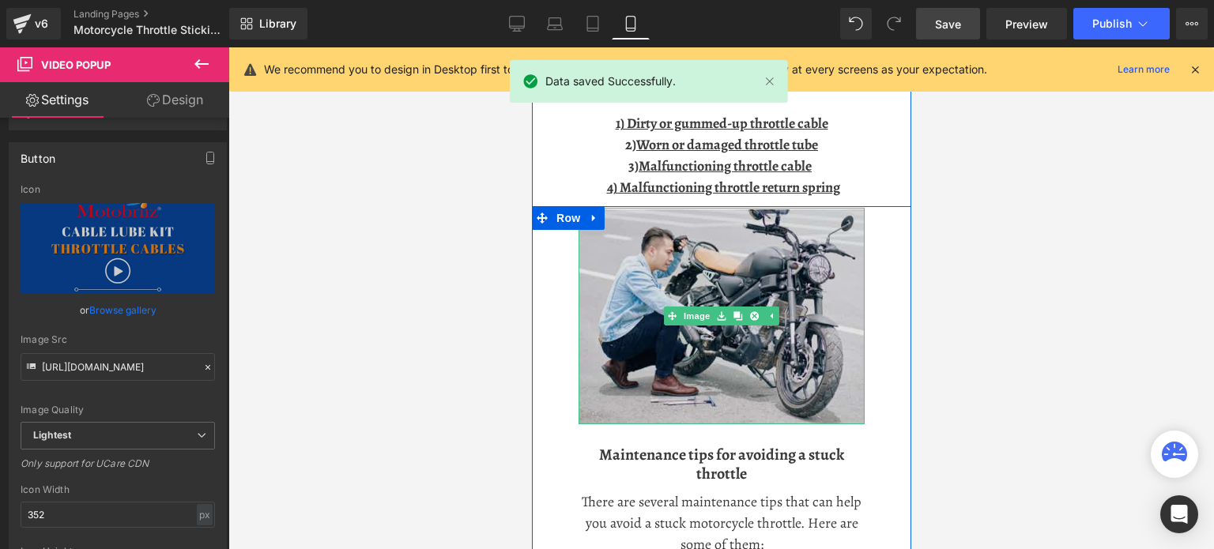
click at [705, 258] on img at bounding box center [721, 316] width 286 height 217
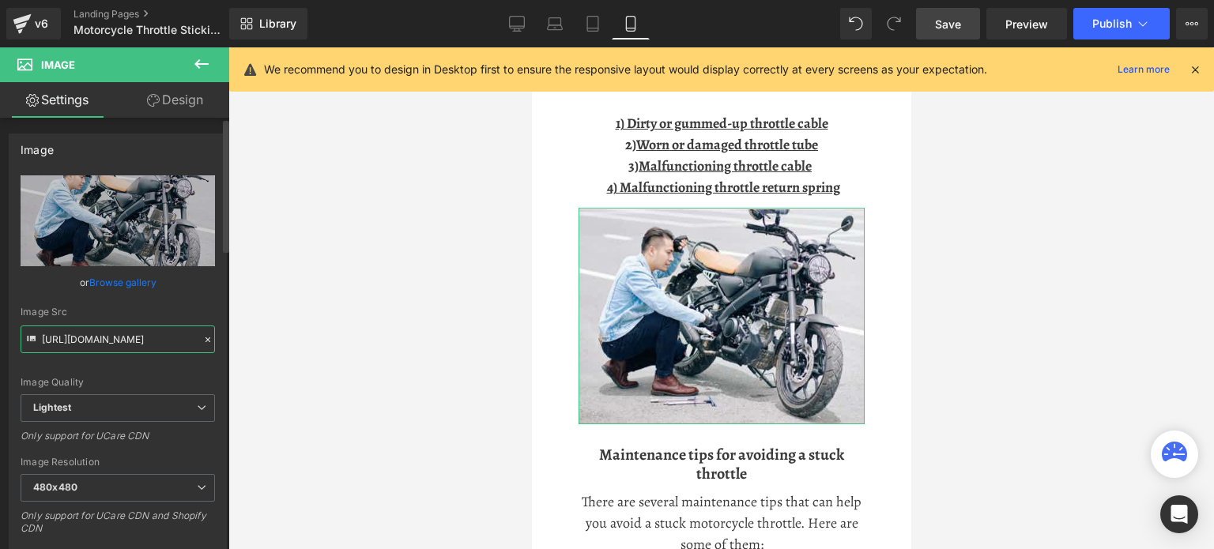
scroll to position [0, 364]
drag, startPoint x: 142, startPoint y: 336, endPoint x: 161, endPoint y: 334, distance: 19.1
click at [172, 334] on input "[URL][DOMAIN_NAME]" at bounding box center [118, 340] width 194 height 28
click at [98, 338] on input "[URL][DOMAIN_NAME]" at bounding box center [118, 340] width 194 height 28
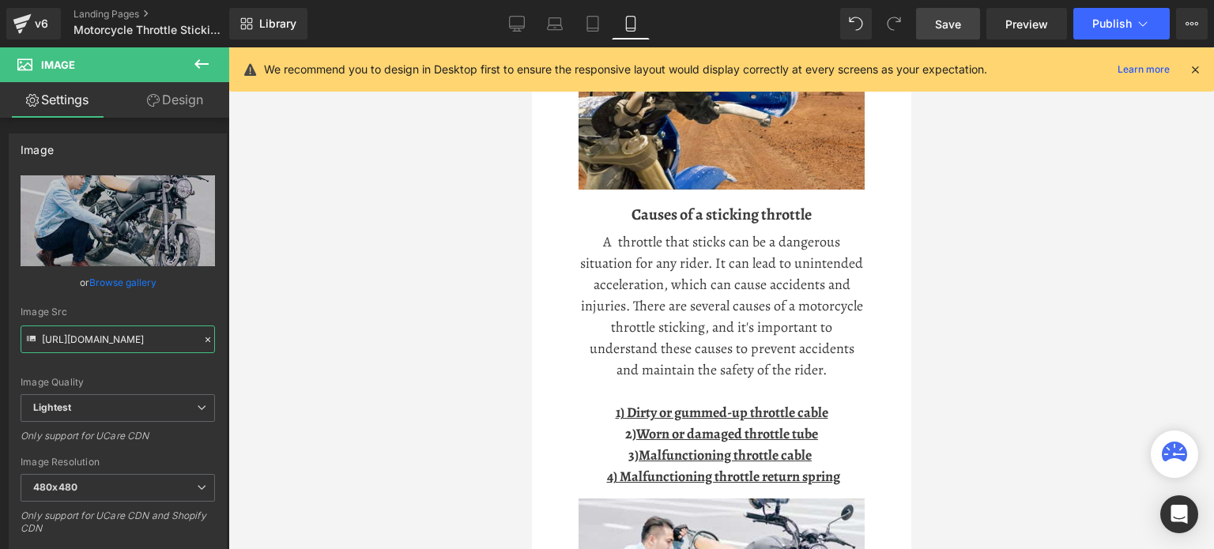
scroll to position [1253, 0]
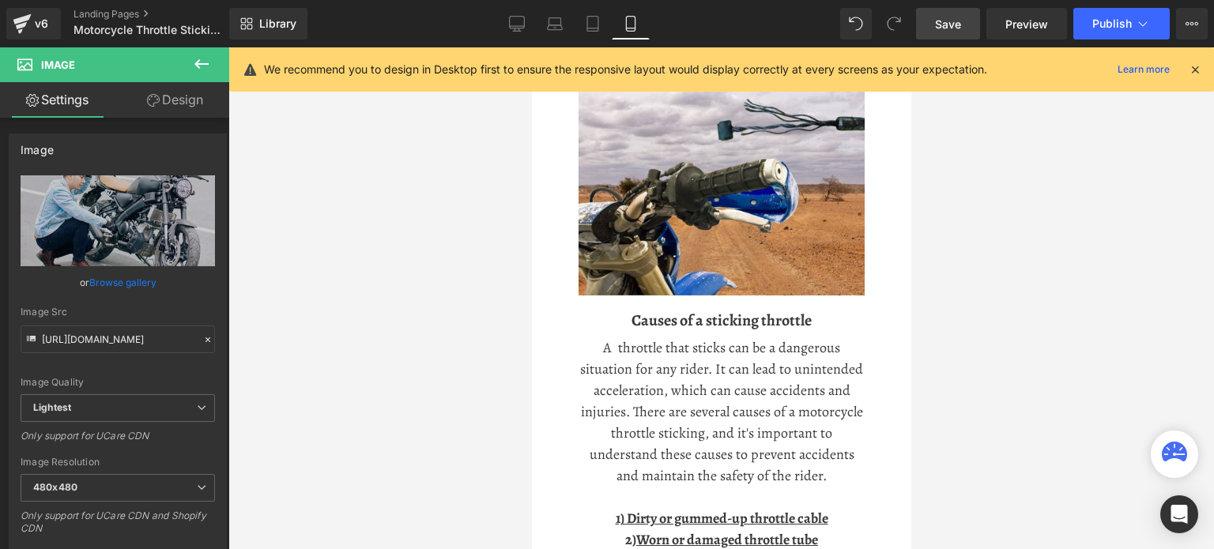
click at [758, 215] on img at bounding box center [721, 188] width 286 height 215
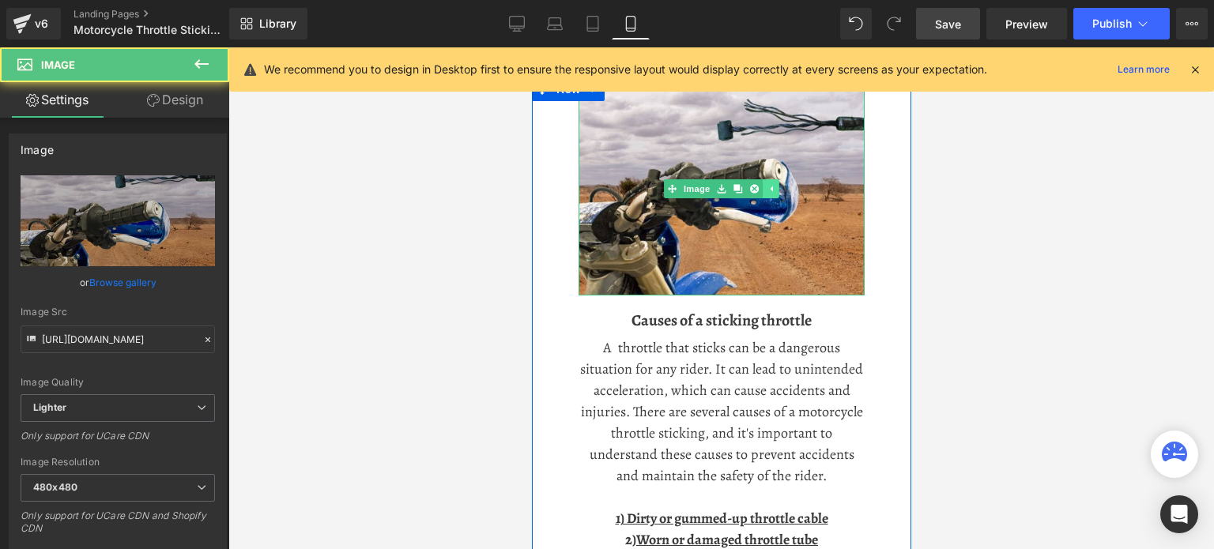
scroll to position [1174, 0]
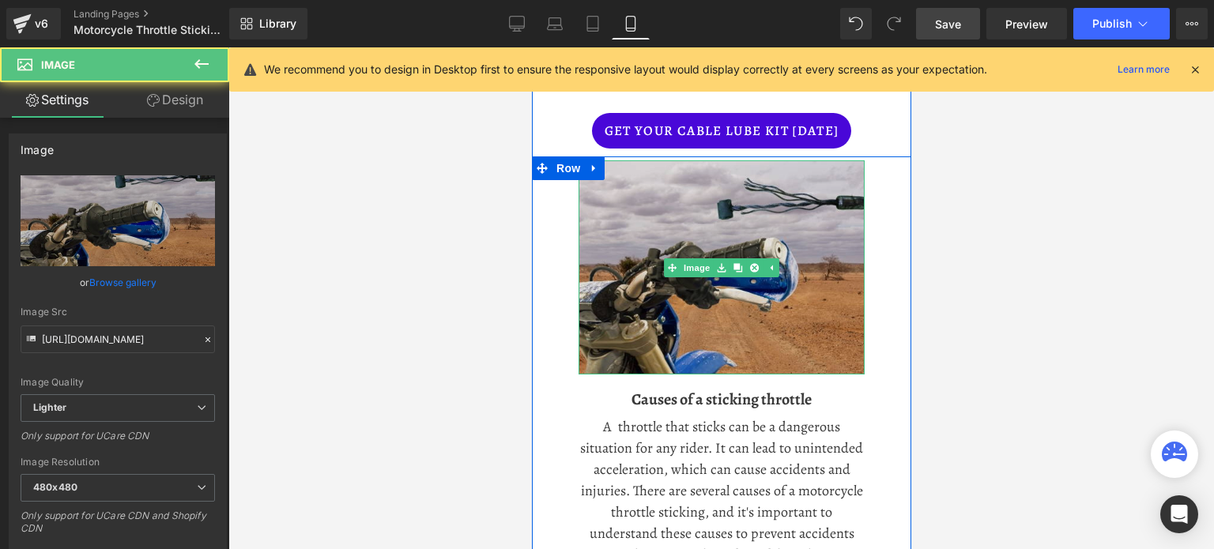
click at [737, 204] on img at bounding box center [721, 267] width 286 height 215
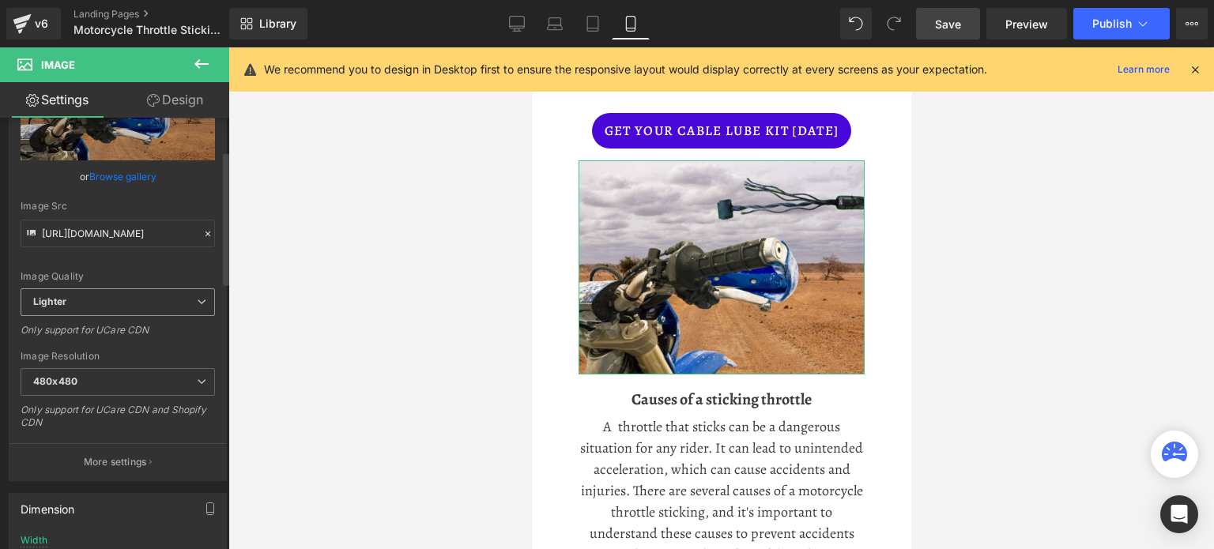
scroll to position [79, 0]
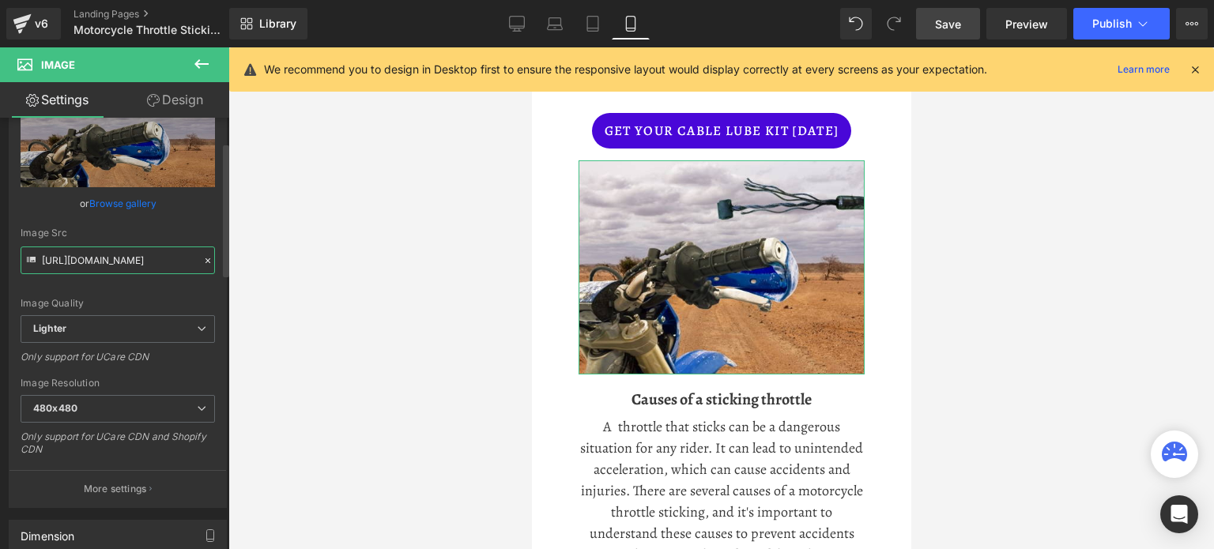
click at [102, 264] on input "[URL][DOMAIN_NAME]" at bounding box center [118, 261] width 194 height 28
drag, startPoint x: 102, startPoint y: 262, endPoint x: 169, endPoint y: 255, distance: 67.5
click at [169, 255] on input "[URL][DOMAIN_NAME]" at bounding box center [118, 261] width 194 height 28
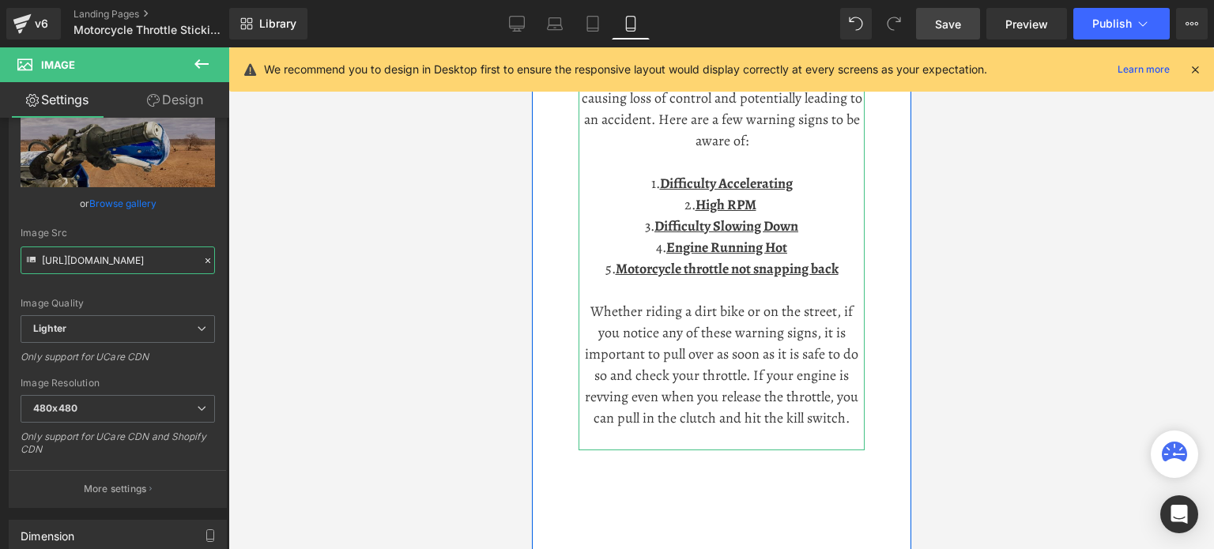
scroll to position [620, 0]
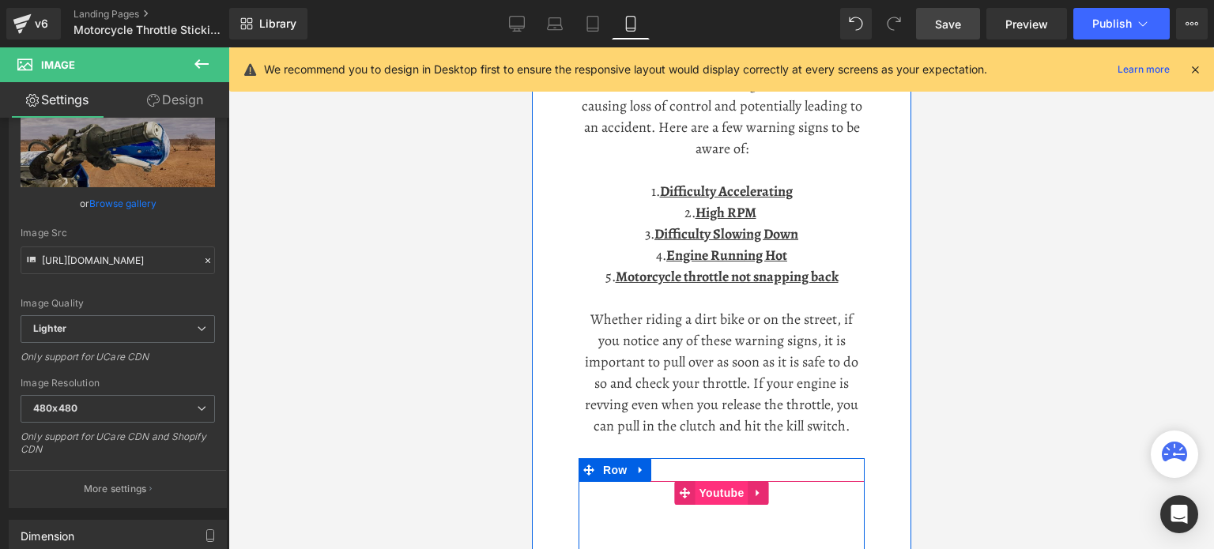
click at [699, 486] on span "Youtube" at bounding box center [720, 493] width 53 height 24
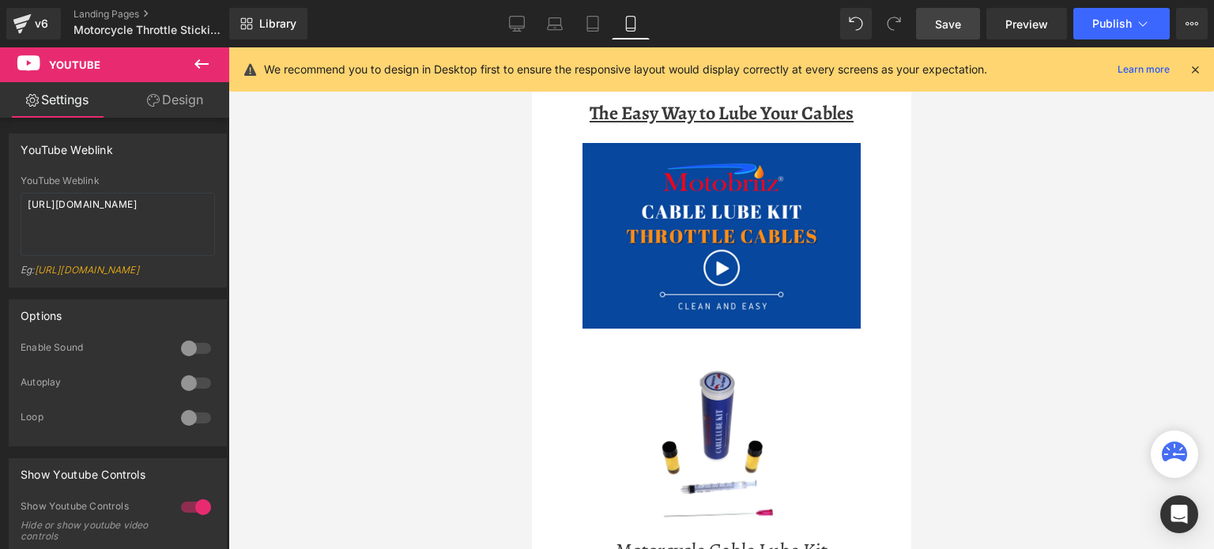
scroll to position [2596, 0]
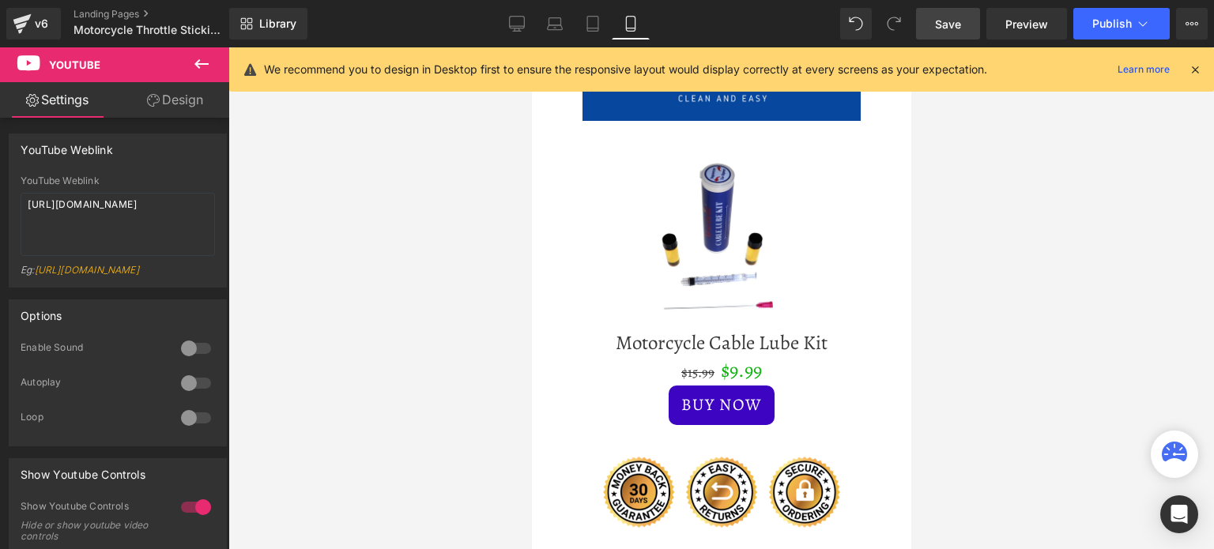
click at [944, 25] on span "Save" at bounding box center [948, 24] width 26 height 17
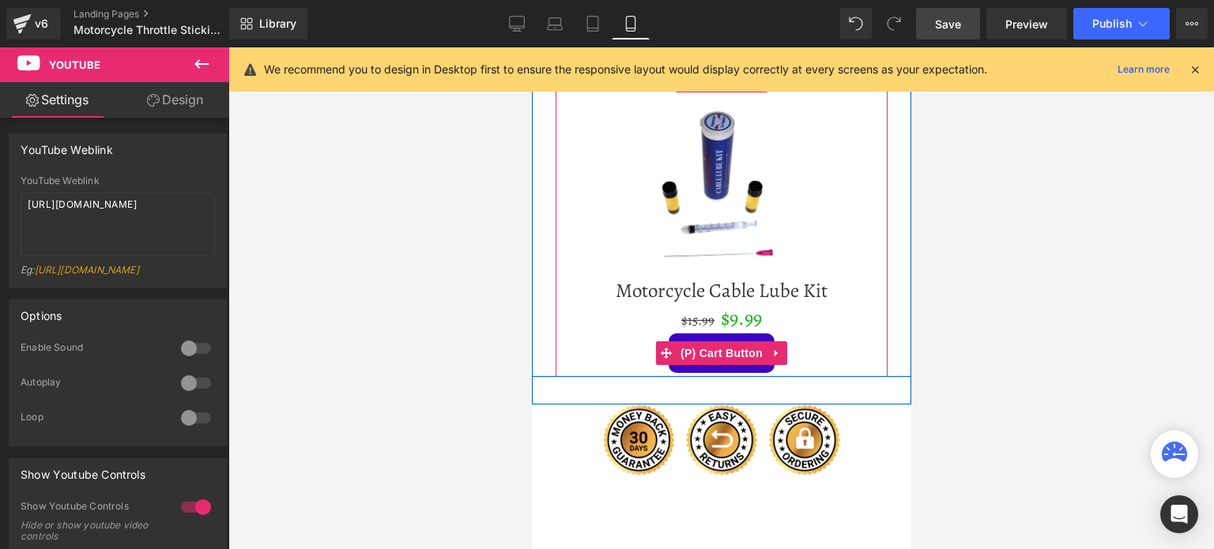
scroll to position [2675, 0]
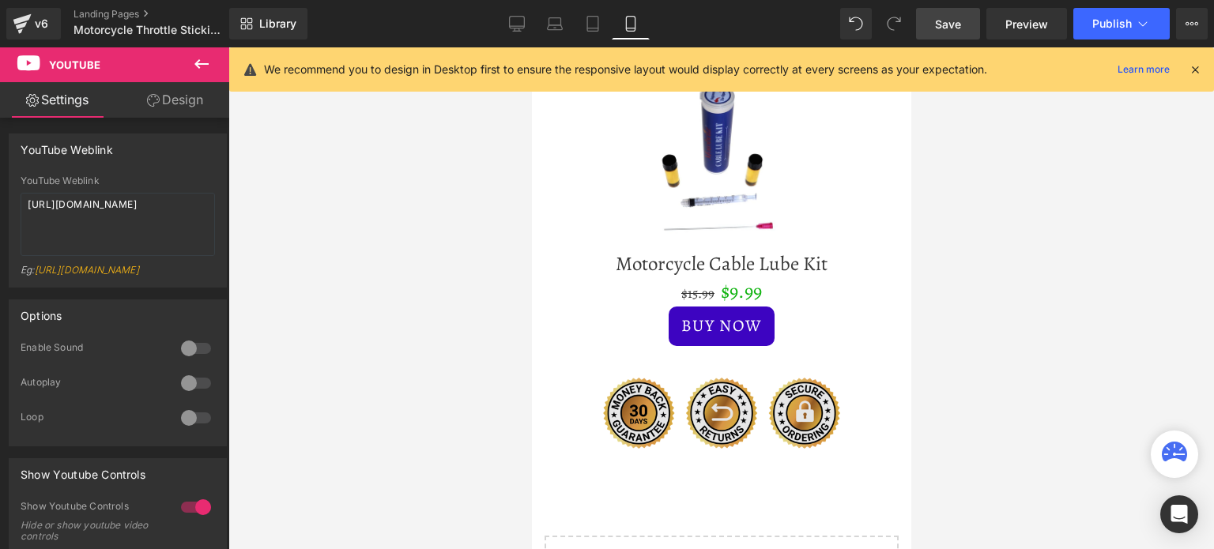
click at [709, 401] on img at bounding box center [720, 413] width 237 height 71
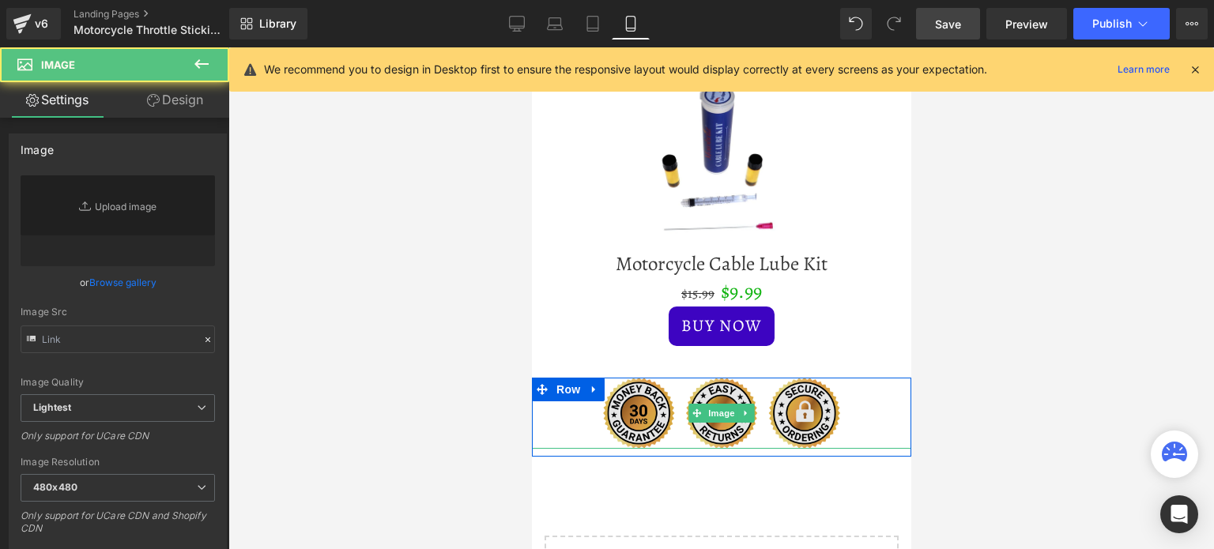
type input "[URL][DOMAIN_NAME]"
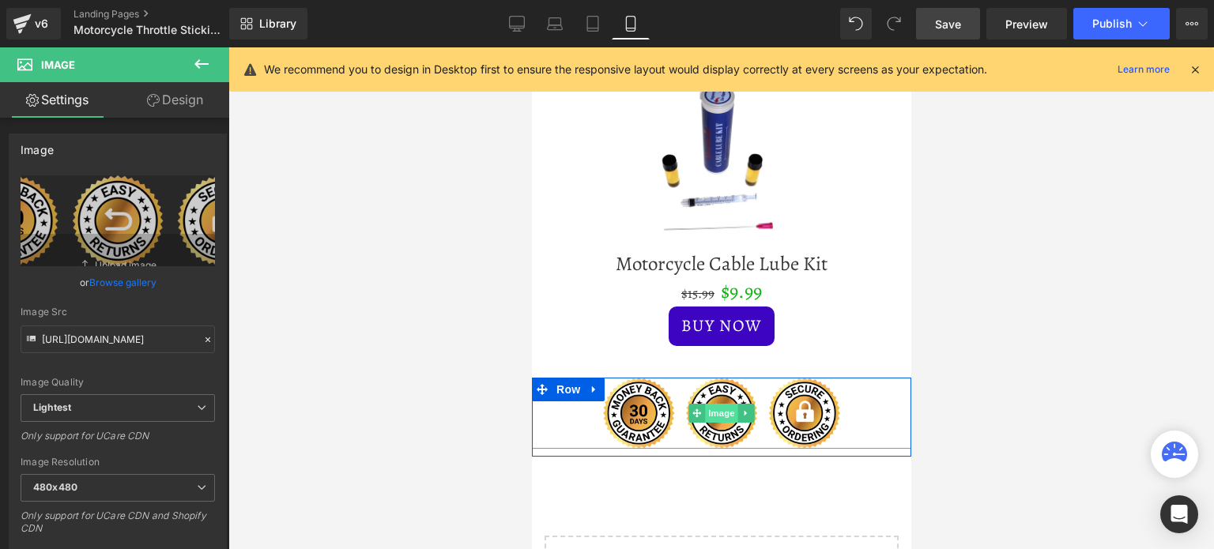
click at [711, 406] on span "Image" at bounding box center [720, 413] width 33 height 19
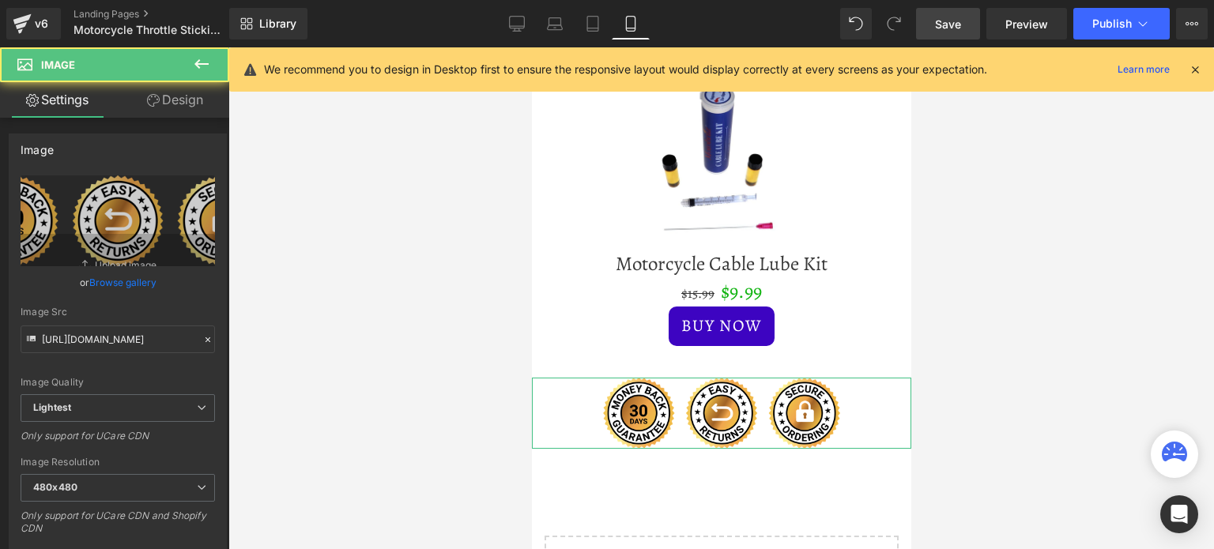
click at [184, 102] on link "Design" at bounding box center [175, 100] width 115 height 36
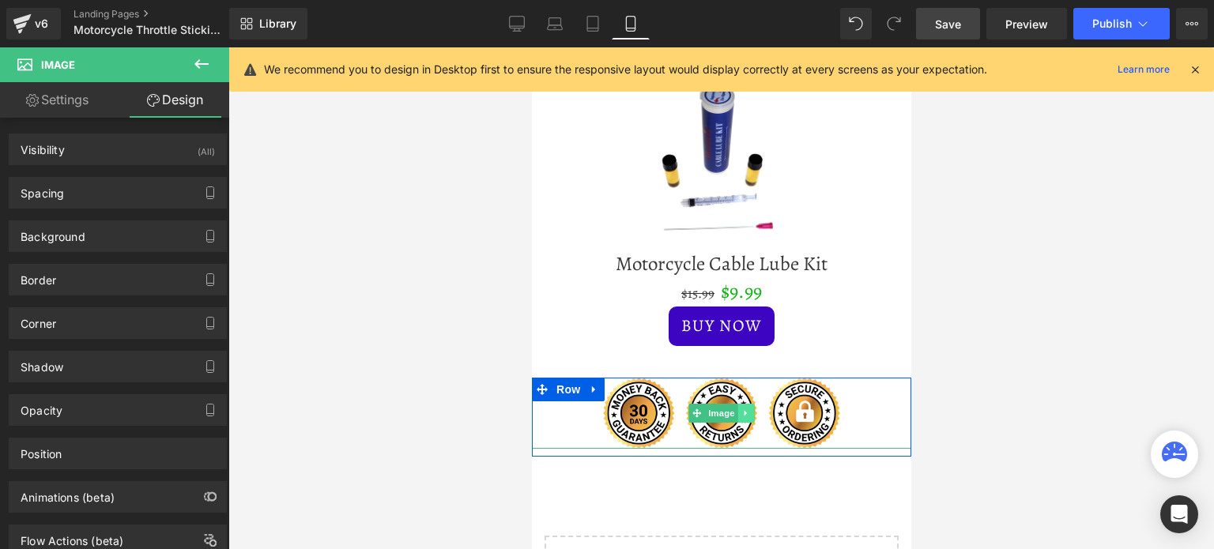
click at [741, 413] on icon at bounding box center [745, 413] width 9 height 9
click at [733, 411] on icon at bounding box center [737, 413] width 9 height 9
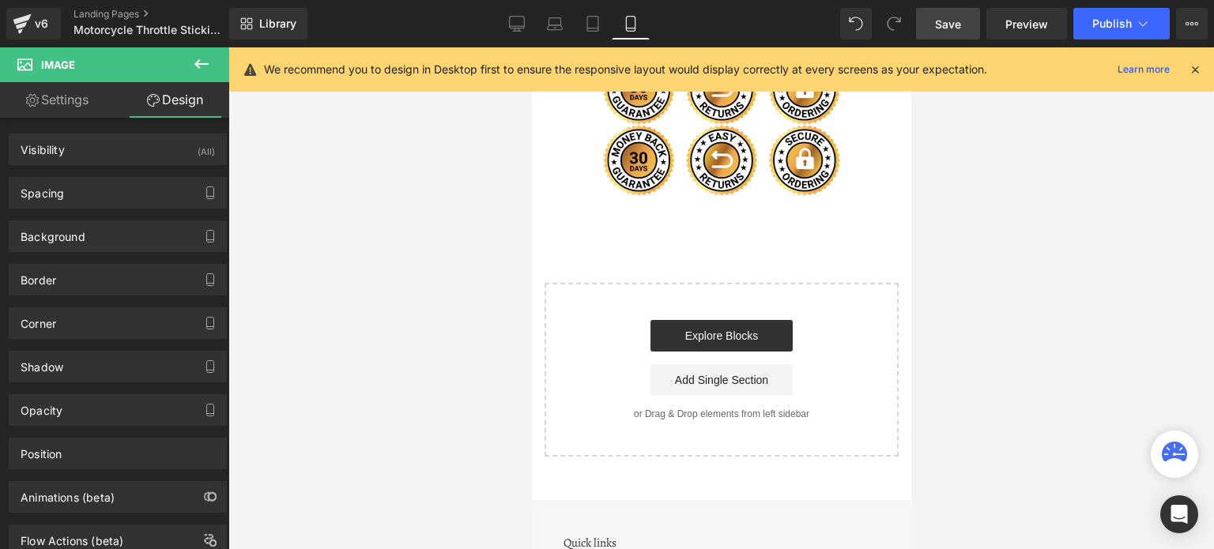
scroll to position [3012, 0]
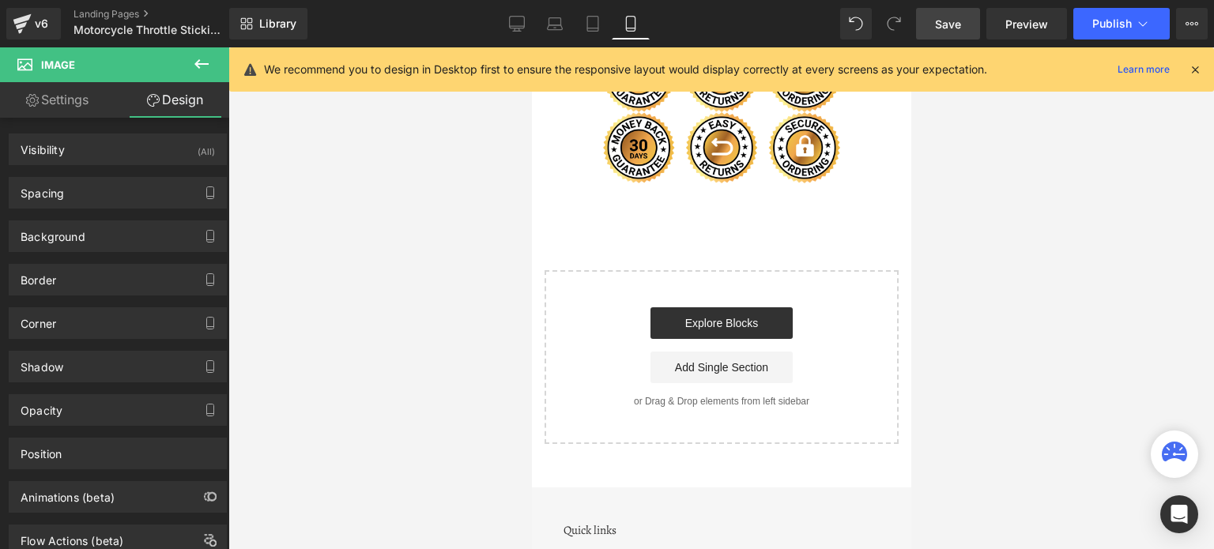
click at [715, 149] on div "Image" at bounding box center [720, 147] width 379 height 71
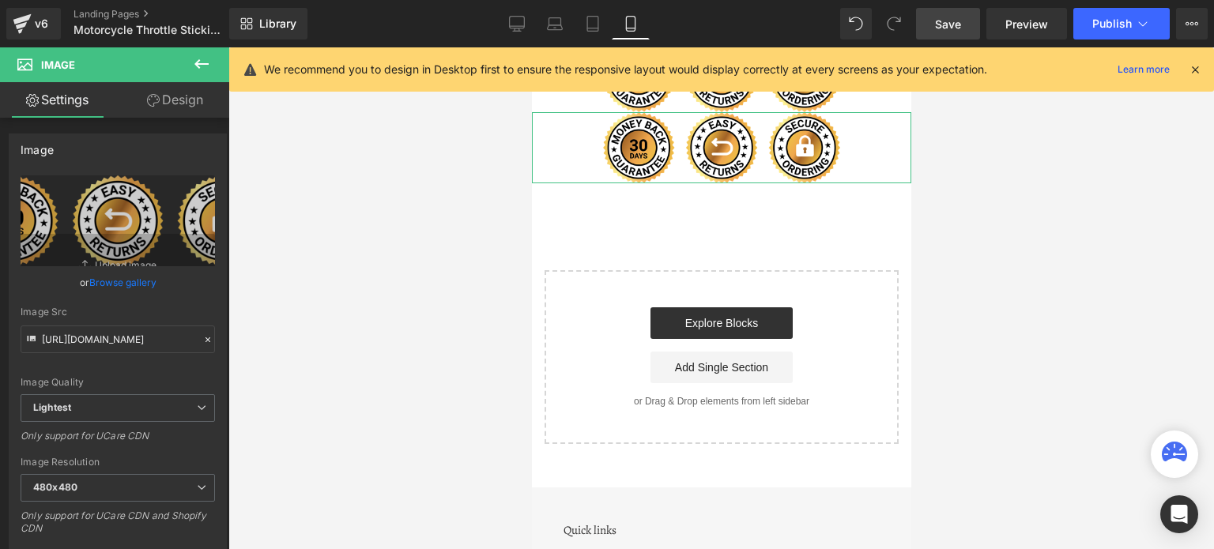
click at [175, 96] on link "Design" at bounding box center [175, 100] width 115 height 36
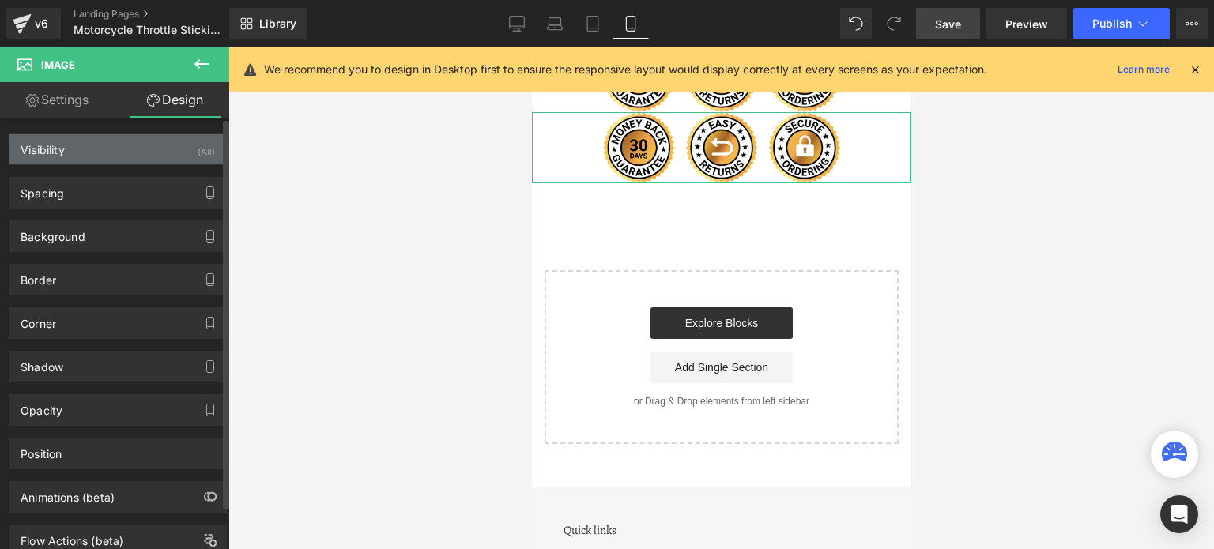
click at [160, 154] on div "Visibility (All)" at bounding box center [117, 149] width 217 height 30
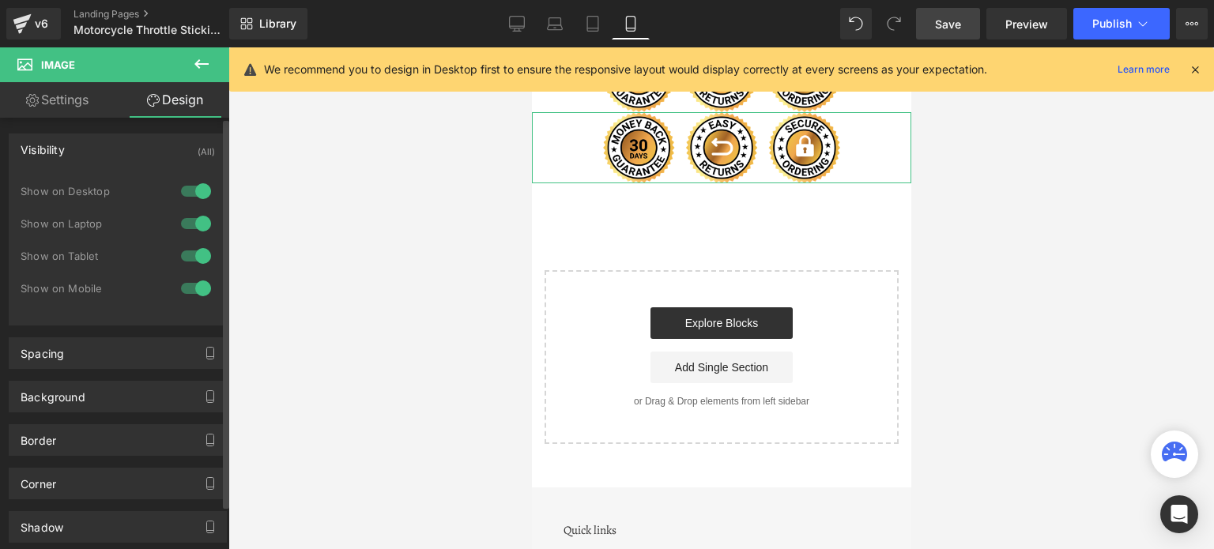
click at [194, 291] on div at bounding box center [196, 288] width 38 height 25
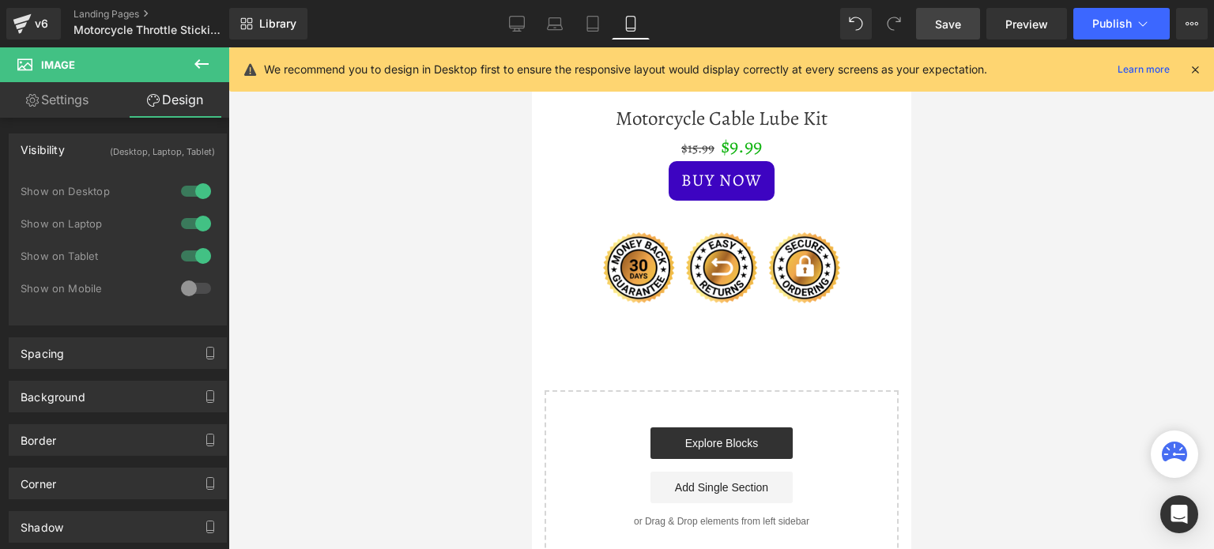
scroll to position [2696, 0]
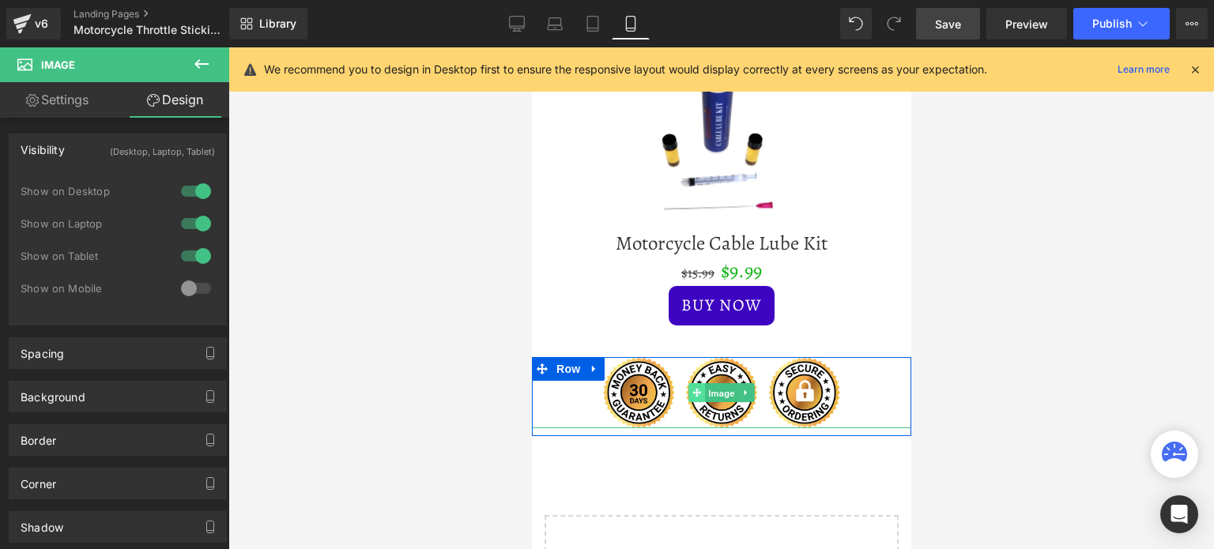
click at [690, 390] on link "Image" at bounding box center [712, 392] width 49 height 19
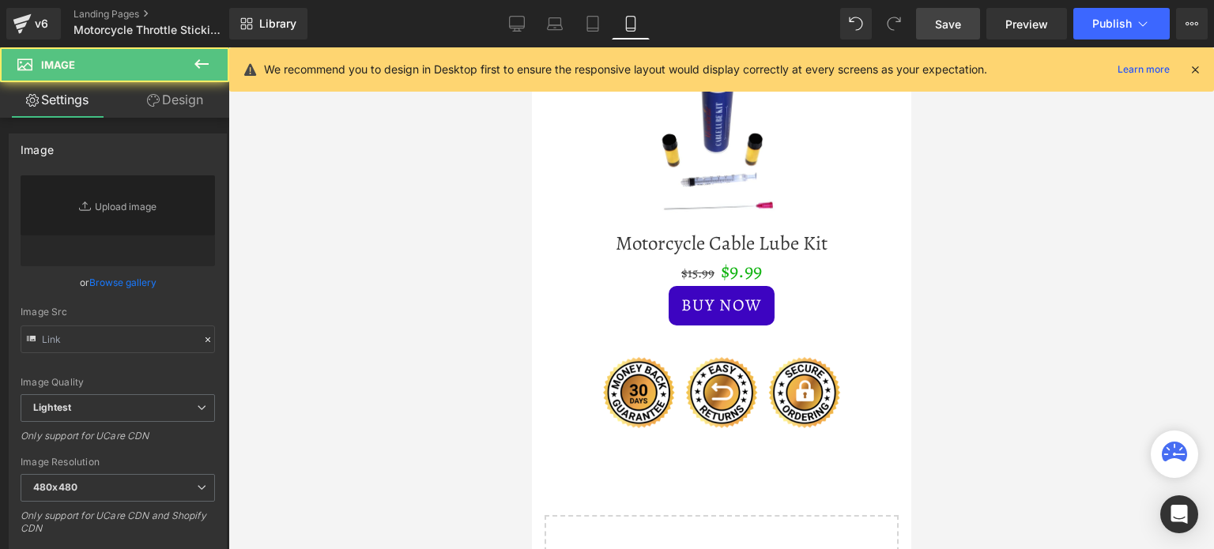
type input "[URL][DOMAIN_NAME]"
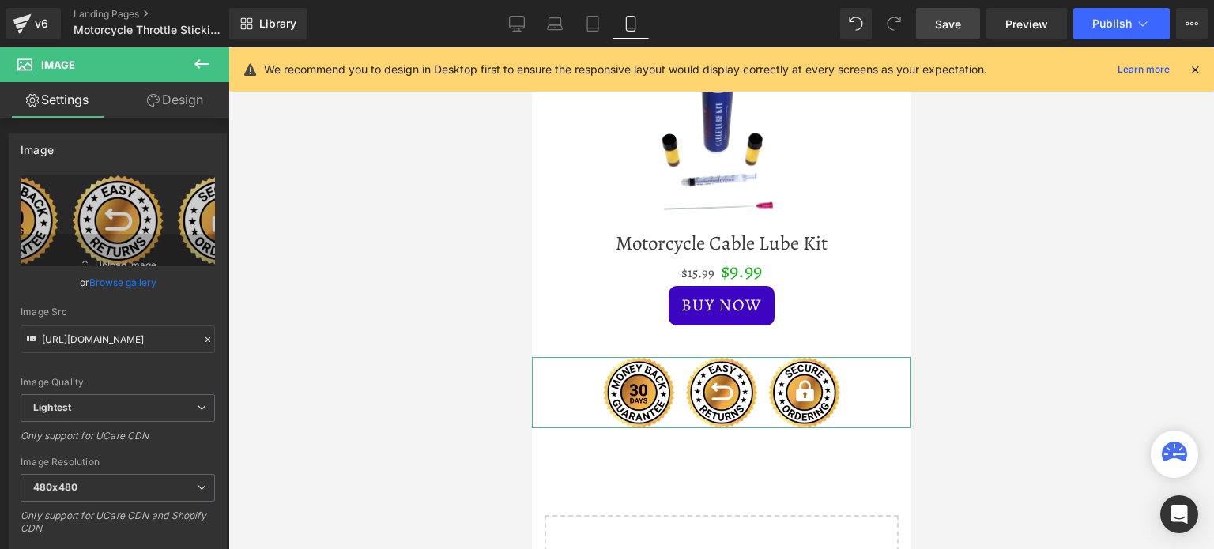
click at [193, 91] on link "Design" at bounding box center [175, 100] width 115 height 36
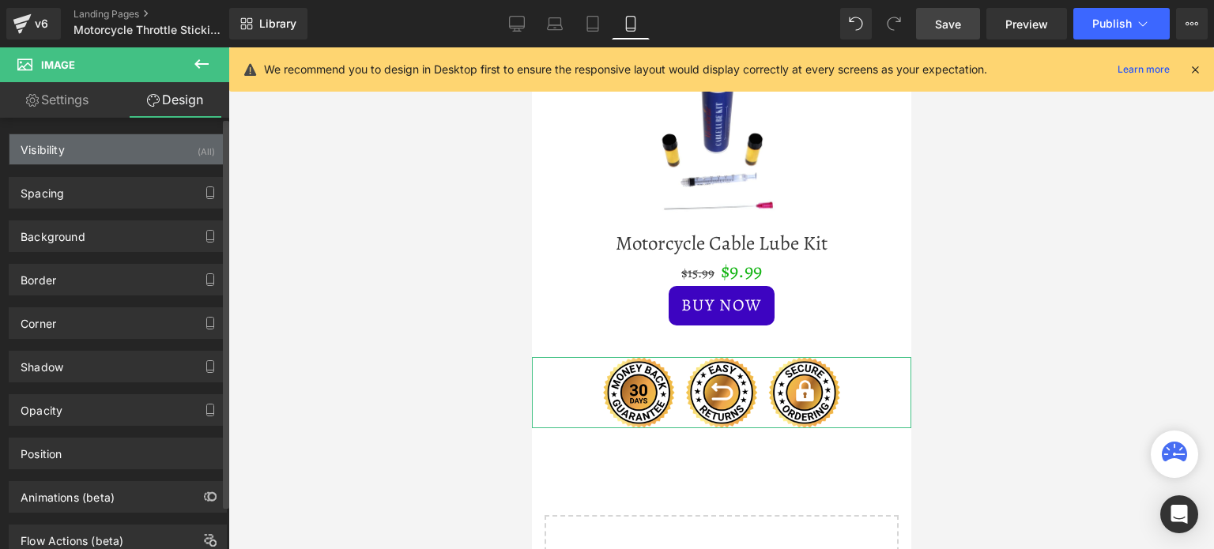
click at [168, 153] on div "Visibility (All)" at bounding box center [117, 149] width 217 height 30
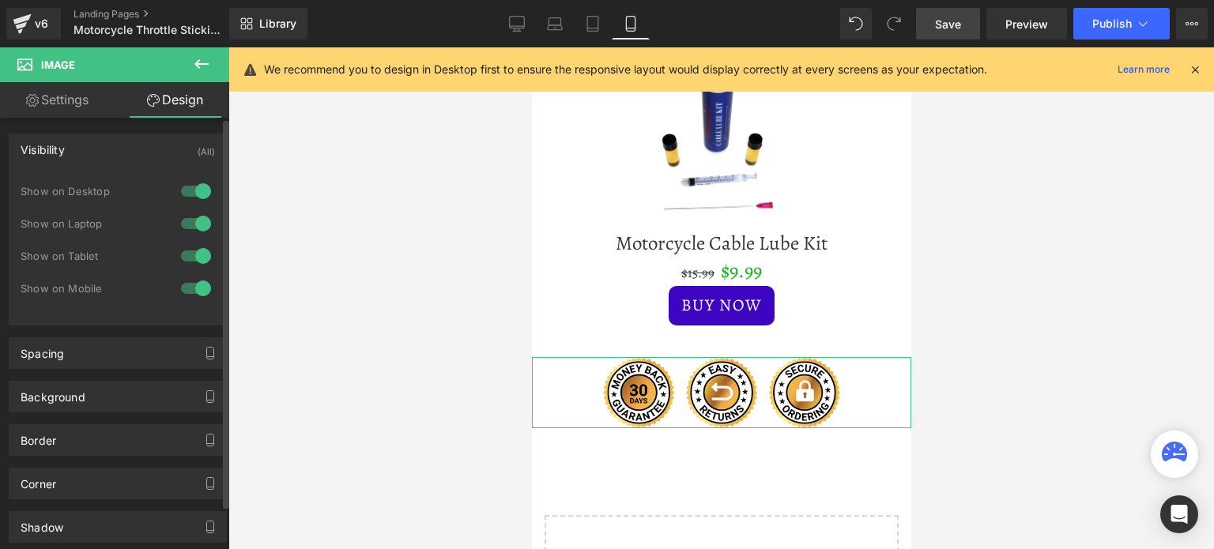
click at [201, 195] on div at bounding box center [196, 191] width 38 height 25
drag, startPoint x: 200, startPoint y: 224, endPoint x: 198, endPoint y: 252, distance: 28.5
click at [200, 224] on div at bounding box center [196, 223] width 38 height 25
click at [193, 255] on div at bounding box center [196, 255] width 38 height 25
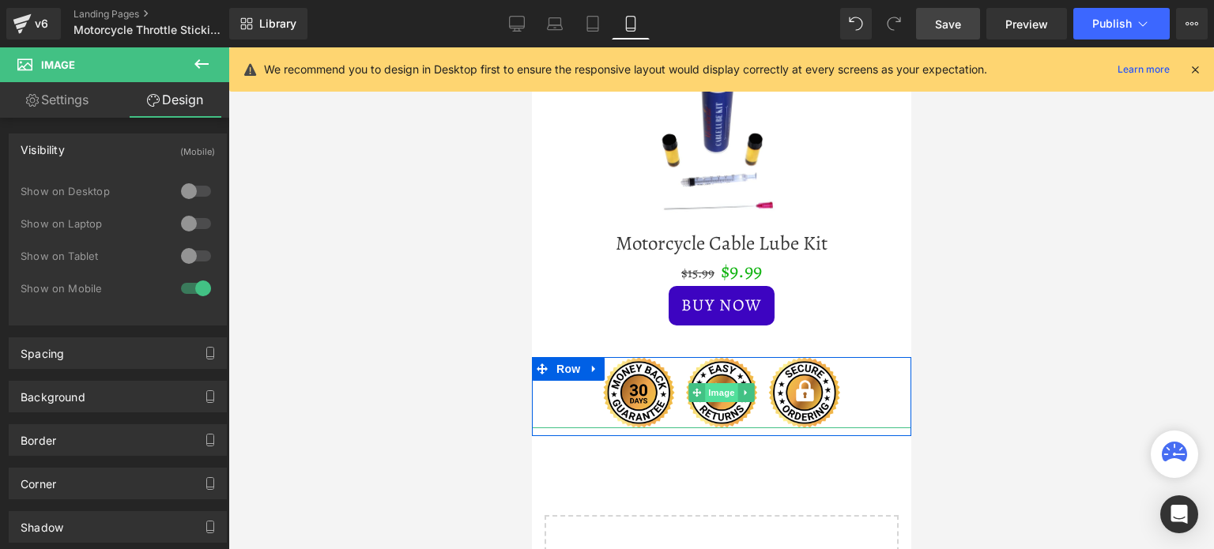
click at [704, 386] on span "Image" at bounding box center [720, 392] width 33 height 19
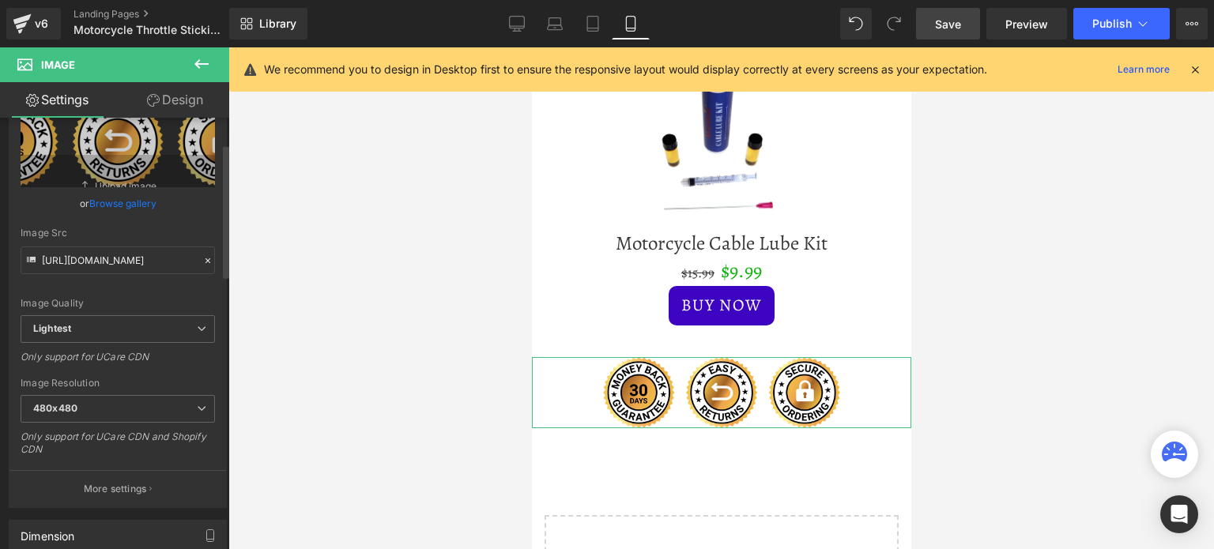
scroll to position [158, 0]
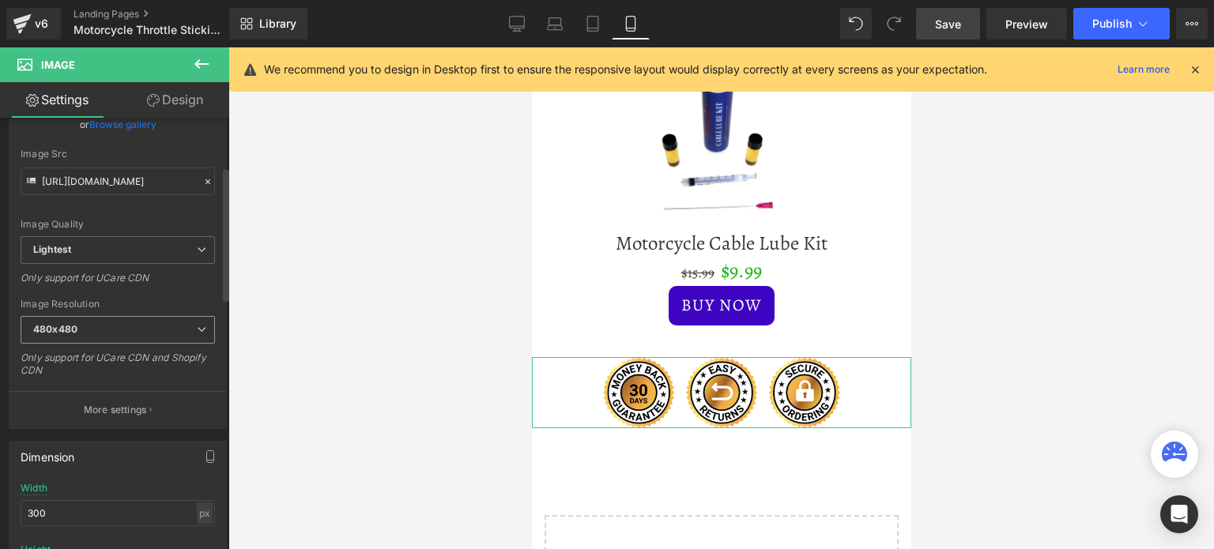
click at [184, 328] on span "480x480" at bounding box center [118, 330] width 194 height 28
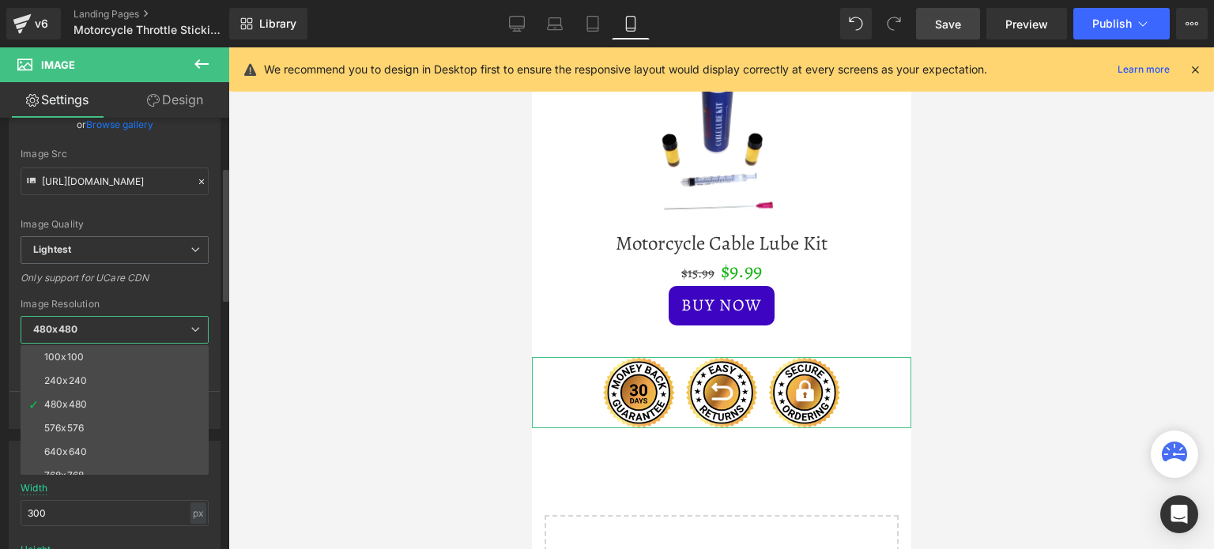
click at [182, 328] on span "480x480" at bounding box center [115, 330] width 188 height 28
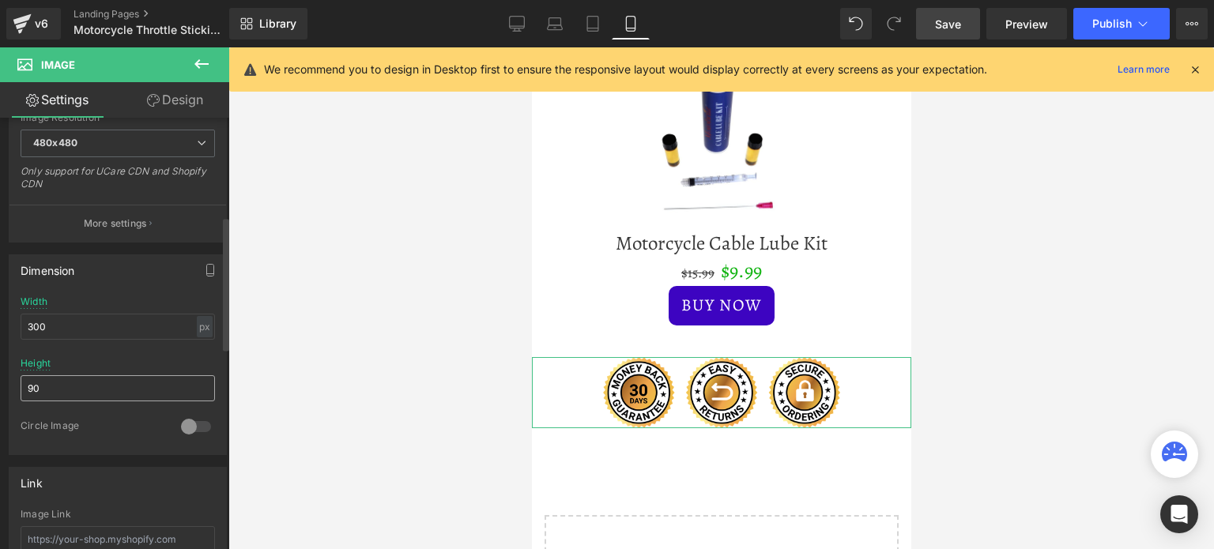
scroll to position [395, 0]
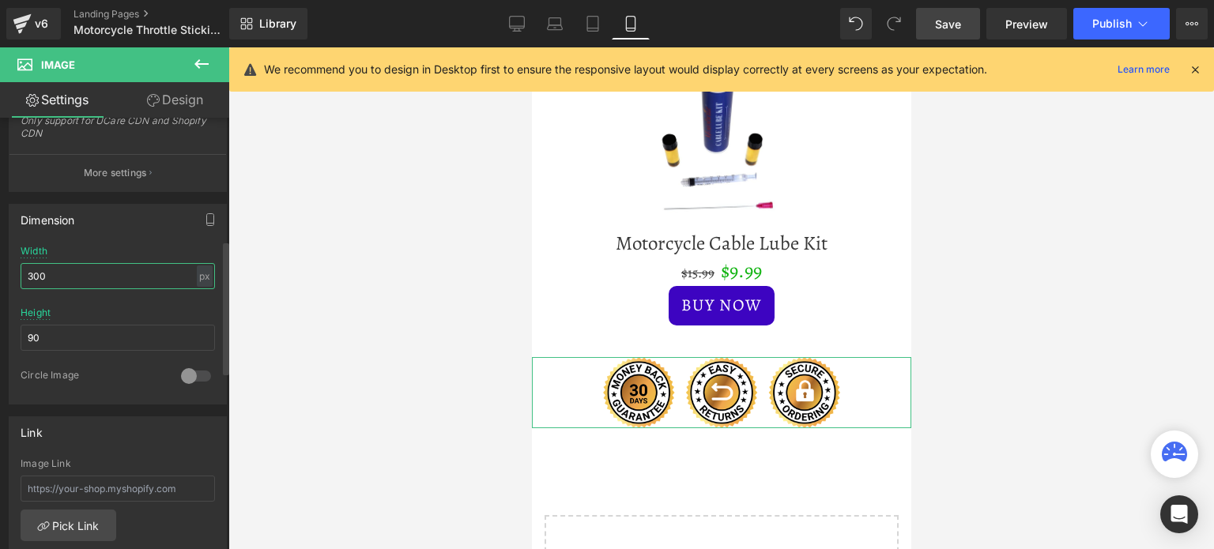
drag, startPoint x: 73, startPoint y: 281, endPoint x: 4, endPoint y: 277, distance: 68.8
click at [4, 277] on div "Dimension 300px Width 300 px % px 90px Height 90 0 Circle Image" at bounding box center [118, 298] width 236 height 213
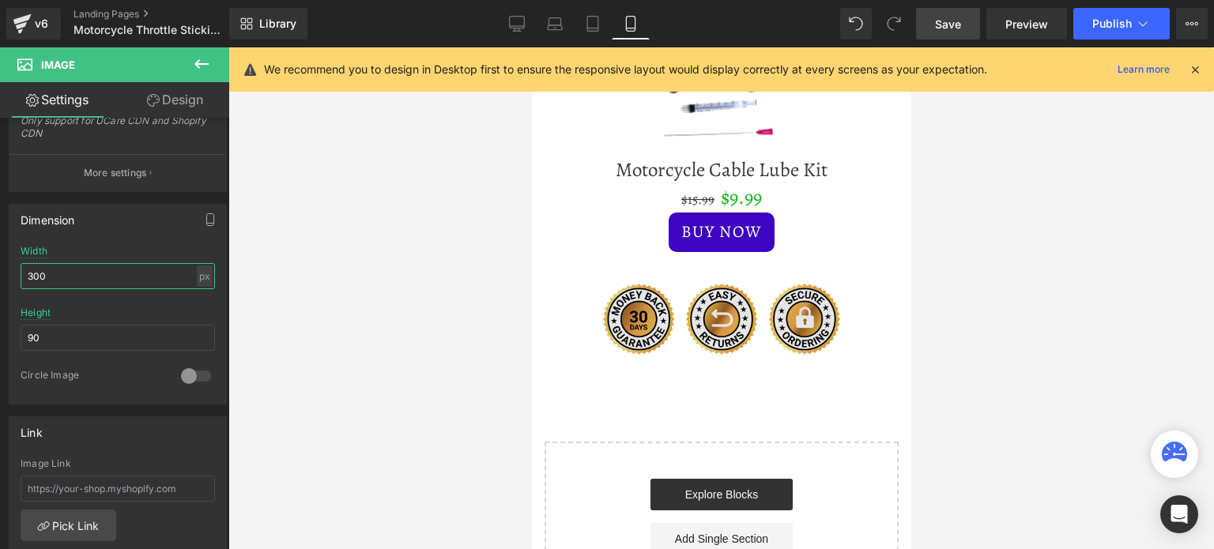
scroll to position [2775, 0]
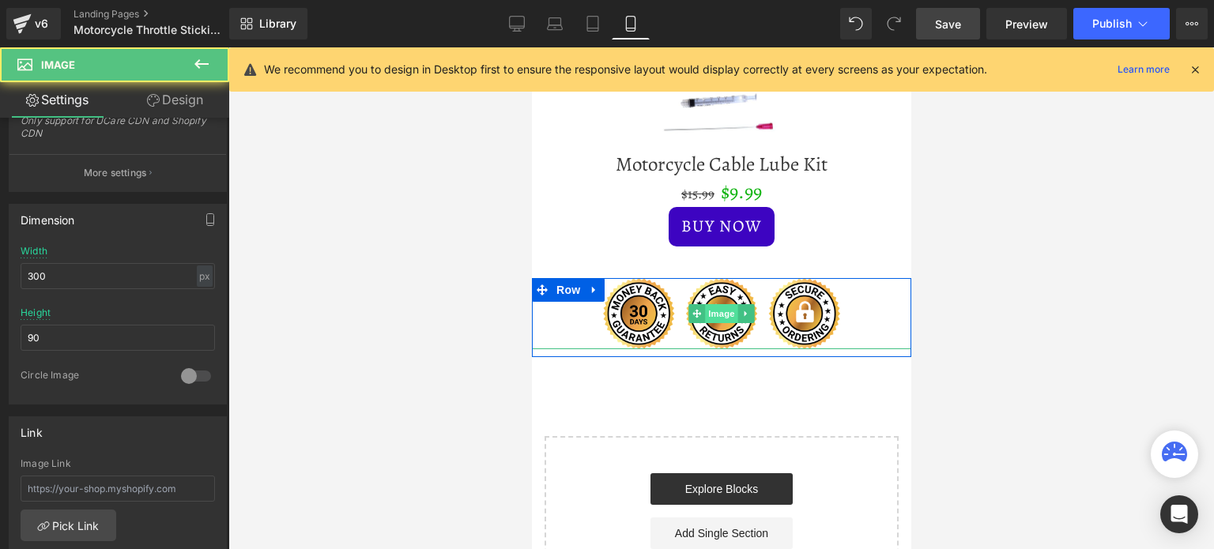
click at [723, 305] on div "Image" at bounding box center [720, 313] width 379 height 71
click at [712, 311] on span "Image" at bounding box center [720, 313] width 33 height 19
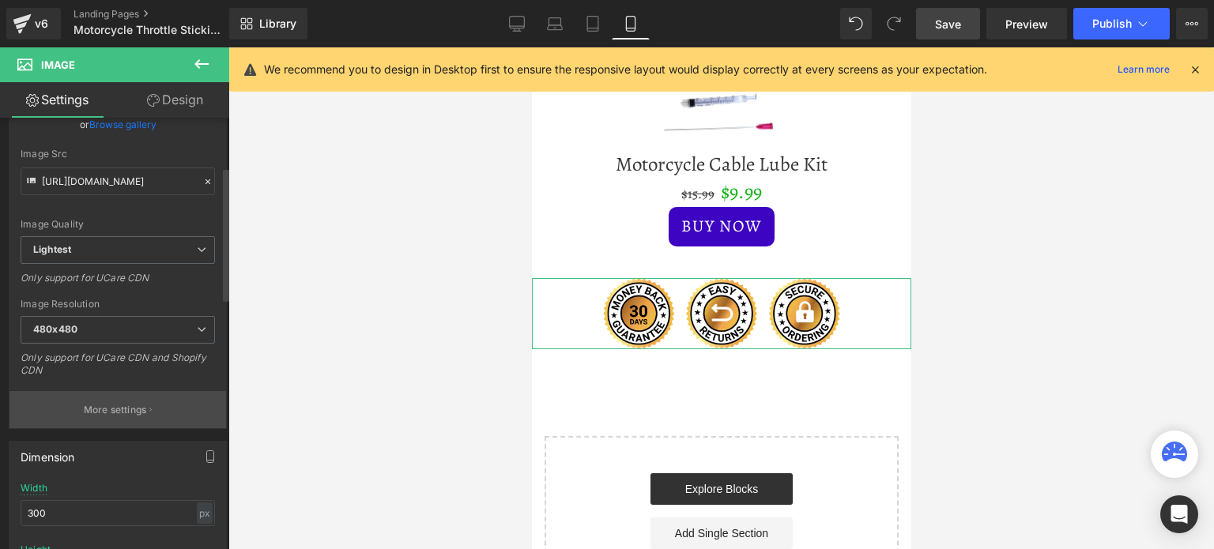
scroll to position [158, 0]
click at [76, 179] on input "[URL][DOMAIN_NAME]" at bounding box center [118, 182] width 194 height 28
drag, startPoint x: 76, startPoint y: 175, endPoint x: 176, endPoint y: 178, distance: 100.4
click at [176, 178] on input "[URL][DOMAIN_NAME]" at bounding box center [118, 182] width 194 height 28
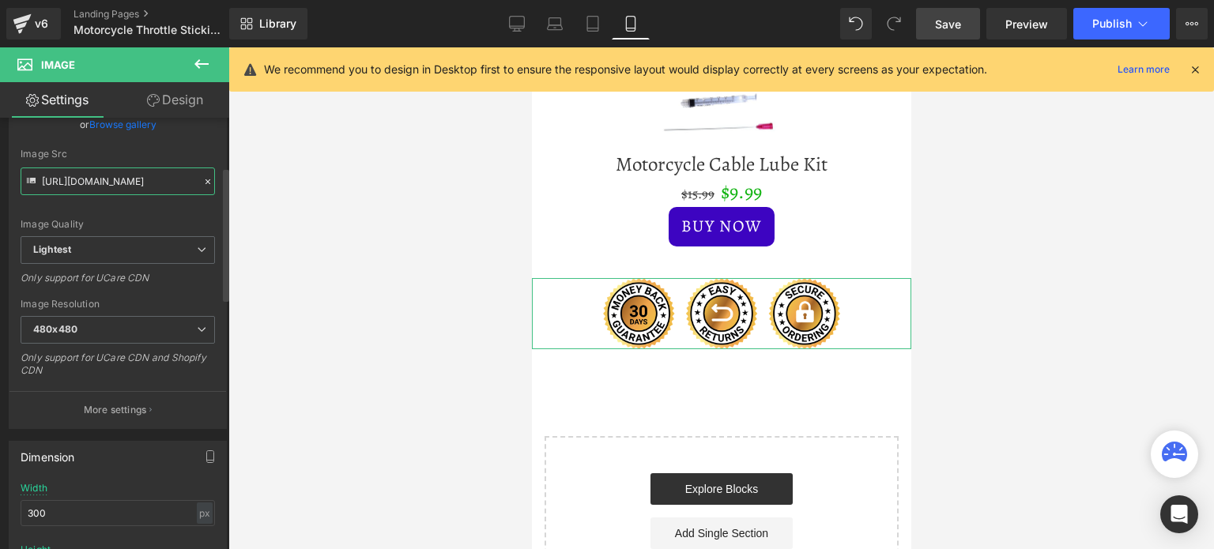
scroll to position [0, 341]
click at [117, 185] on input "[URL][DOMAIN_NAME]" at bounding box center [118, 182] width 194 height 28
drag, startPoint x: 107, startPoint y: 180, endPoint x: 122, endPoint y: 183, distance: 15.2
click at [122, 183] on input "[URL][DOMAIN_NAME]" at bounding box center [118, 182] width 194 height 28
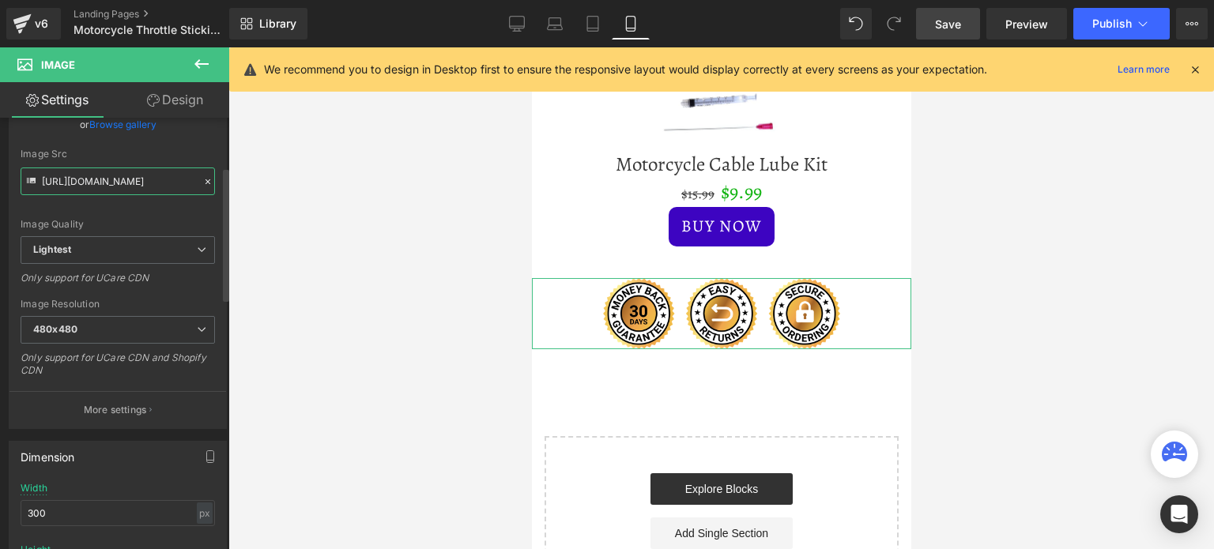
drag, startPoint x: 128, startPoint y: 183, endPoint x: 151, endPoint y: 179, distance: 23.1
click at [204, 171] on input "[URL][DOMAIN_NAME]" at bounding box center [118, 182] width 194 height 28
click at [145, 179] on input "[URL][DOMAIN_NAME]" at bounding box center [118, 182] width 194 height 28
drag, startPoint x: 144, startPoint y: 179, endPoint x: 49, endPoint y: 178, distance: 94.9
click at [49, 178] on input "[URL][DOMAIN_NAME]" at bounding box center [118, 182] width 194 height 28
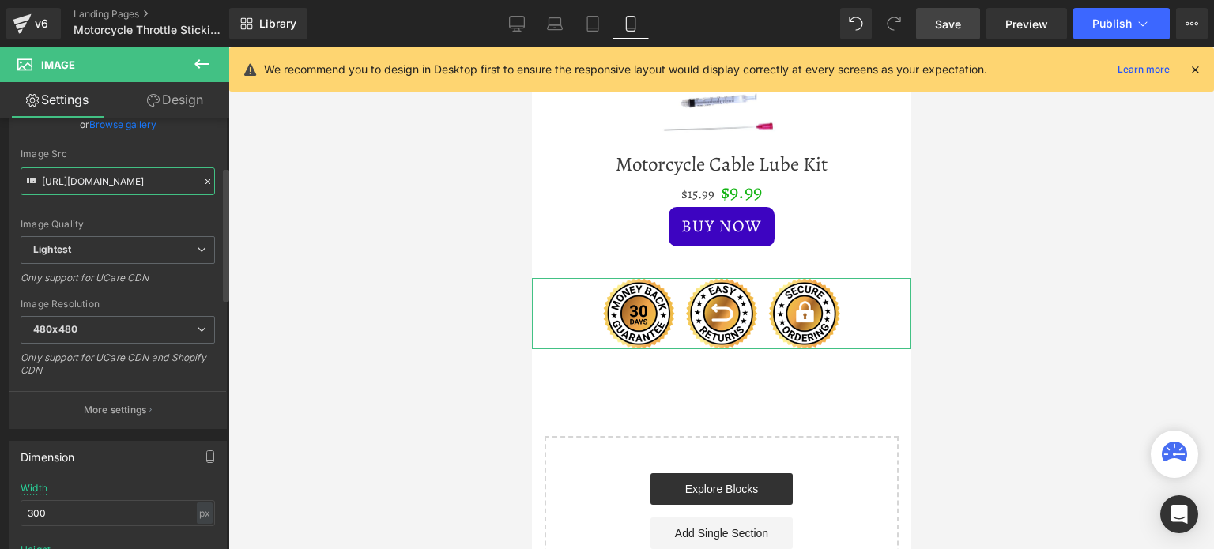
scroll to position [0, 291]
click at [89, 179] on input "[URL][DOMAIN_NAME]" at bounding box center [118, 182] width 194 height 28
click at [89, 180] on input "[URL][DOMAIN_NAME]" at bounding box center [118, 182] width 194 height 28
click at [89, 181] on input "[URL][DOMAIN_NAME]" at bounding box center [118, 182] width 194 height 28
click at [104, 182] on input "[URL][DOMAIN_NAME]" at bounding box center [118, 182] width 194 height 28
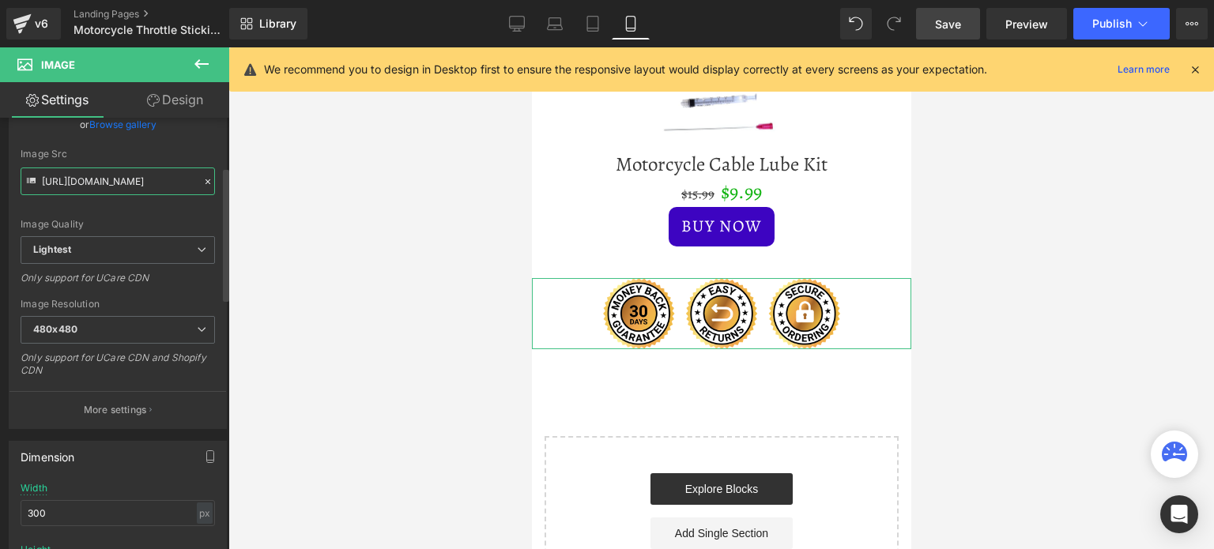
scroll to position [0, 0]
drag, startPoint x: 111, startPoint y: 180, endPoint x: 9, endPoint y: 183, distance: 101.2
click at [9, 183] on div "[URL][DOMAIN_NAME] Replace Image Upload image or Browse gallery Image Src [URL]…" at bounding box center [117, 222] width 217 height 411
click at [55, 178] on input "[URL][DOMAIN_NAME]" at bounding box center [118, 182] width 194 height 28
drag, startPoint x: 75, startPoint y: 181, endPoint x: 176, endPoint y: 183, distance: 101.2
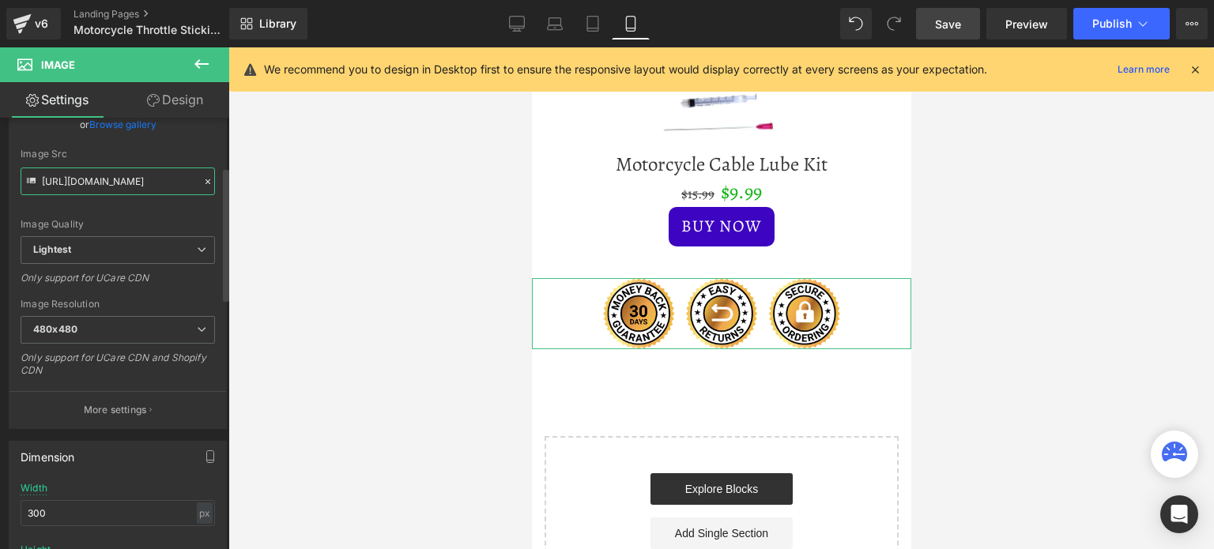
click at [176, 183] on input "[URL][DOMAIN_NAME]" at bounding box center [118, 182] width 194 height 28
click at [121, 175] on input "[URL][DOMAIN_NAME]" at bounding box center [118, 182] width 194 height 28
drag, startPoint x: 109, startPoint y: 179, endPoint x: 122, endPoint y: 182, distance: 12.9
click at [122, 182] on input "[URL][DOMAIN_NAME]" at bounding box center [118, 182] width 194 height 28
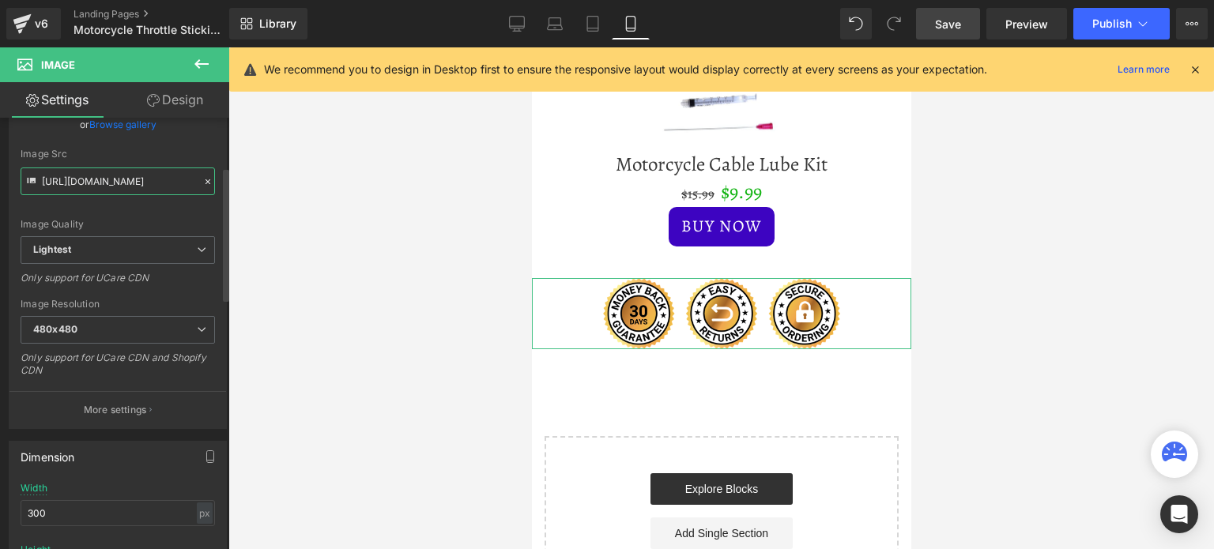
click at [121, 176] on input "[URL][DOMAIN_NAME]" at bounding box center [118, 182] width 194 height 28
drag, startPoint x: 127, startPoint y: 179, endPoint x: 111, endPoint y: 181, distance: 16.0
click at [111, 181] on input "[URL][DOMAIN_NAME]" at bounding box center [118, 182] width 194 height 28
drag, startPoint x: 111, startPoint y: 182, endPoint x: 53, endPoint y: 179, distance: 57.8
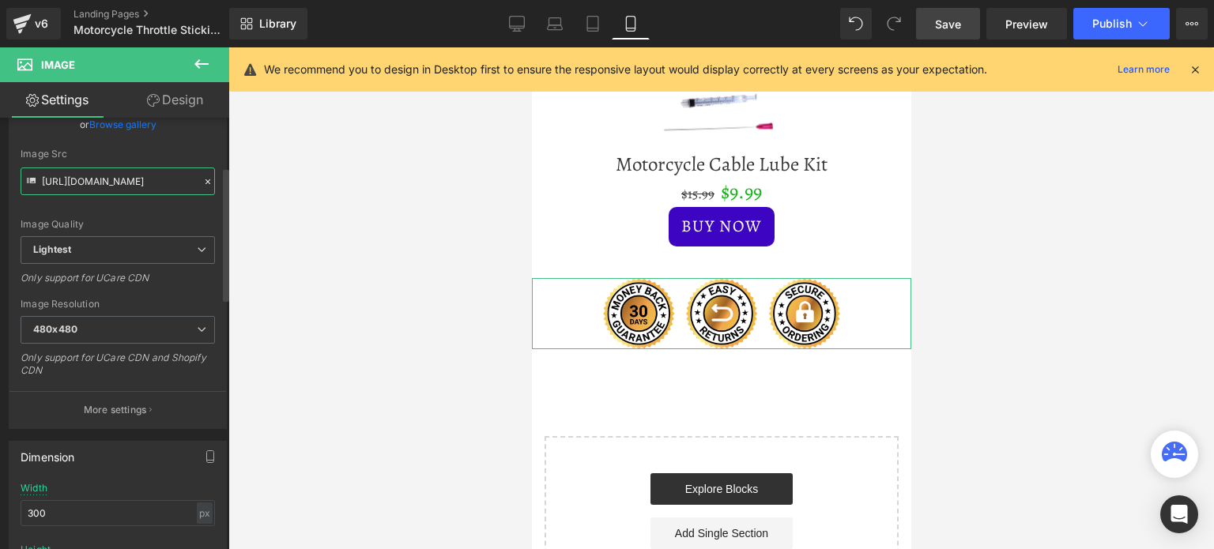
click at [53, 179] on input "[URL][DOMAIN_NAME]" at bounding box center [118, 182] width 194 height 28
click at [88, 179] on input "[URL][DOMAIN_NAME]" at bounding box center [118, 182] width 194 height 28
click at [95, 179] on input "[URL][DOMAIN_NAME]" at bounding box center [118, 182] width 194 height 28
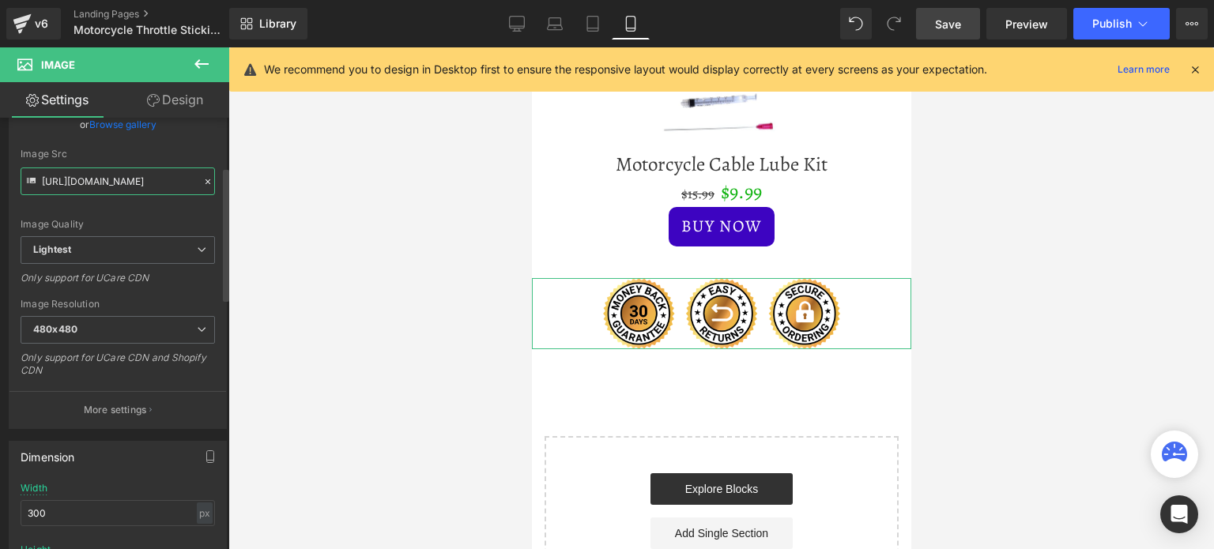
drag, startPoint x: 162, startPoint y: 181, endPoint x: 209, endPoint y: 179, distance: 46.7
click at [209, 179] on div "[URL][DOMAIN_NAME] Replace Image Upload image or Browse gallery Image Src [URL]…" at bounding box center [117, 222] width 217 height 411
click at [186, 176] on input "[URL][DOMAIN_NAME]" at bounding box center [118, 182] width 194 height 28
type input "https://[DOMAIN_NAME]/937ae1a6-4d8c-48ac-8402-ef49071c1695/-/format/auto/-/prev…"
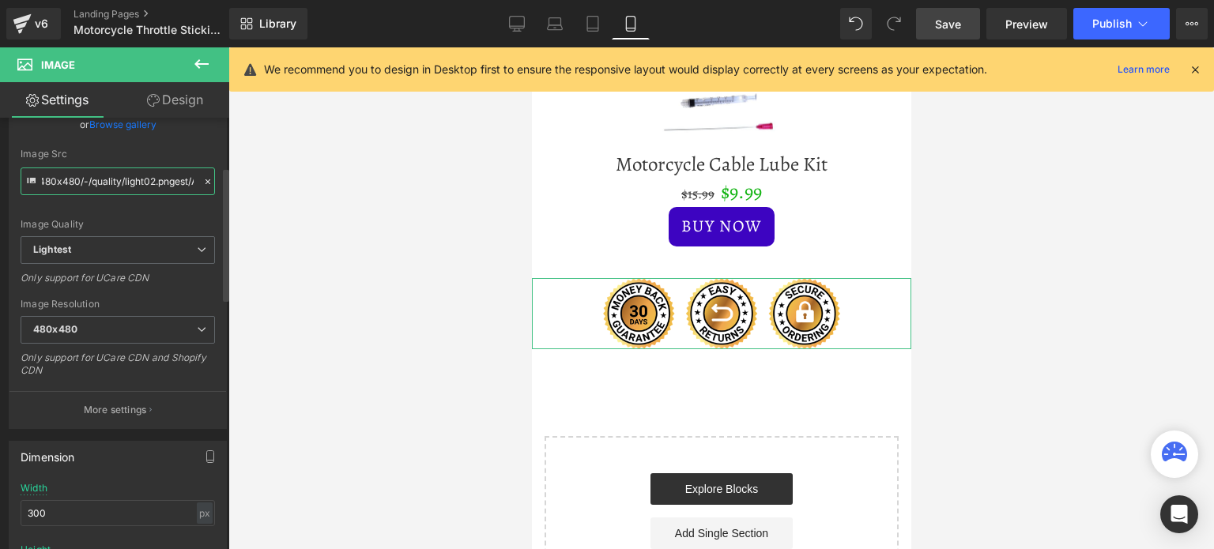
click at [70, 182] on input "https://[DOMAIN_NAME]/937ae1a6-4d8c-48ac-8402-ef49071c1695/-/format/auto/-/prev…" at bounding box center [118, 182] width 194 height 28
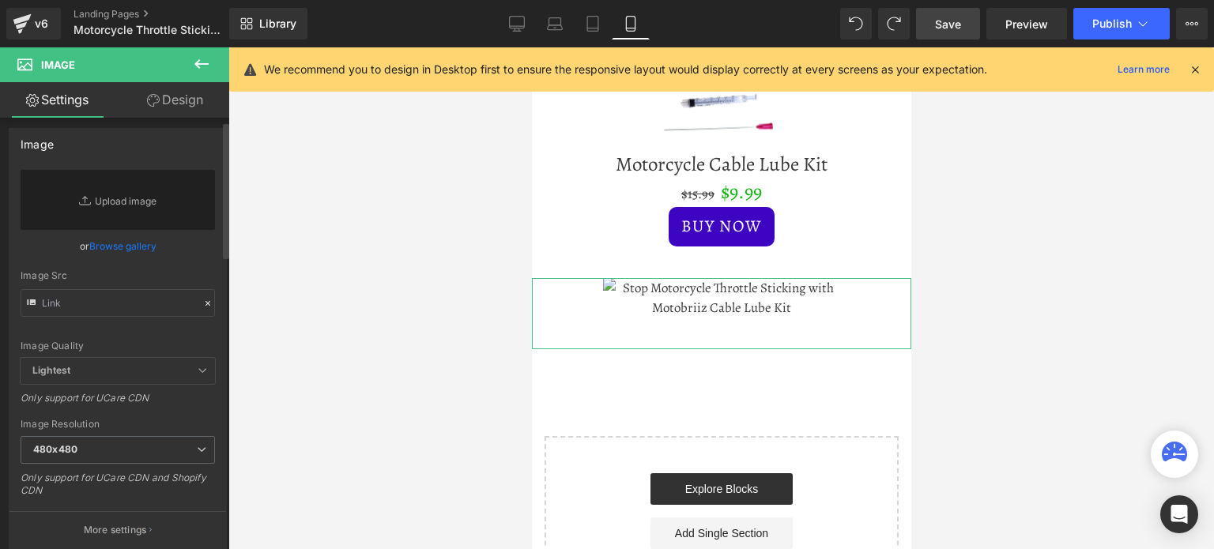
scroll to position [0, 0]
click at [131, 252] on link "Browse gallery" at bounding box center [122, 252] width 67 height 28
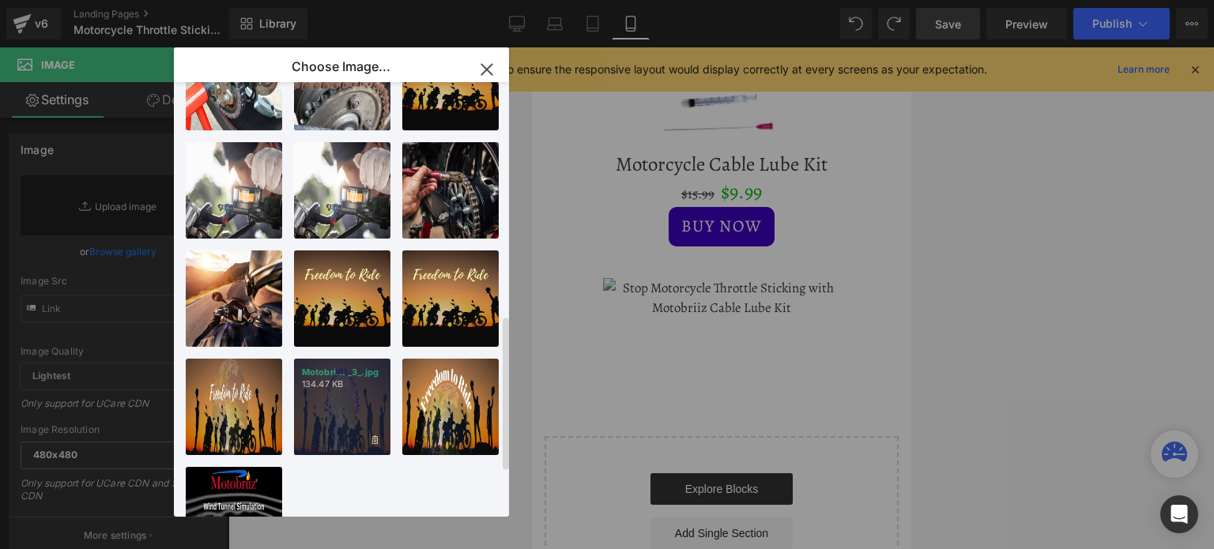
scroll to position [780, 0]
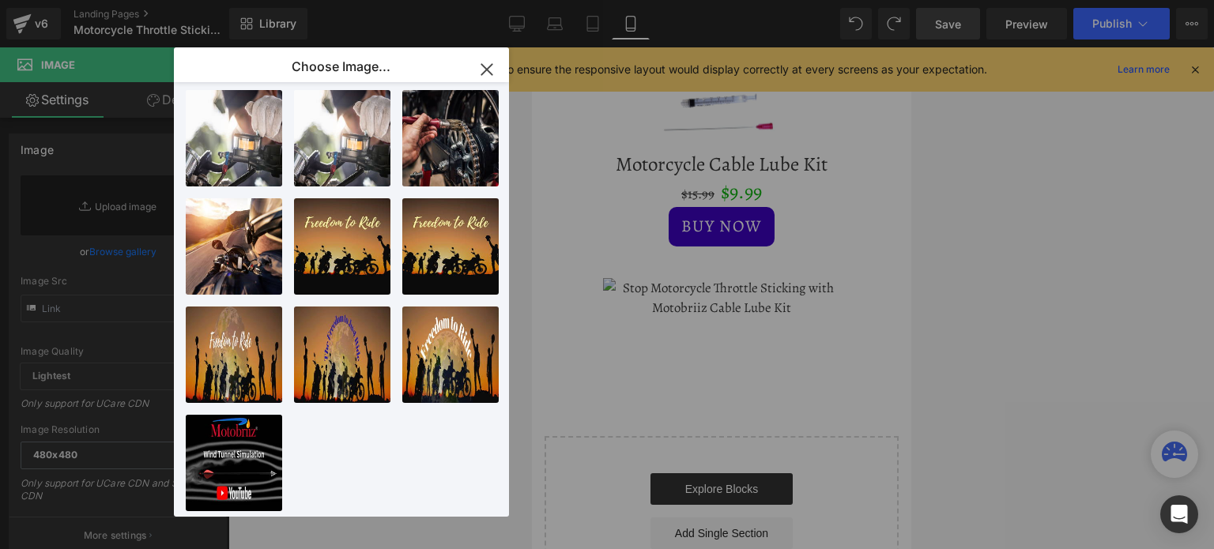
click at [485, 66] on icon "button" at bounding box center [486, 69] width 25 height 25
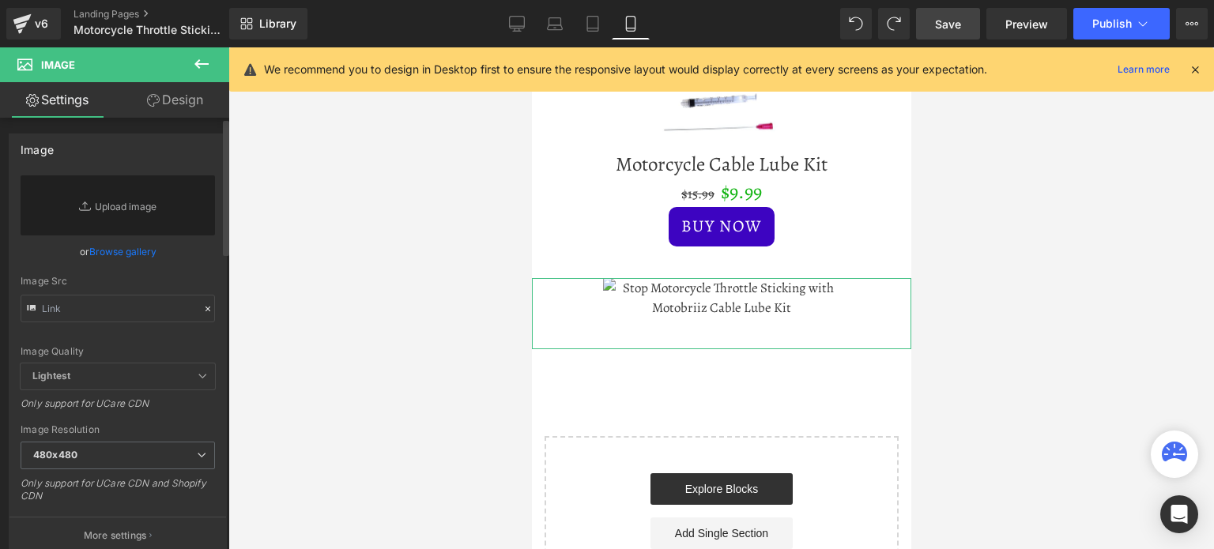
click at [95, 245] on link "Browse gallery" at bounding box center [122, 252] width 67 height 28
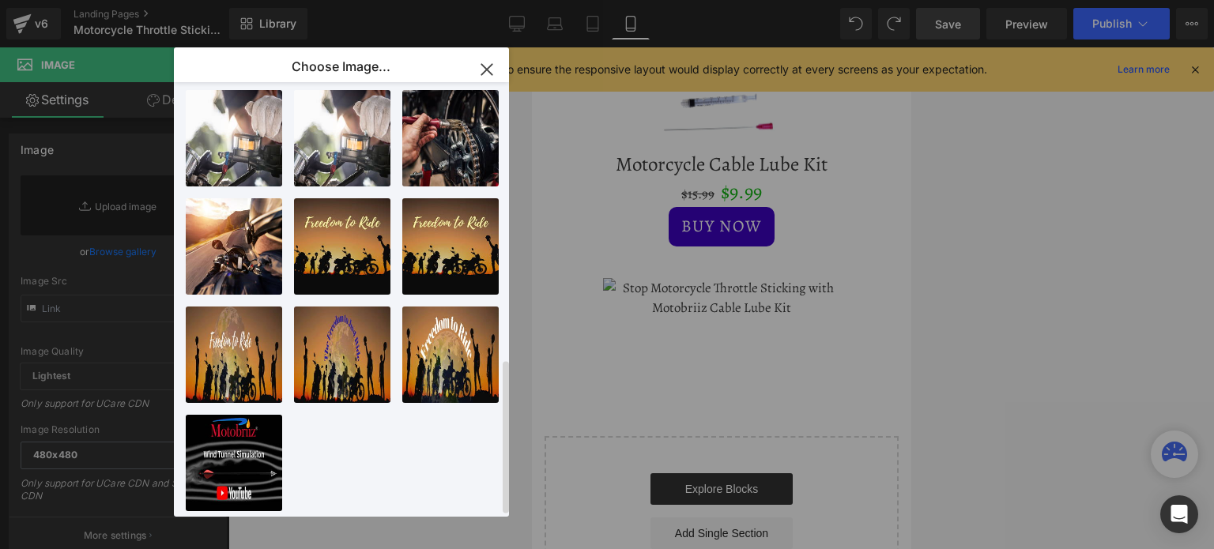
click at [341, 458] on div "Untitle..._15_.jpg 28.66 KB Delete image? Yes No Motobri... _1_.webp 10.18 KB D…" at bounding box center [351, 302] width 330 height 441
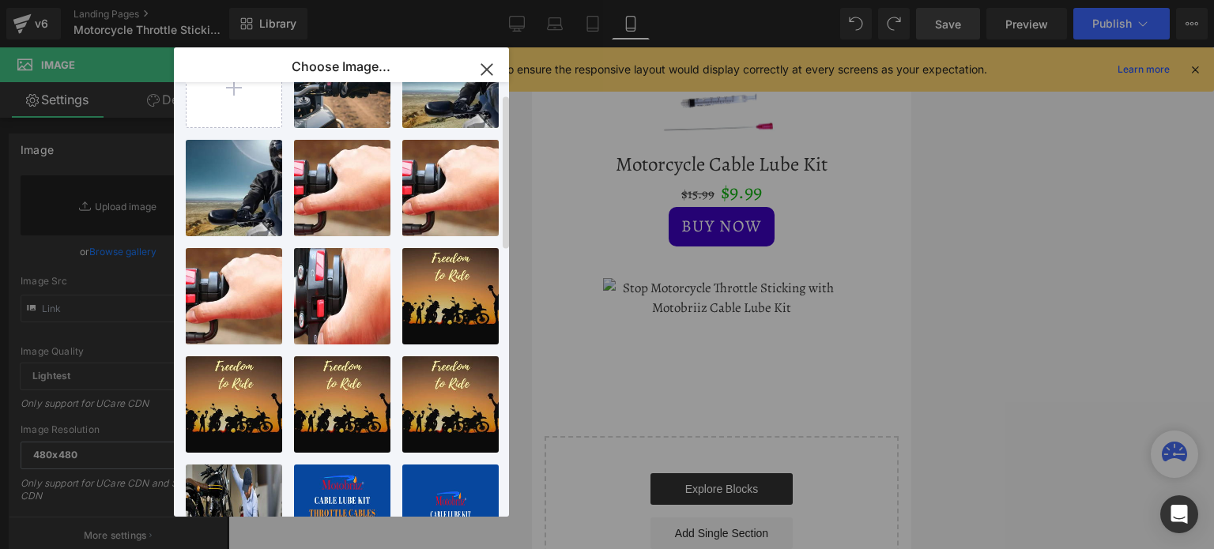
scroll to position [0, 0]
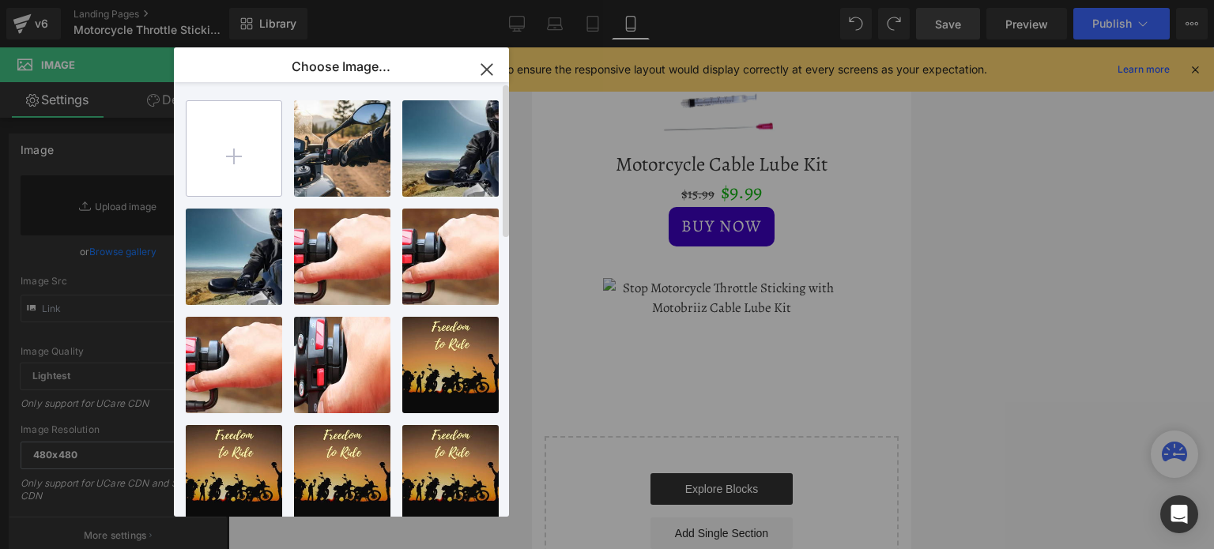
click at [236, 151] on input "file" at bounding box center [234, 148] width 95 height 95
click at [484, 59] on icon "button" at bounding box center [486, 69] width 25 height 25
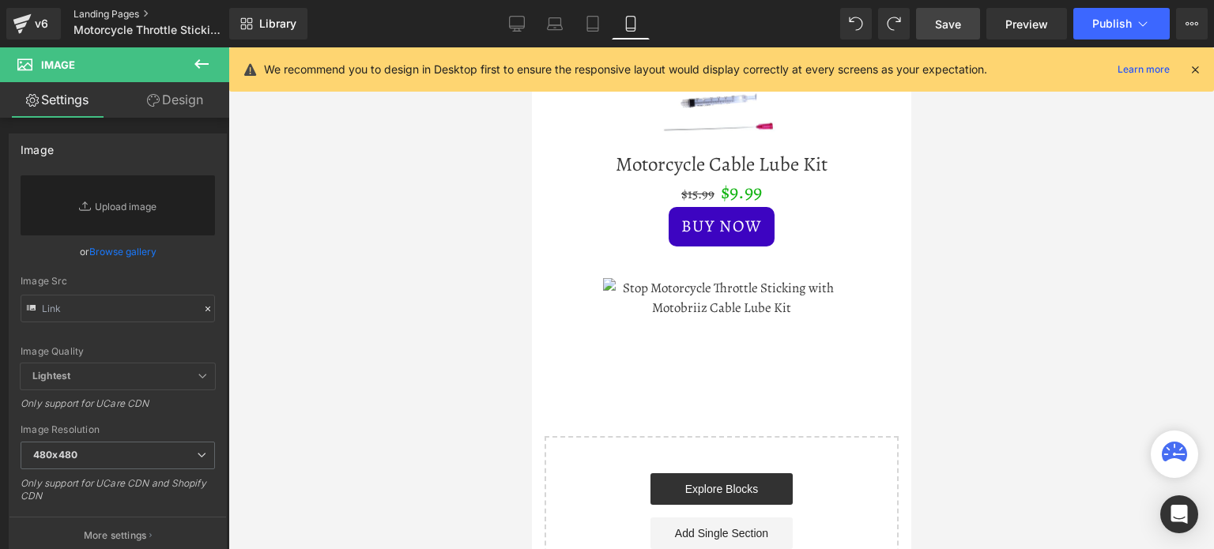
click at [92, 16] on link "Landing Pages" at bounding box center [165, 14] width 182 height 13
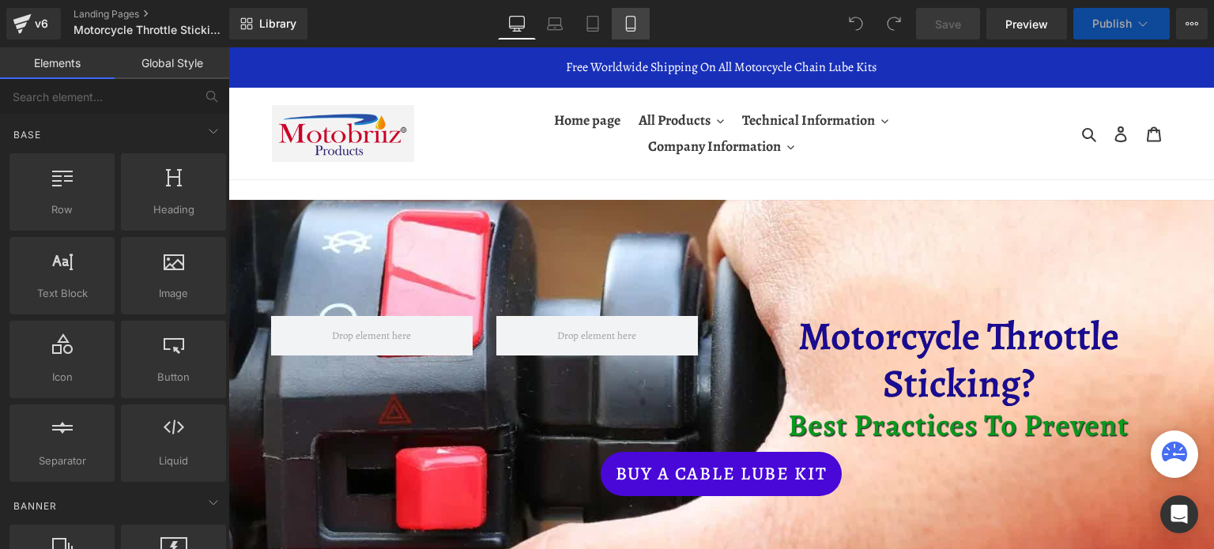
click at [631, 27] on icon at bounding box center [631, 24] width 16 height 16
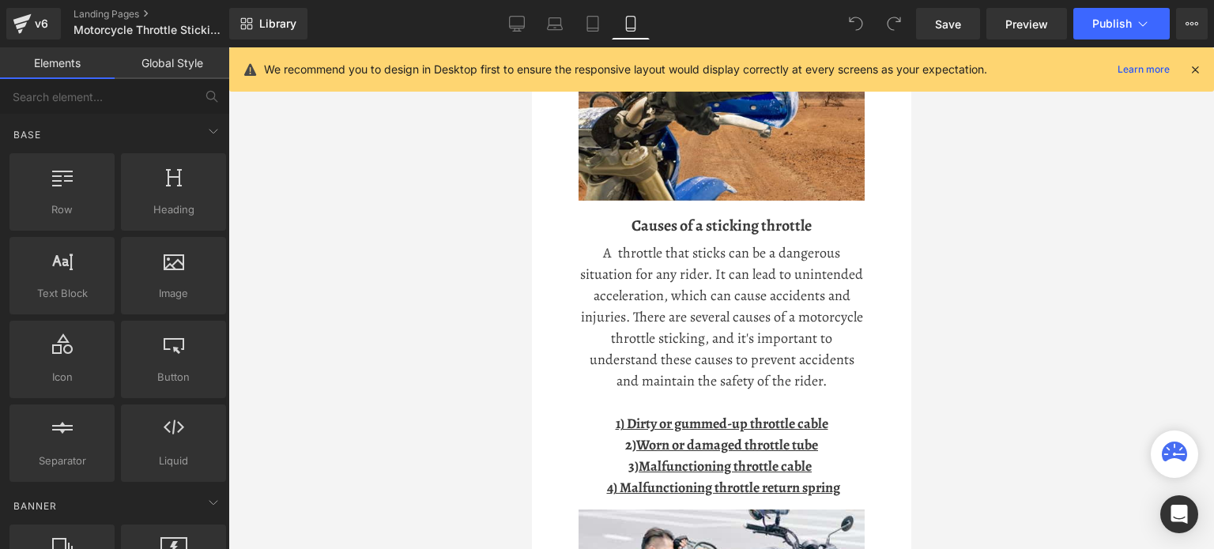
scroll to position [1265, 0]
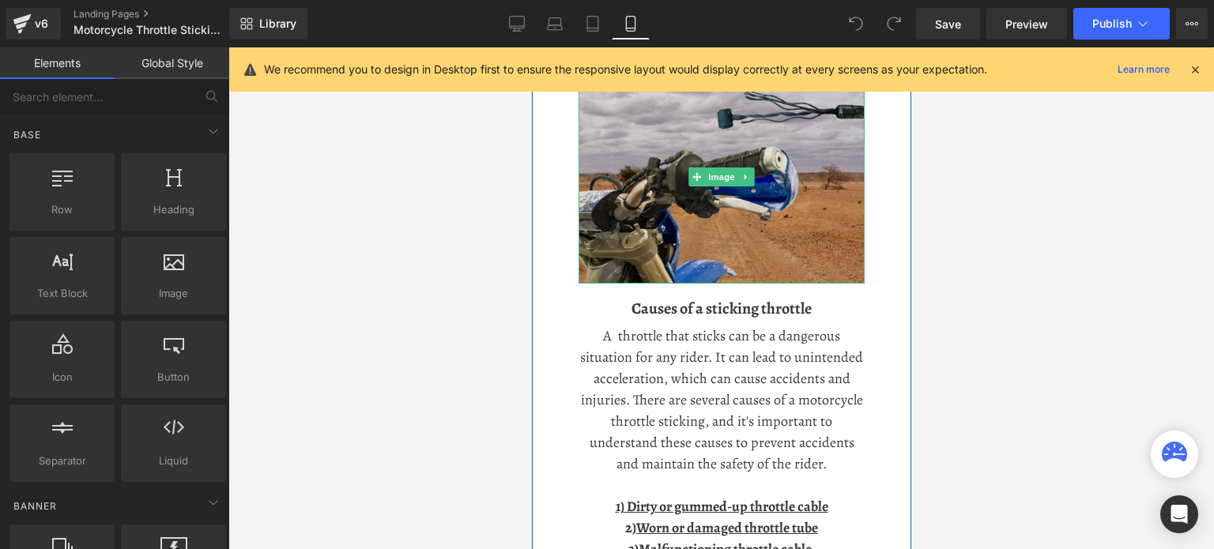
click at [717, 236] on img at bounding box center [721, 177] width 286 height 215
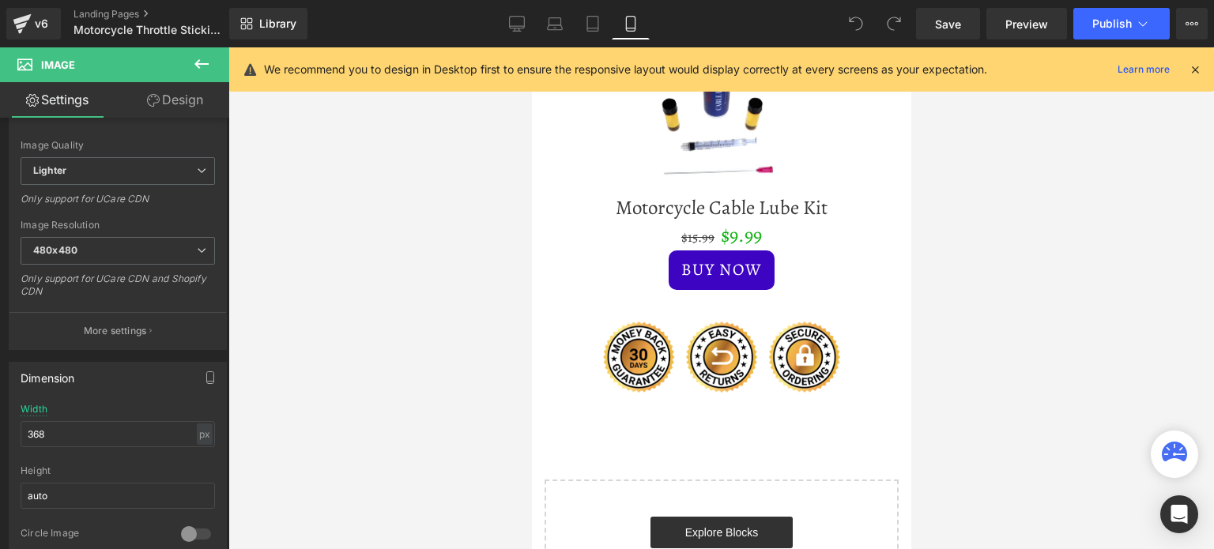
scroll to position [2766, 0]
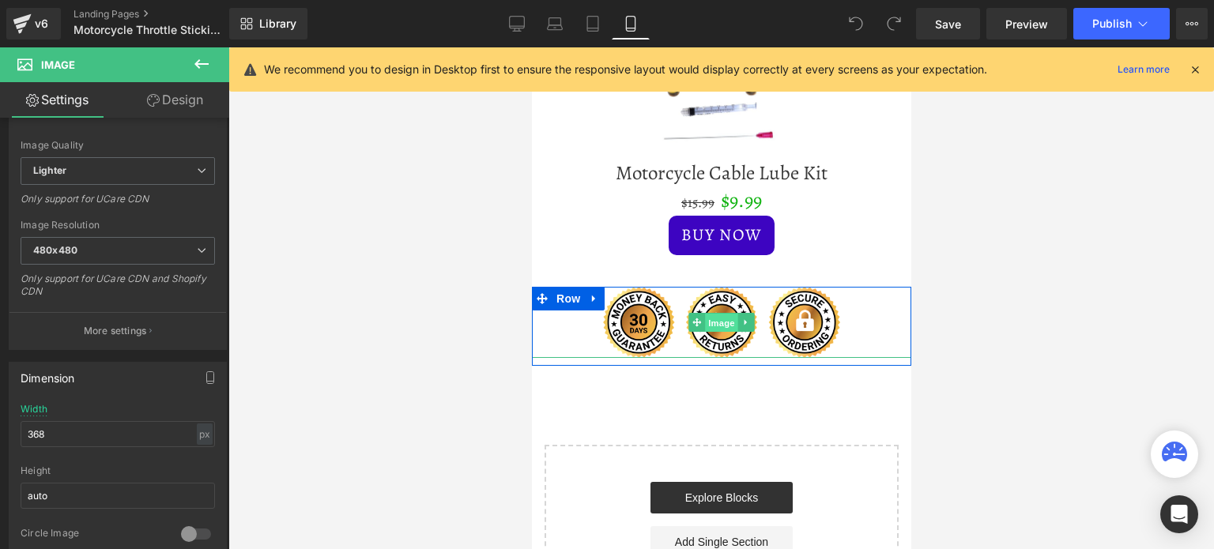
click at [704, 322] on span "Image" at bounding box center [720, 322] width 33 height 19
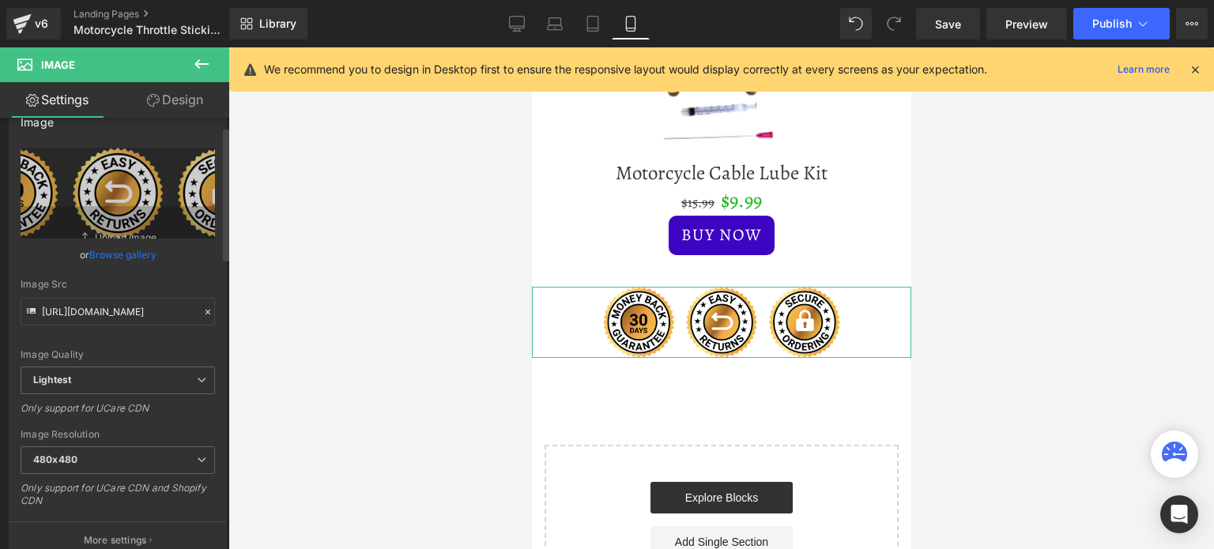
scroll to position [0, 0]
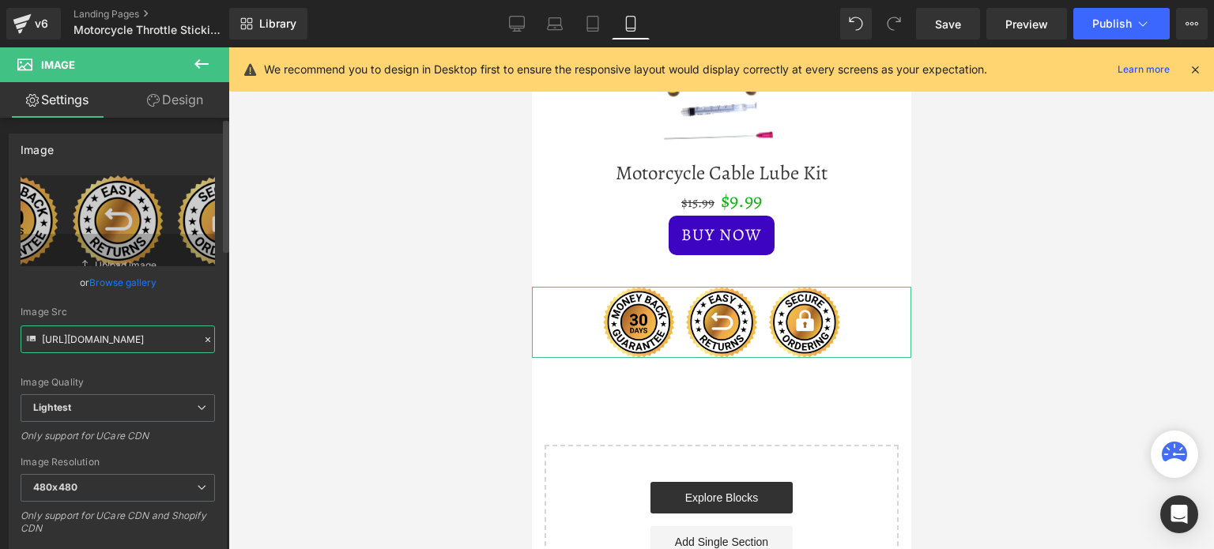
click at [105, 337] on input "[URL][DOMAIN_NAME]" at bounding box center [118, 340] width 194 height 28
click at [106, 341] on input "[URL][DOMAIN_NAME]" at bounding box center [118, 340] width 194 height 28
drag, startPoint x: 106, startPoint y: 341, endPoint x: 170, endPoint y: 335, distance: 64.3
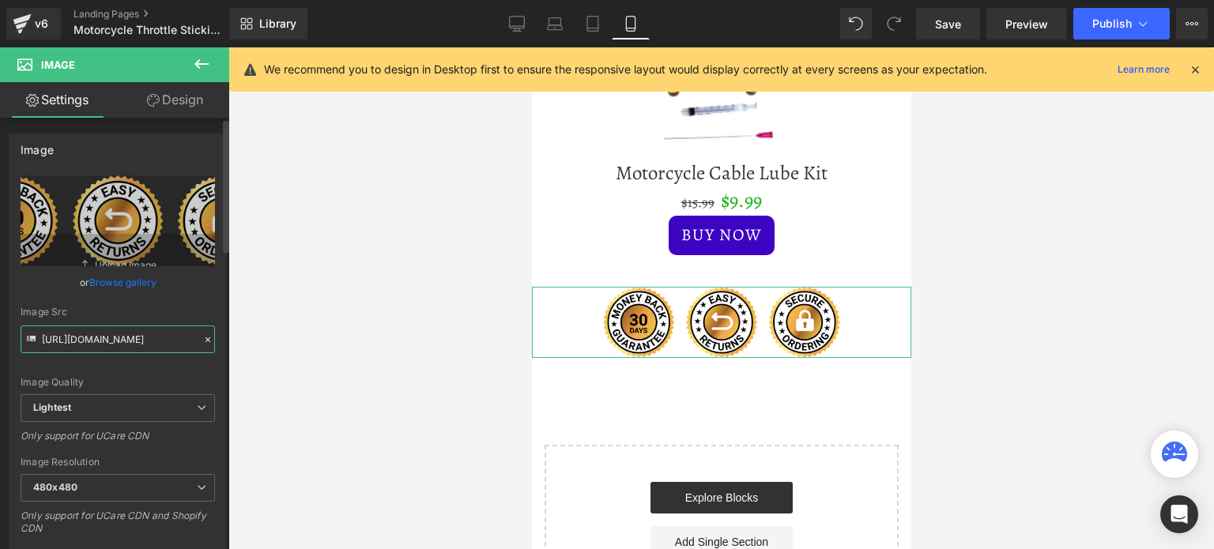
click at [172, 335] on input "[URL][DOMAIN_NAME]" at bounding box center [118, 340] width 194 height 28
click at [136, 338] on input "[URL][DOMAIN_NAME]" at bounding box center [118, 340] width 194 height 28
click at [139, 337] on input "[URL][DOMAIN_NAME]" at bounding box center [118, 340] width 194 height 28
click at [154, 338] on input "[URL][DOMAIN_NAME]" at bounding box center [118, 340] width 194 height 28
type input "[URL][DOMAIN_NAME]"
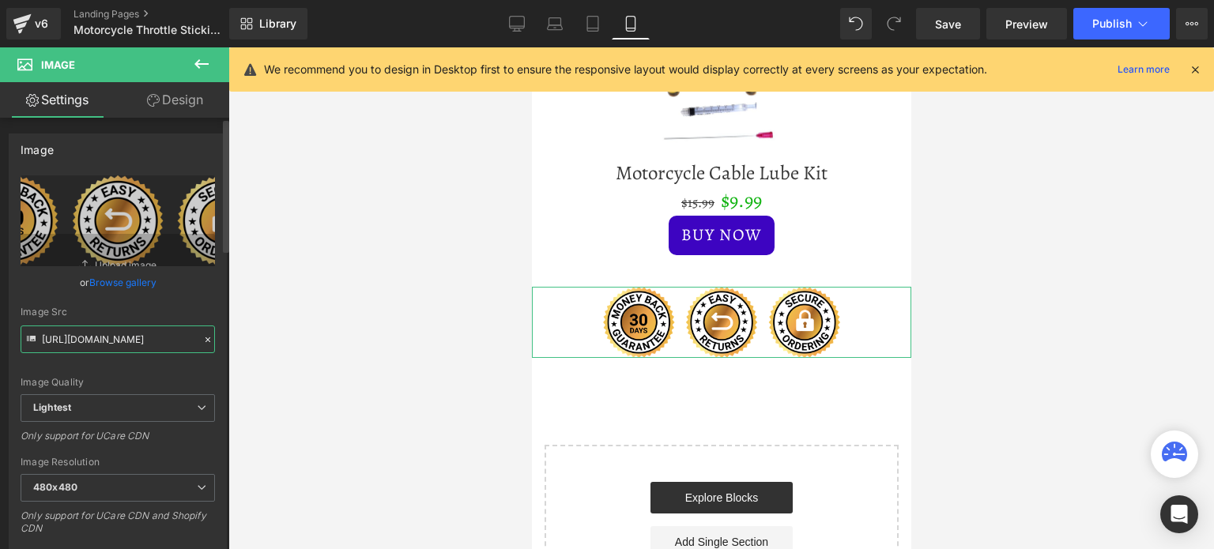
click at [149, 342] on input "[URL][DOMAIN_NAME]" at bounding box center [118, 340] width 194 height 28
click at [936, 17] on span "Save" at bounding box center [948, 24] width 26 height 17
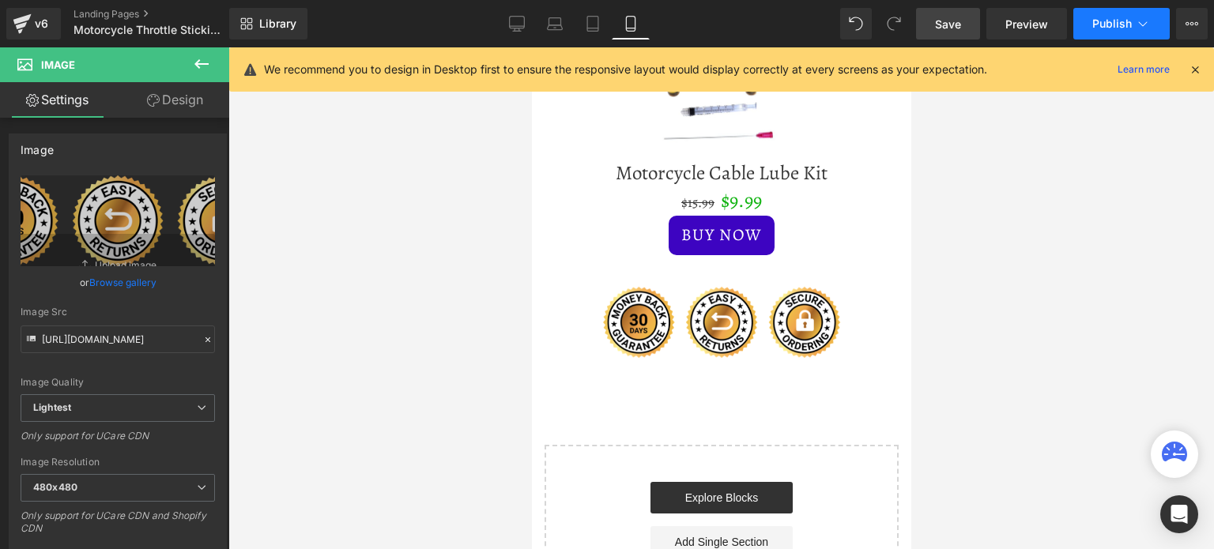
click at [1098, 25] on span "Publish" at bounding box center [1112, 23] width 40 height 13
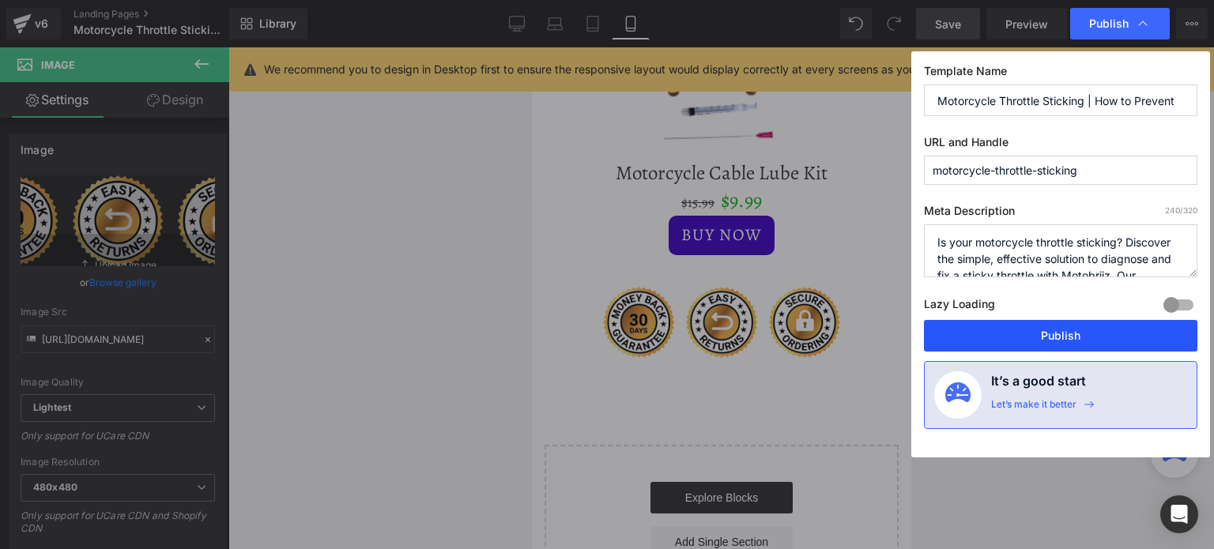
click at [1070, 339] on button "Publish" at bounding box center [1060, 336] width 273 height 32
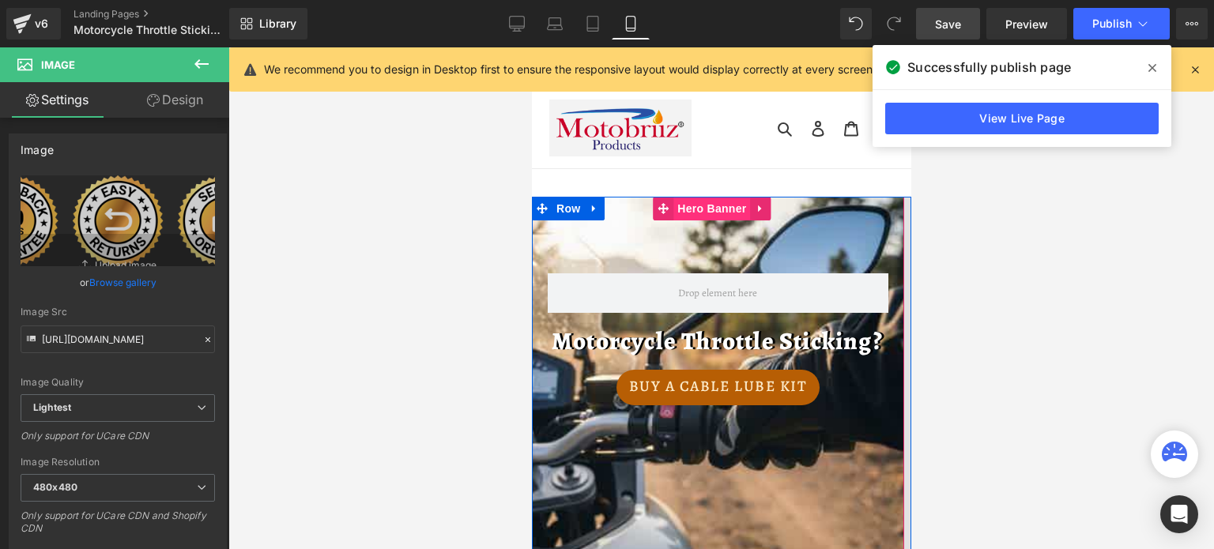
click at [675, 210] on span "Hero Banner" at bounding box center [711, 209] width 77 height 24
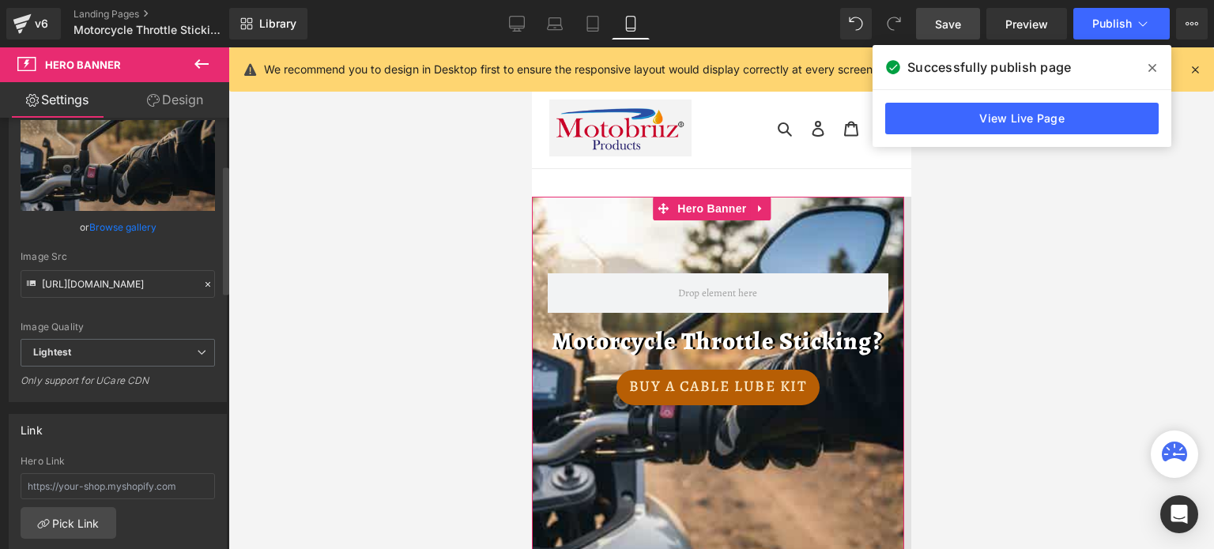
scroll to position [158, 0]
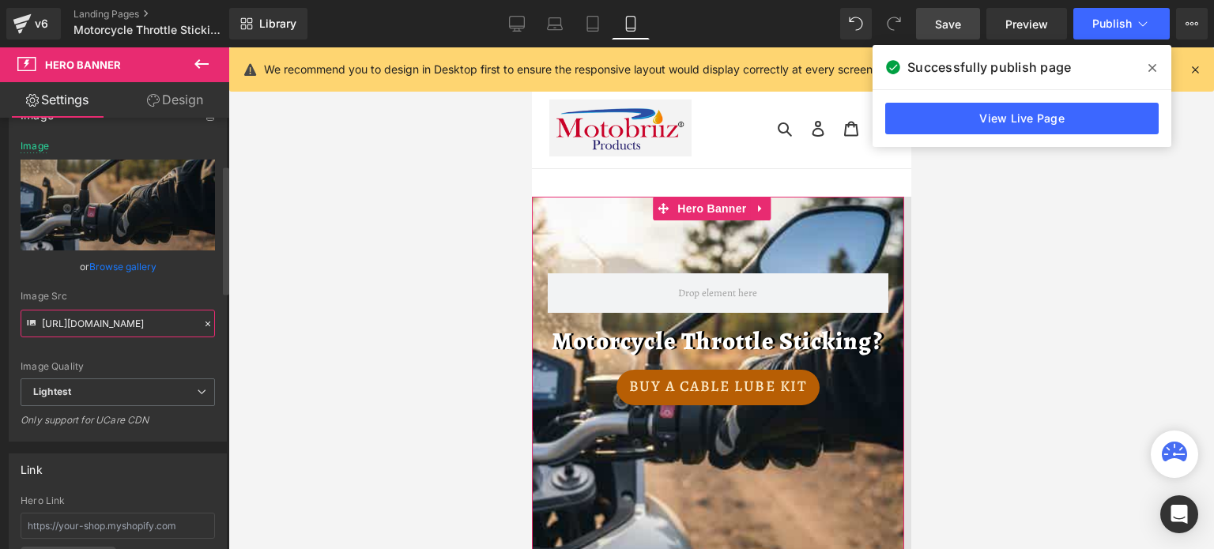
click at [104, 325] on input "https://ucarecdn.com/25c47251-88e5-4459-b6bf-82acf7d81c63/-/format/auto/-/previ…" at bounding box center [118, 324] width 194 height 28
drag, startPoint x: 104, startPoint y: 322, endPoint x: 174, endPoint y: 323, distance: 70.4
click at [174, 323] on input "https://ucarecdn.com/25c47251-88e5-4459-b6bf-82acf7d81c63/-/format/auto/-/previ…" at bounding box center [118, 324] width 194 height 28
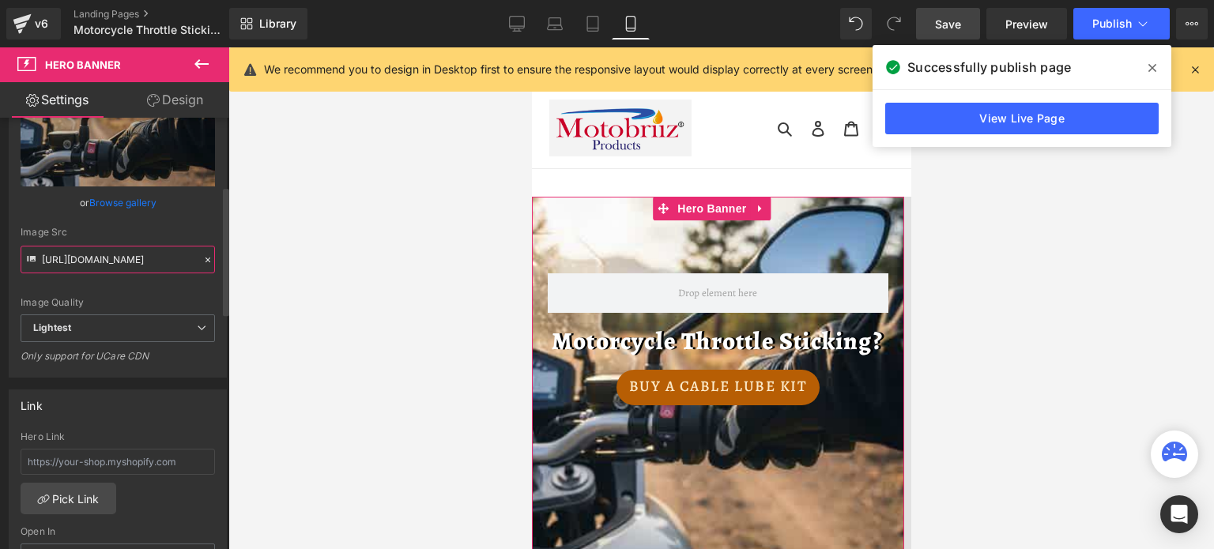
scroll to position [237, 0]
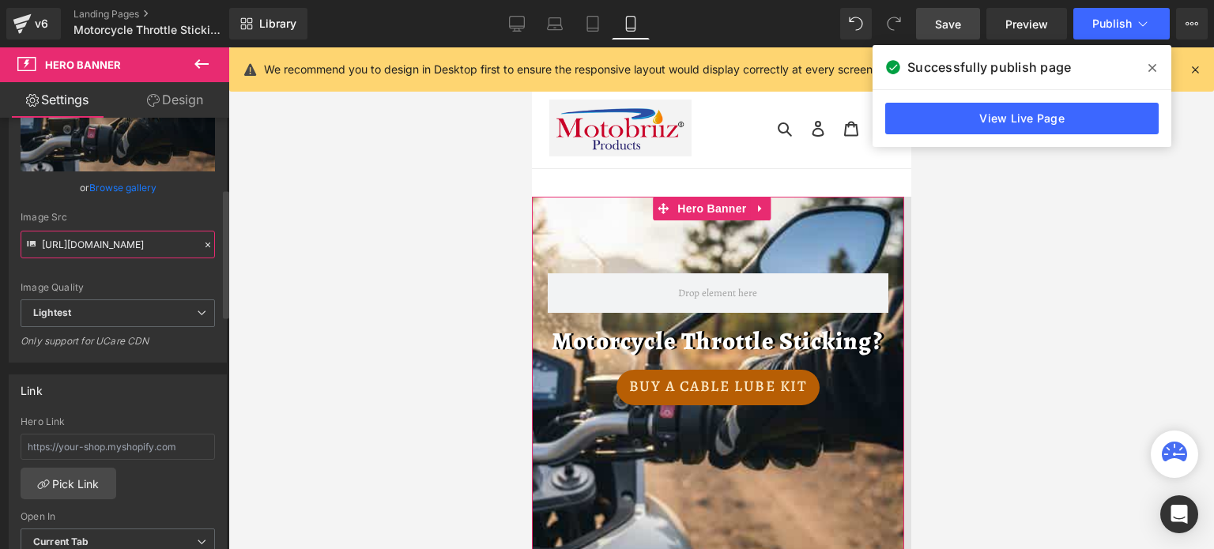
click at [99, 233] on input "https://ucarecdn.com/25c47251-88e5-4459-b6bf-82acf7d81c63/-/format/auto/-/previ…" at bounding box center [118, 245] width 194 height 28
drag, startPoint x: 101, startPoint y: 245, endPoint x: 111, endPoint y: 249, distance: 10.3
click at [111, 249] on input "https://ucarecdn.com/25c47251-88e5-4459-b6bf-82acf7d81c63/-/format/auto/-/previ…" at bounding box center [118, 245] width 194 height 28
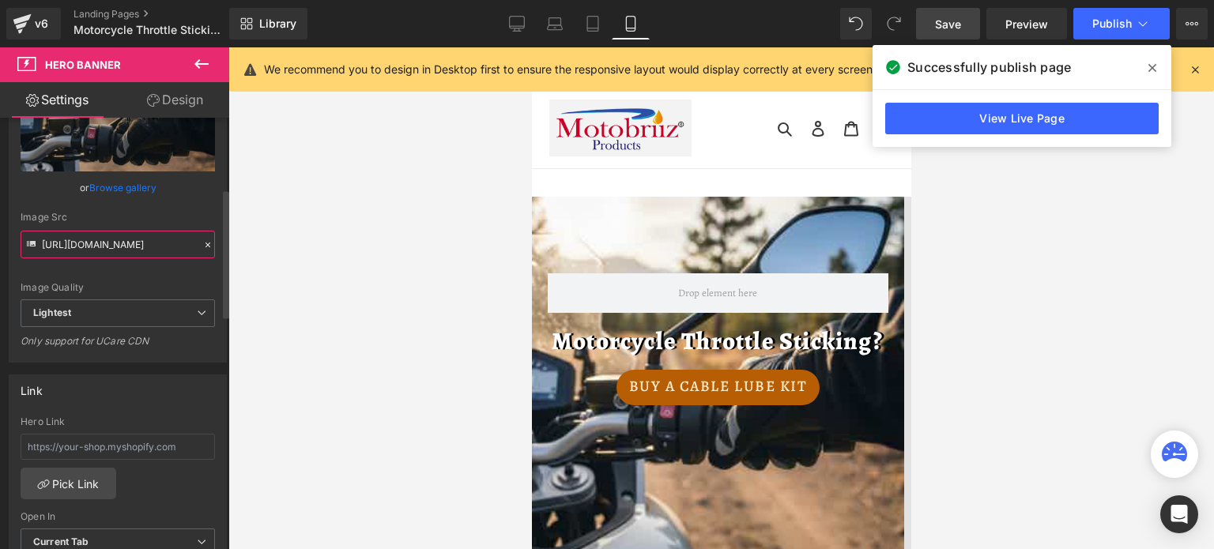
drag, startPoint x: 123, startPoint y: 243, endPoint x: 135, endPoint y: 243, distance: 11.9
click at [135, 243] on input "https://ucarecdn.com/25c47251-88e5-4459-b6bf-82acf7d81c63/-/format/auto/-/previ…" at bounding box center [118, 245] width 194 height 28
type input "https://ucarecdn.com/25c47251-88e5-4459-b6bf-82acf7d81c63/-/format/auto/-/previ…"
click at [946, 21] on span "Save" at bounding box center [948, 24] width 26 height 17
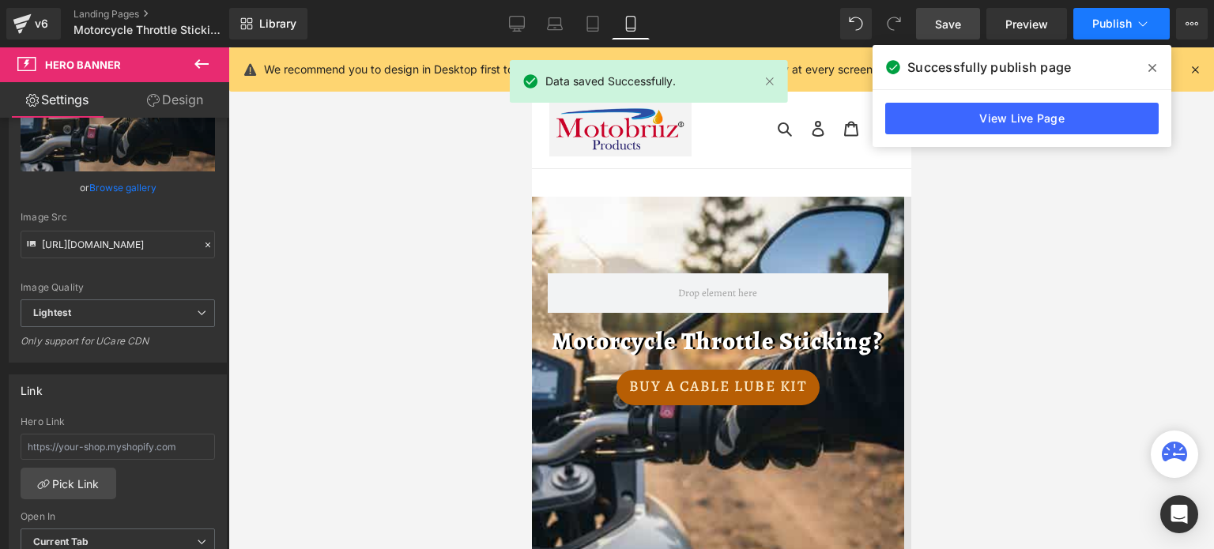
click at [1112, 21] on span "Publish" at bounding box center [1112, 23] width 40 height 13
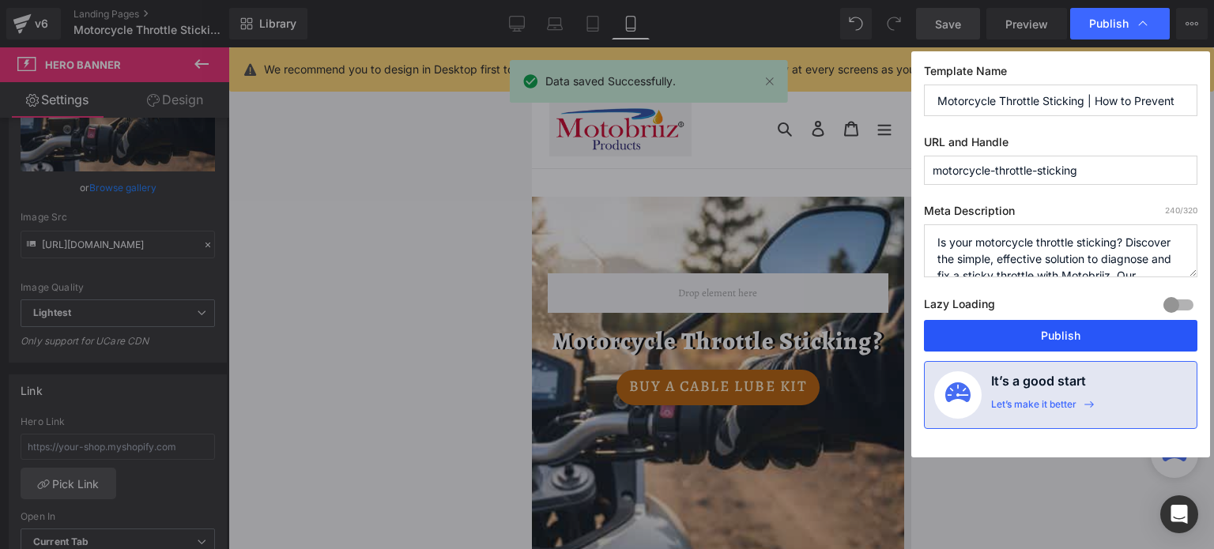
click at [1031, 331] on button "Publish" at bounding box center [1060, 336] width 273 height 32
